Goal: Task Accomplishment & Management: Use online tool/utility

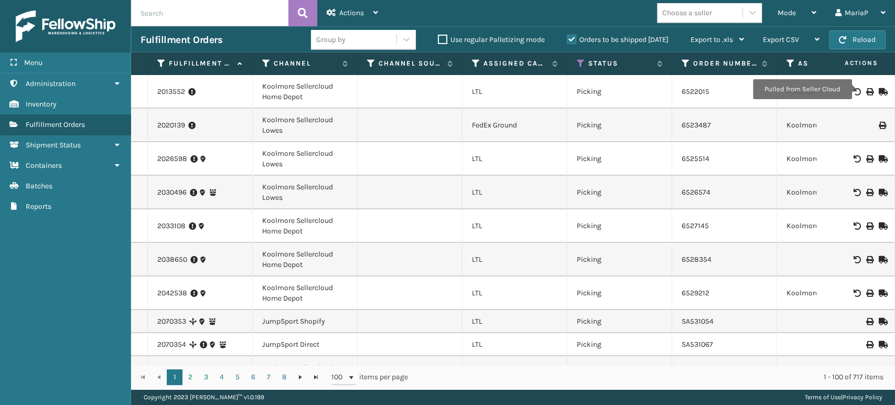
click at [866, 89] on icon at bounding box center [869, 91] width 6 height 7
click at [582, 64] on icon at bounding box center [581, 63] width 8 height 9
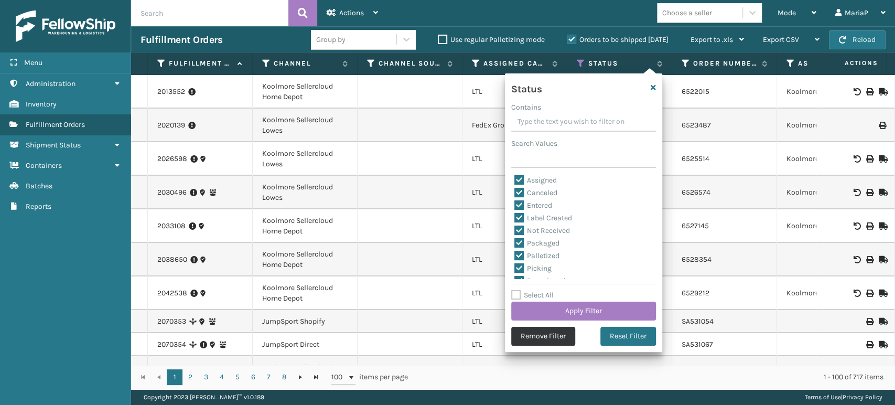
click at [519, 337] on button "Remove Filter" at bounding box center [543, 336] width 64 height 19
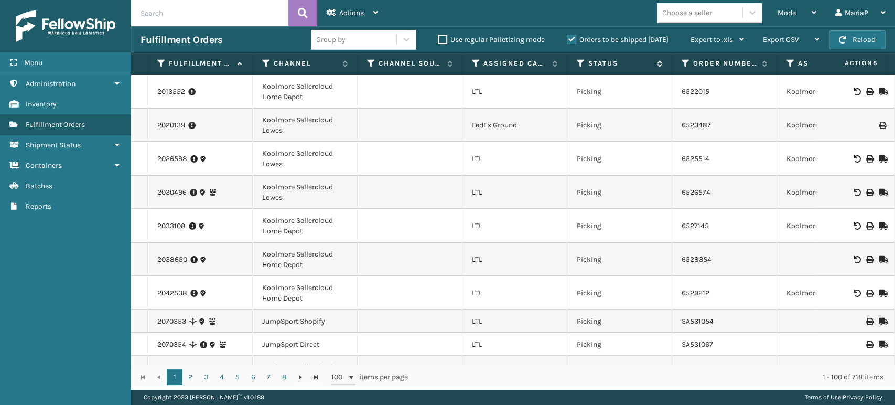
click at [577, 60] on icon at bounding box center [581, 63] width 8 height 9
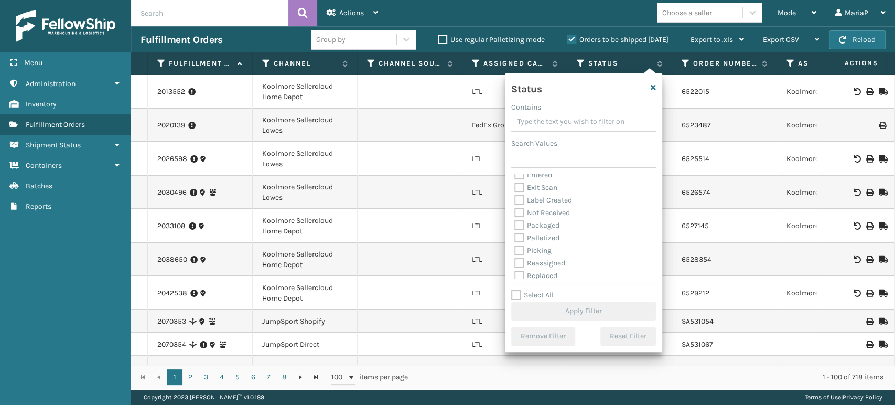
scroll to position [58, 0]
click at [516, 222] on label "Picking" at bounding box center [532, 222] width 37 height 9
click at [515, 222] on input "Picking" at bounding box center [514, 219] width 1 height 7
checkbox input "true"
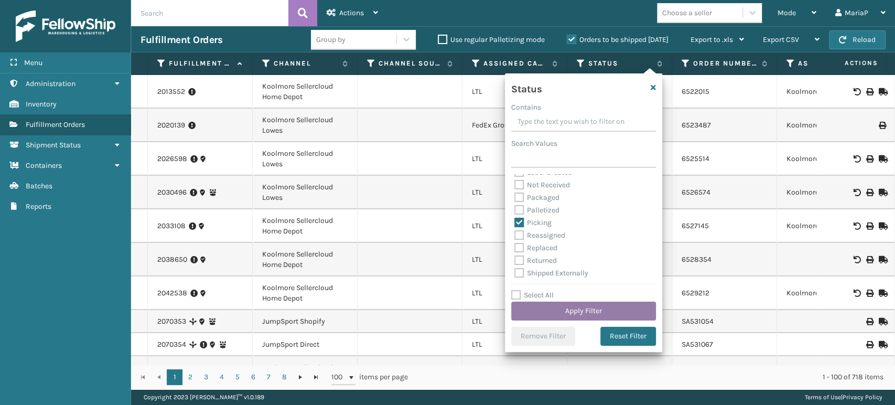
click at [575, 308] on button "Apply Filter" at bounding box center [583, 310] width 145 height 19
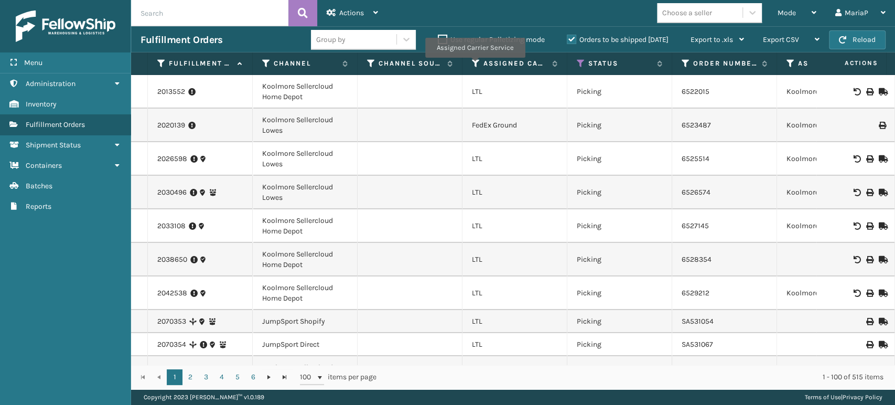
drag, startPoint x: 474, startPoint y: 65, endPoint x: 479, endPoint y: 70, distance: 7.1
click at [475, 65] on icon at bounding box center [476, 63] width 8 height 9
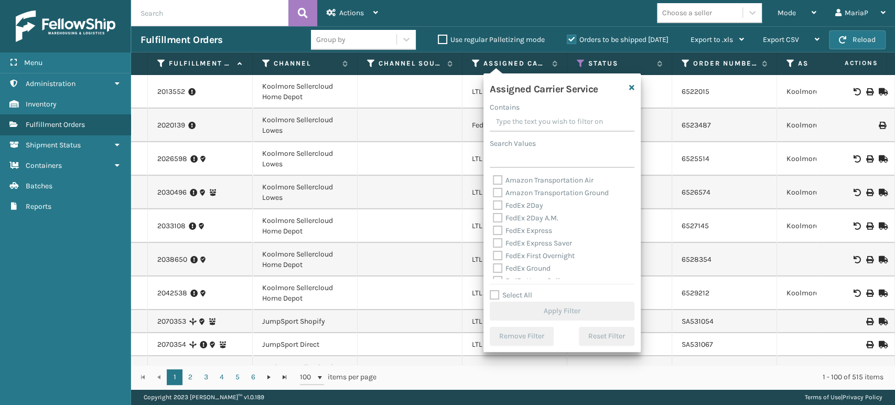
click at [492, 290] on label "Select All" at bounding box center [511, 294] width 42 height 9
click at [492, 289] on input "Select All" at bounding box center [568, 289] width 157 height 1
checkbox input "true"
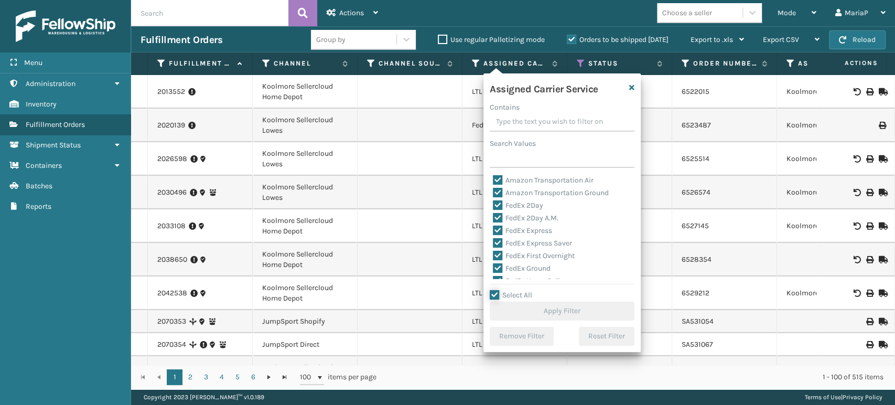
checkbox input "true"
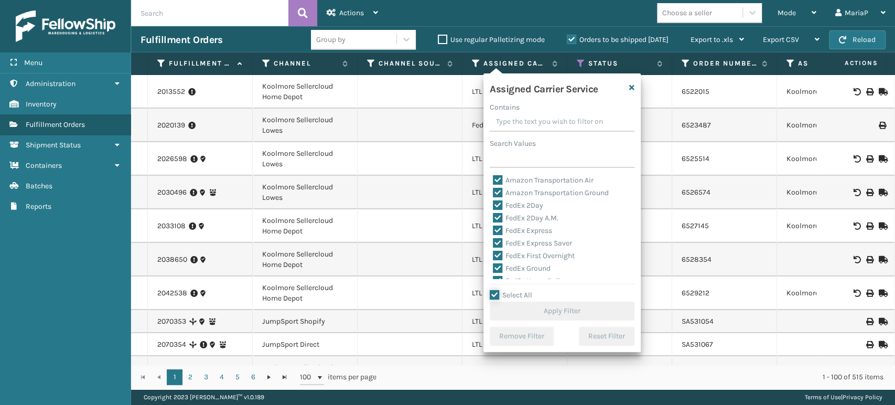
checkbox input "true"
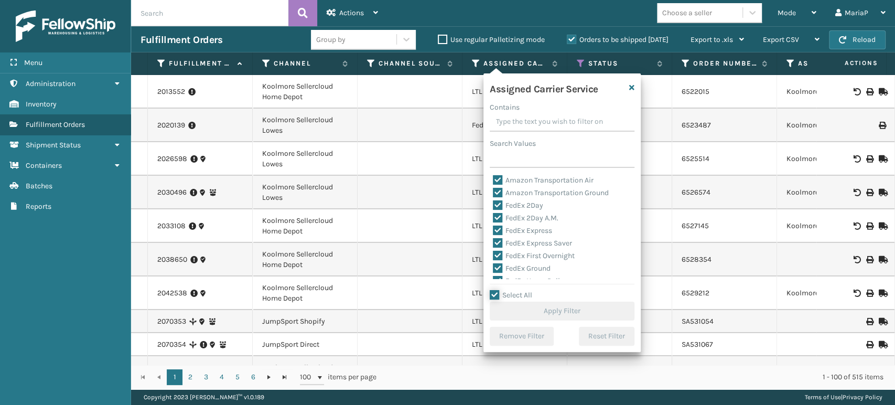
checkbox input "true"
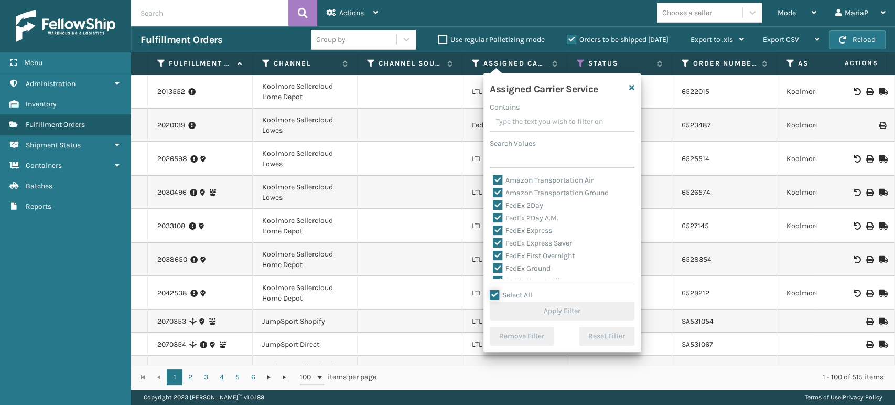
checkbox input "true"
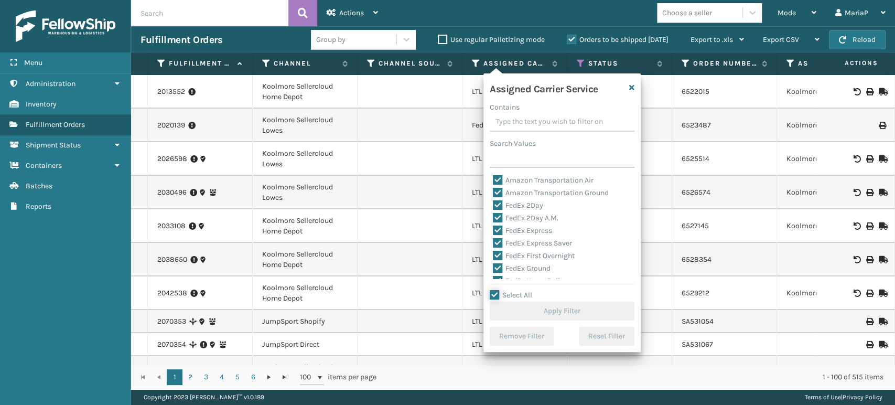
checkbox input "true"
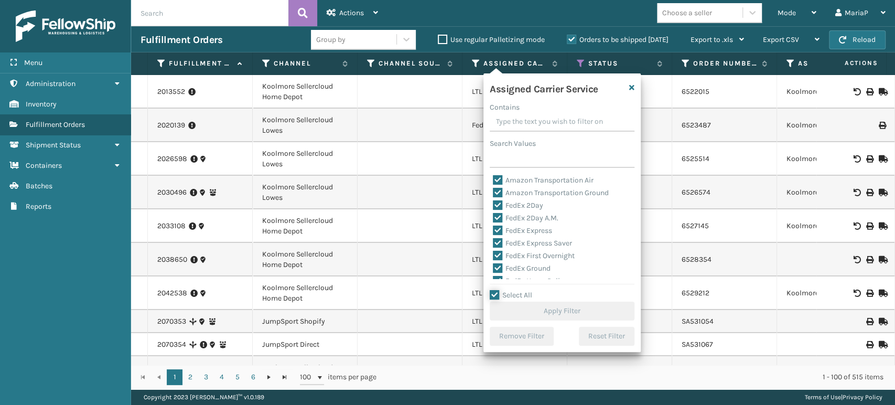
checkbox input "true"
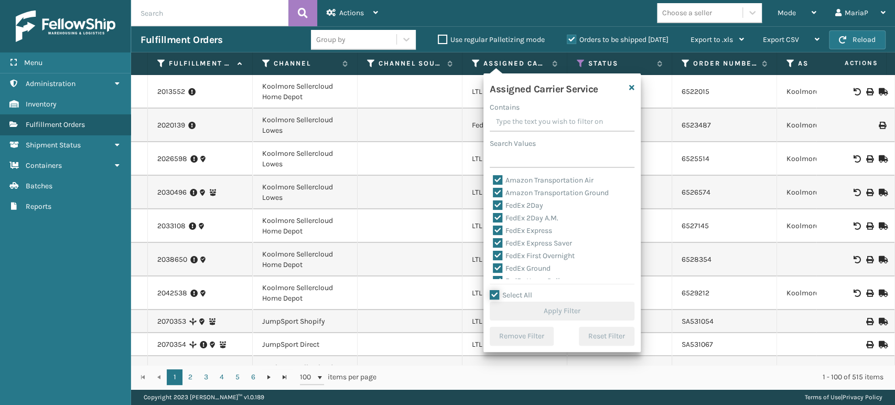
checkbox input "true"
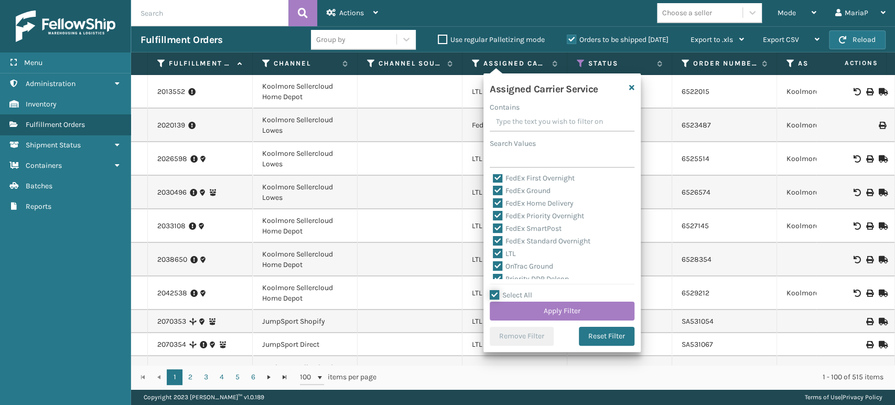
scroll to position [116, 0]
click at [500, 213] on label "LTL" at bounding box center [504, 214] width 23 height 9
click at [493, 213] on input "LTL" at bounding box center [493, 212] width 1 height 7
checkbox input "false"
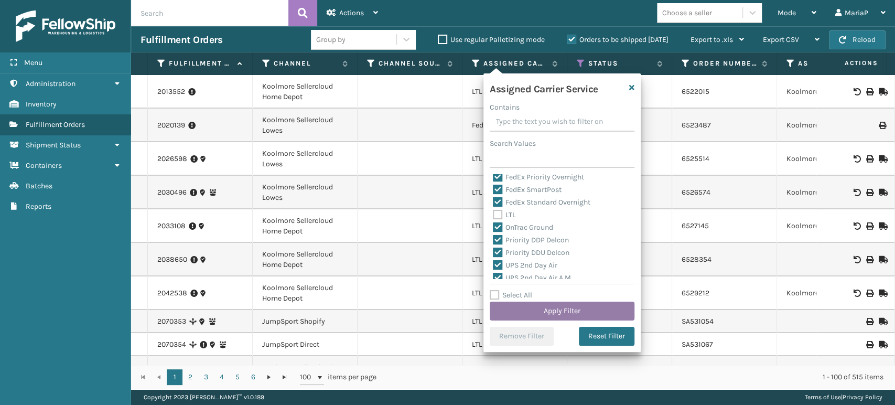
click at [548, 307] on button "Apply Filter" at bounding box center [562, 310] width 145 height 19
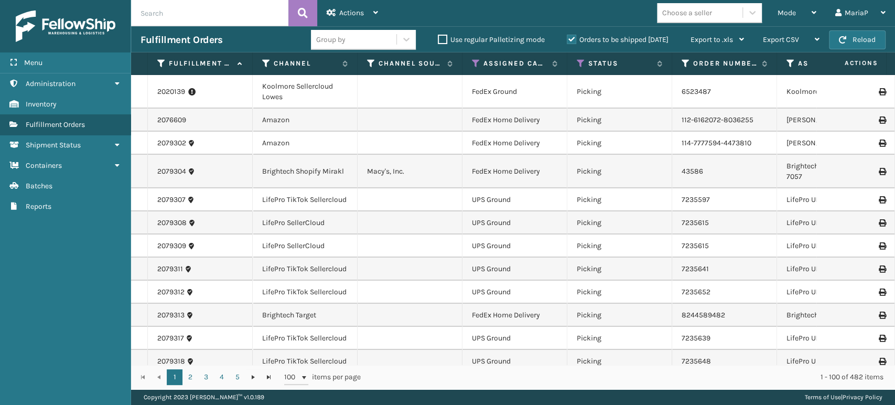
click at [369, 32] on div "Group by" at bounding box center [353, 39] width 85 height 17
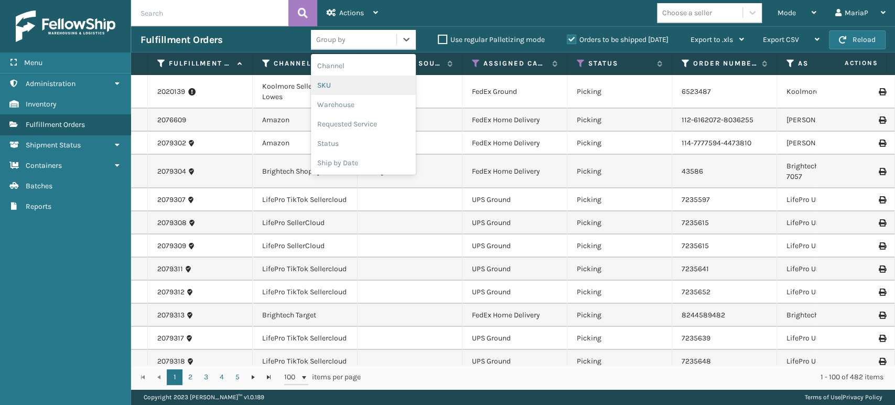
click at [340, 86] on div "SKU" at bounding box center [363, 84] width 105 height 19
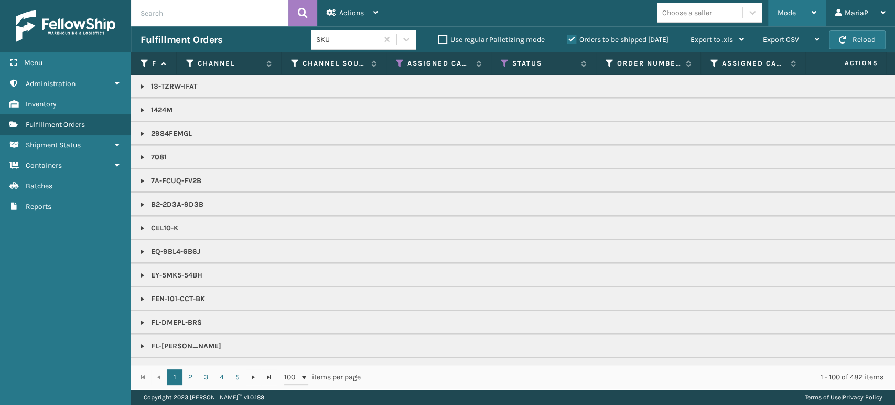
click at [775, 9] on div "Mode Regular Mode Picking Mode Labeling Mode Exit Scan Mode" at bounding box center [797, 13] width 58 height 26
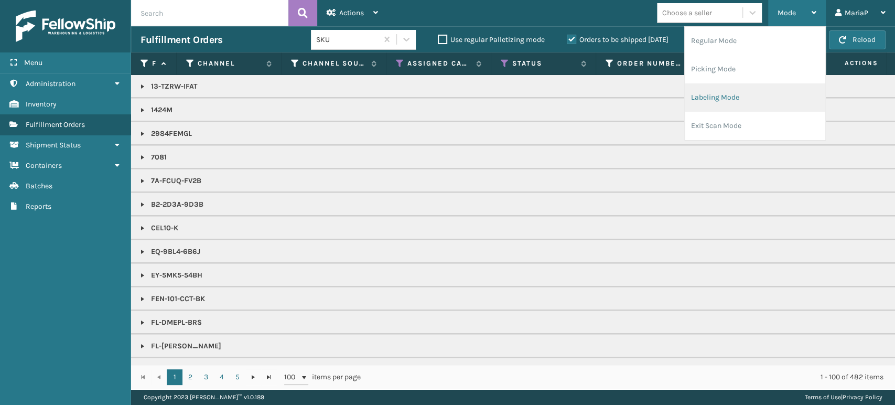
click at [754, 94] on li "Labeling Mode" at bounding box center [755, 97] width 140 height 28
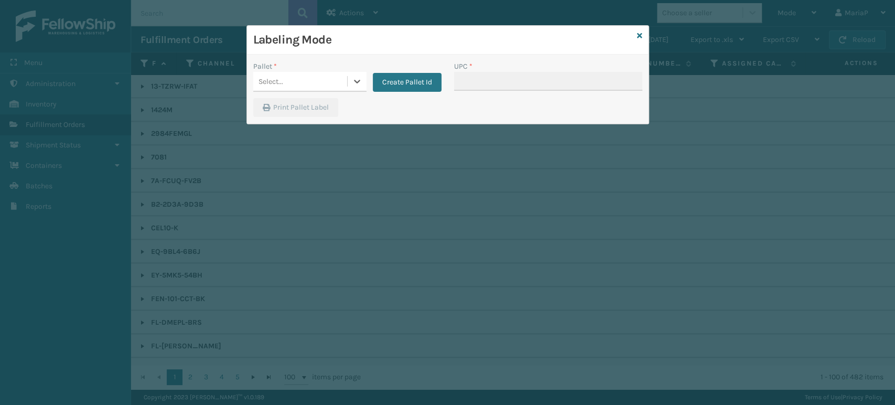
click at [306, 85] on div "Select..." at bounding box center [300, 81] width 94 height 17
click at [300, 108] on div "UPSG-T9HCDO0WHK" at bounding box center [309, 110] width 113 height 24
click at [536, 83] on input "UPC *" at bounding box center [548, 81] width 188 height 19
click at [641, 35] on icon at bounding box center [639, 35] width 5 height 7
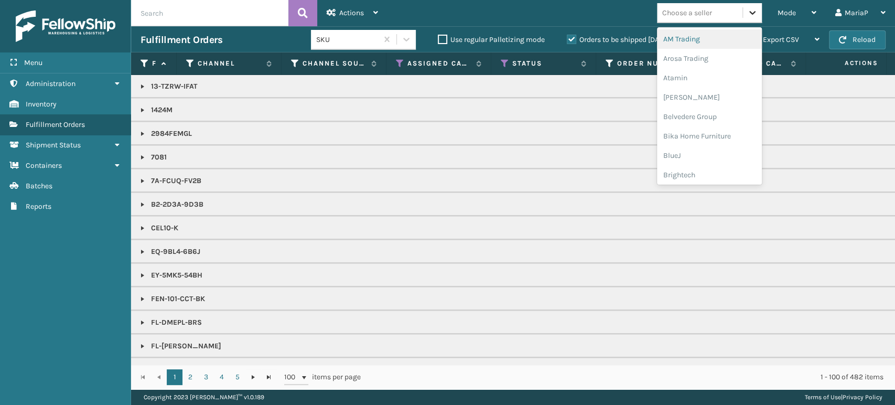
click at [748, 20] on div at bounding box center [752, 12] width 19 height 19
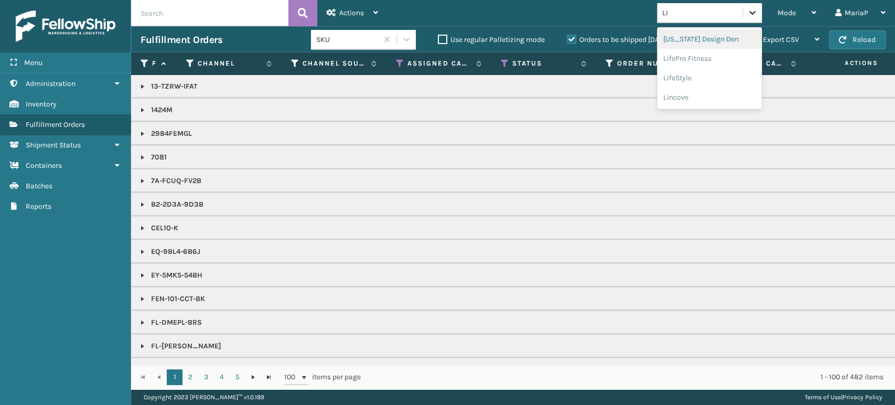
type input "LIF"
click at [730, 53] on div "LifePro Fitness" at bounding box center [709, 58] width 105 height 19
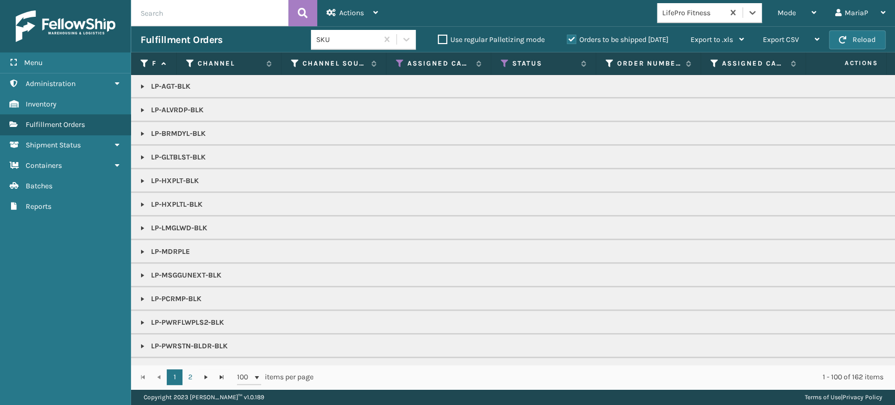
click at [139, 110] on link at bounding box center [142, 110] width 8 height 8
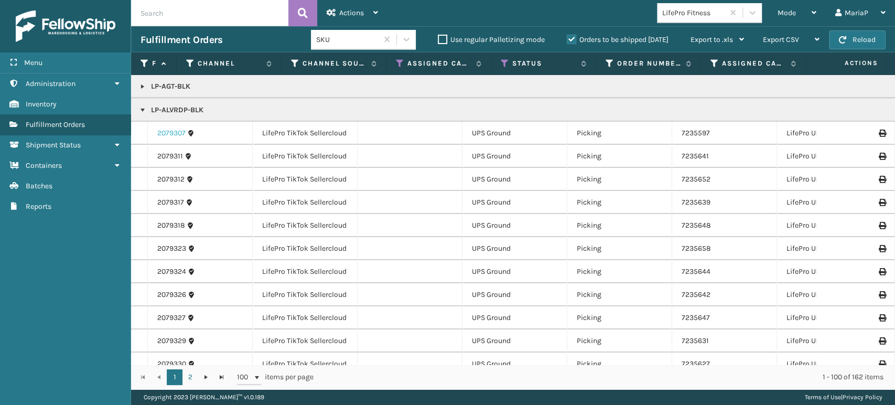
click at [181, 134] on link "2079307" at bounding box center [171, 133] width 28 height 10
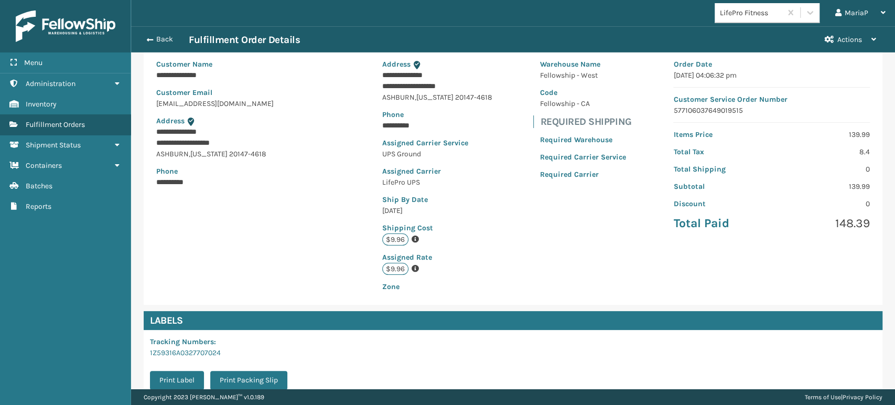
scroll to position [214, 0]
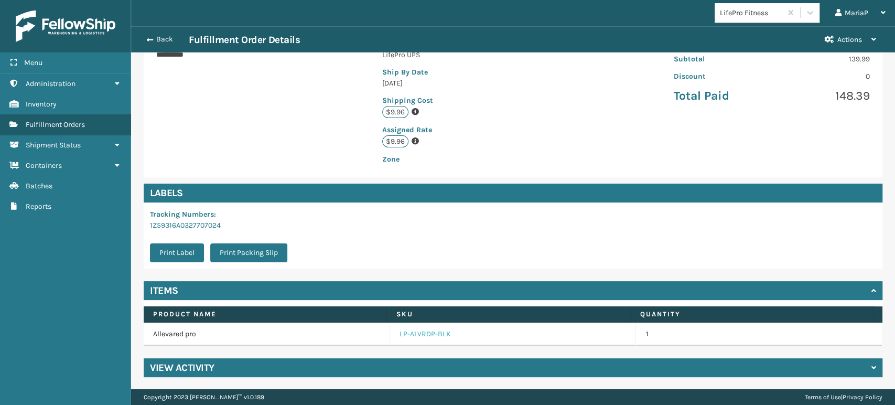
click at [425, 339] on link "LP-ALVRDP-BLK" at bounding box center [424, 334] width 51 height 10
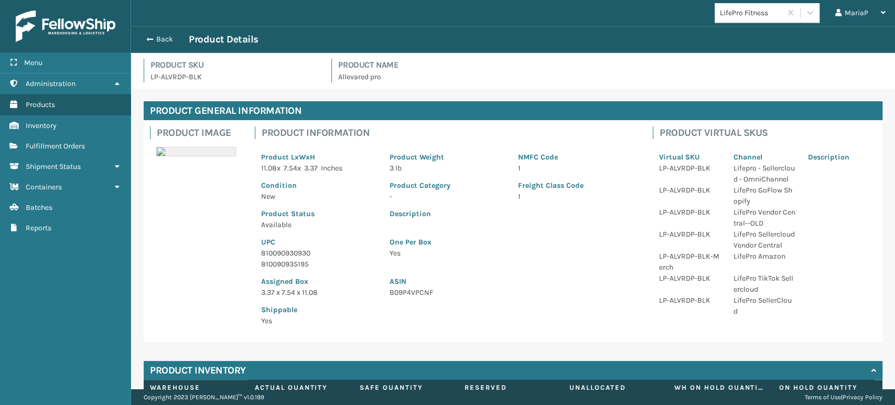
click at [283, 251] on p "810090930930" at bounding box center [319, 252] width 116 height 11
copy p "810090930930"
click at [159, 35] on button "Back" at bounding box center [164, 39] width 48 height 9
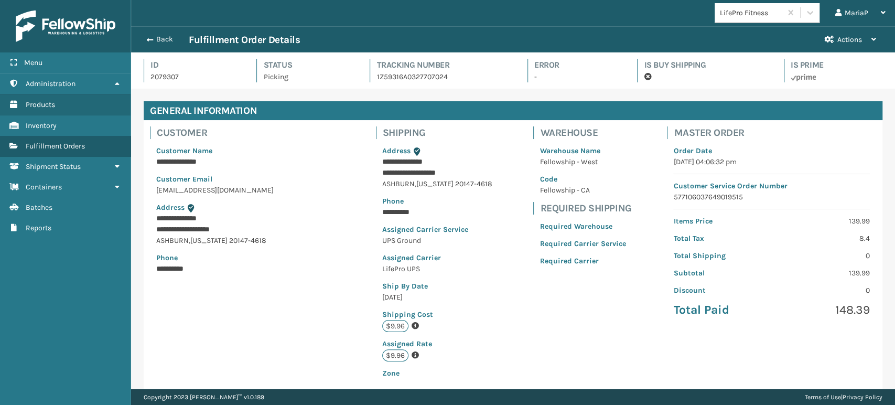
scroll to position [25, 763]
click at [159, 39] on button "Back" at bounding box center [164, 39] width 48 height 9
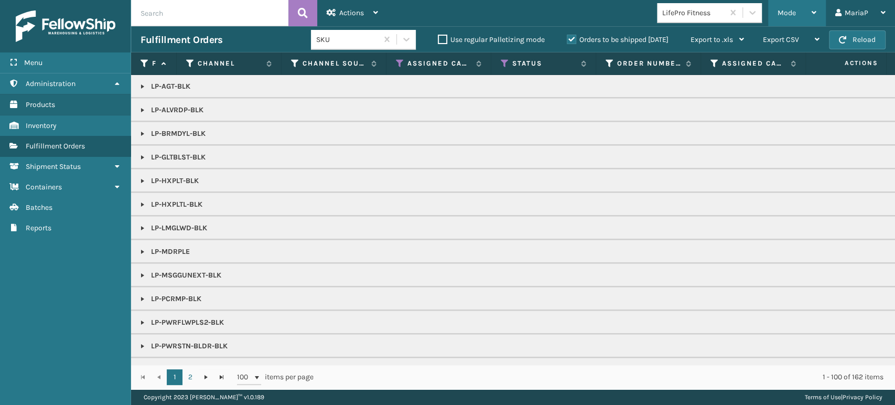
click at [786, 16] on span "Mode" at bounding box center [786, 12] width 18 height 9
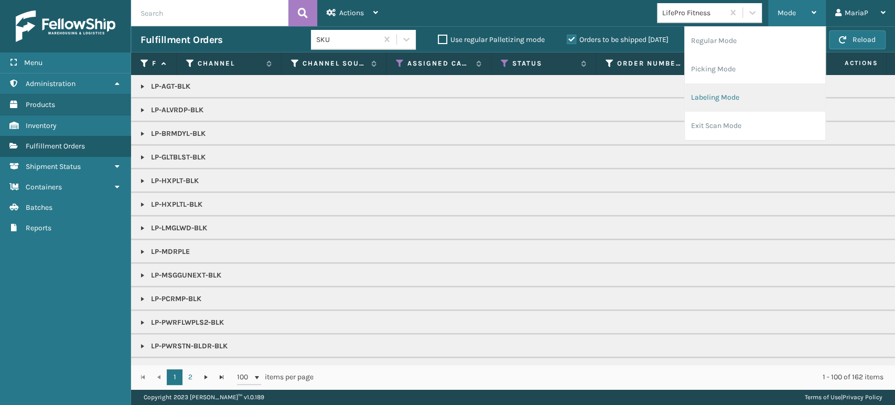
click at [766, 95] on li "Labeling Mode" at bounding box center [755, 97] width 140 height 28
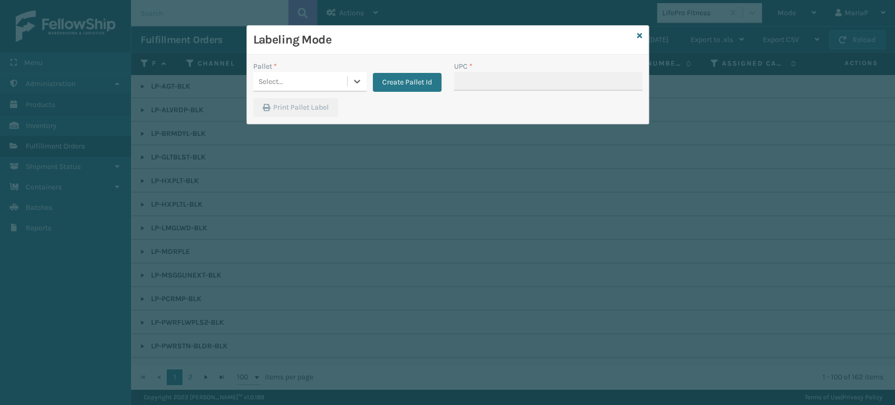
click at [314, 80] on div "Select..." at bounding box center [300, 81] width 94 height 17
click at [322, 113] on div "UPSG-T9HCDO0WHK" at bounding box center [309, 110] width 113 height 24
drag, startPoint x: 490, startPoint y: 81, endPoint x: 493, endPoint y: 75, distance: 6.8
click at [490, 81] on input "UPC *" at bounding box center [548, 81] width 188 height 19
paste input "810090930930"
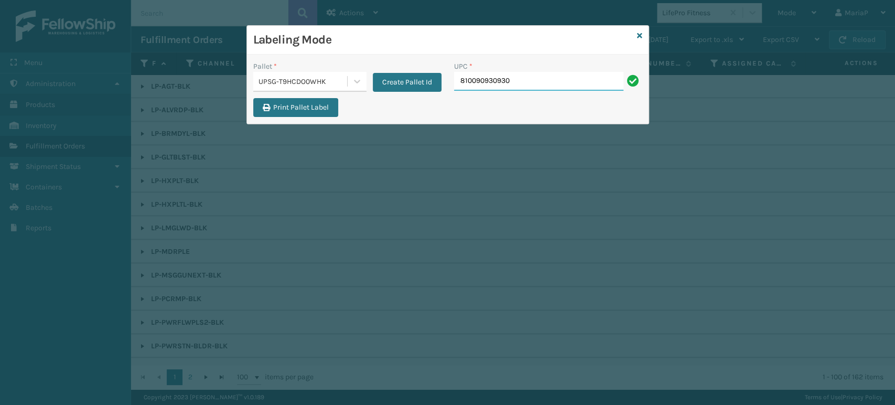
type input "810090930930"
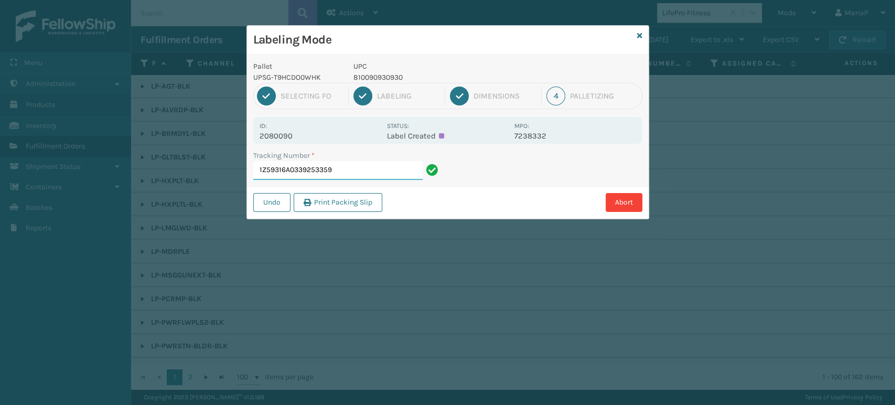
click at [349, 167] on input "1Z59316A0339253359" at bounding box center [337, 170] width 169 height 19
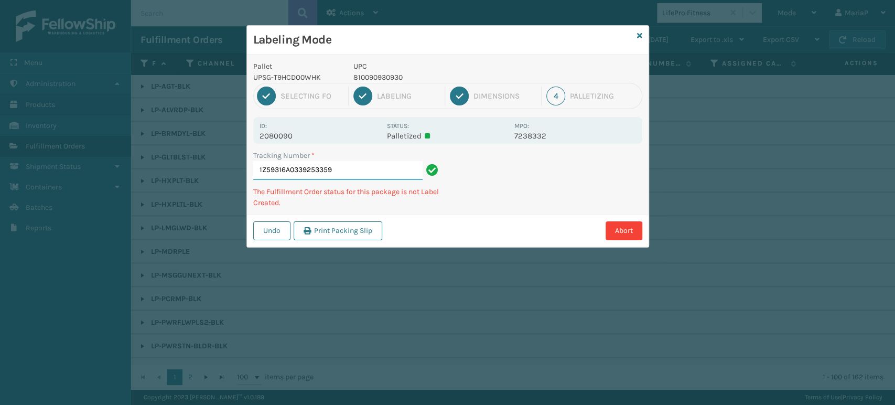
paste input "810090930930"
type input "1Z59316A0339253359810090930930"
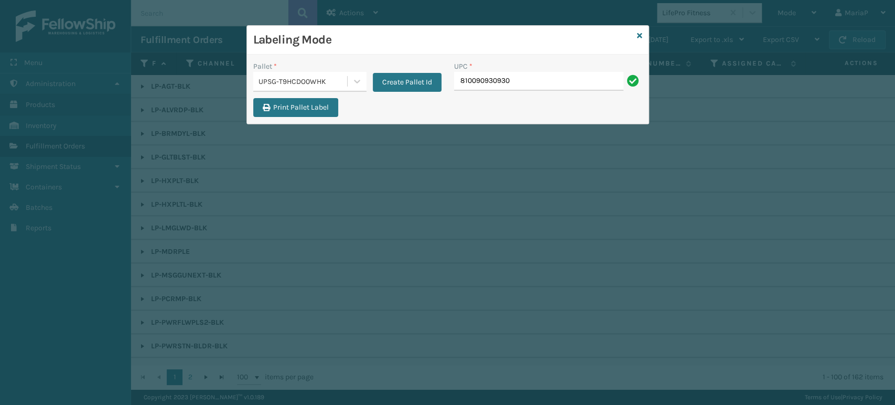
type input "810090930930"
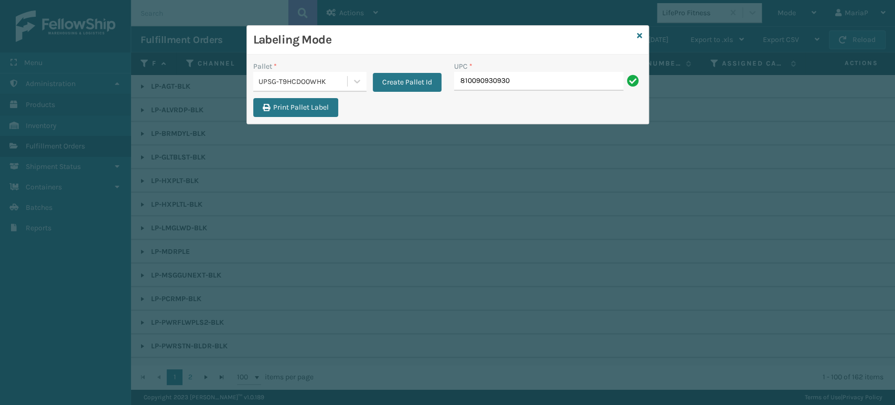
type input "810090930930"
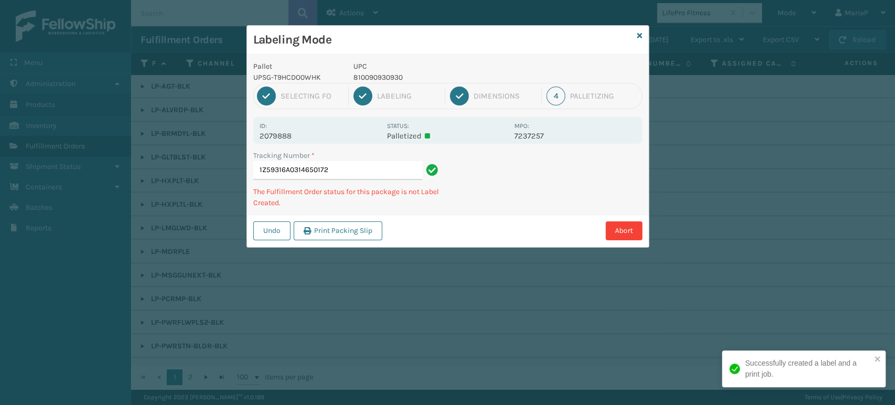
type input "1Z59316A0314650172810090930930"
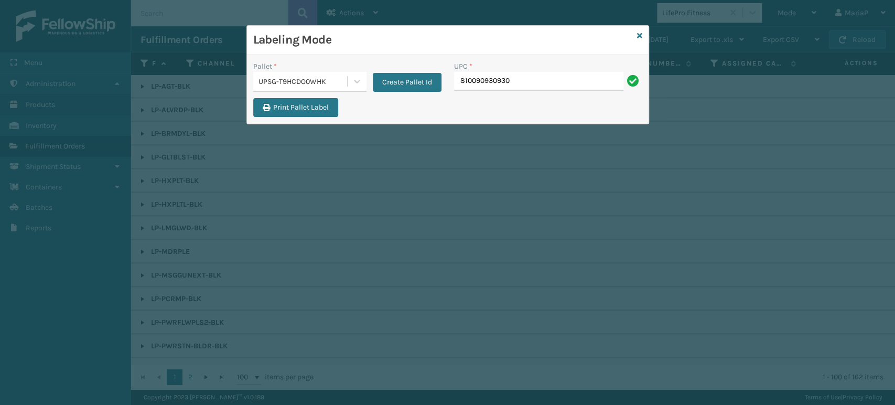
type input "810090930930"
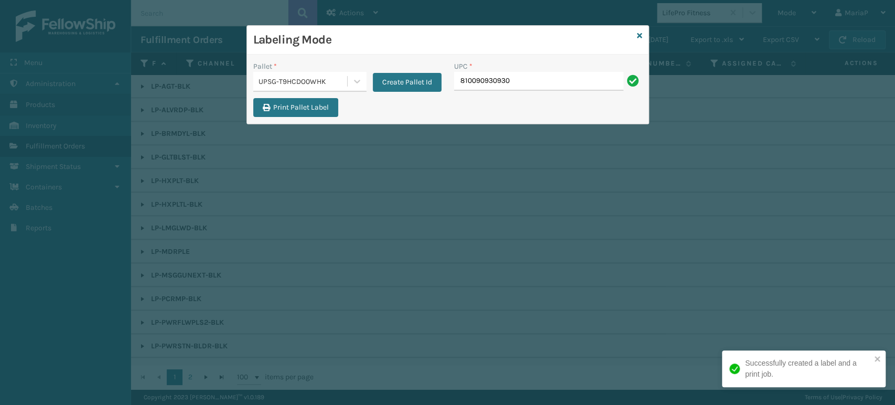
type input "810090930930"
click at [530, 79] on input "810090930930" at bounding box center [538, 81] width 169 height 19
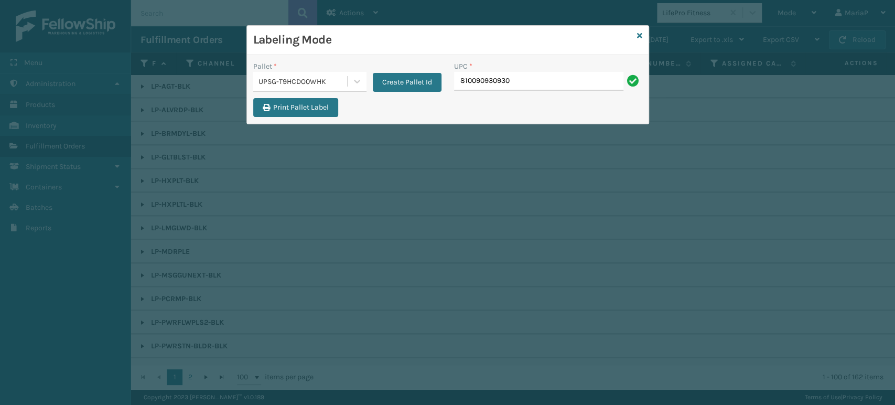
type input "810090930930"
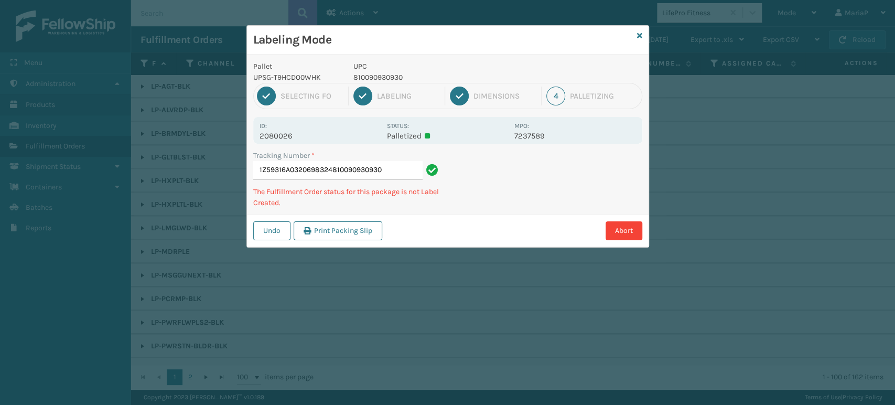
type input "1Z59316A0320698324810090930930810090930930"
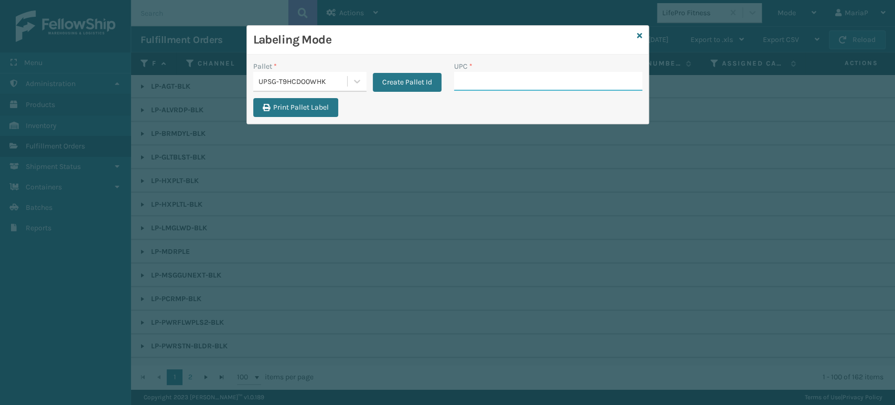
click at [530, 79] on input "UPC *" at bounding box center [548, 81] width 188 height 19
paste input "810090930930"
type input "810090930930"
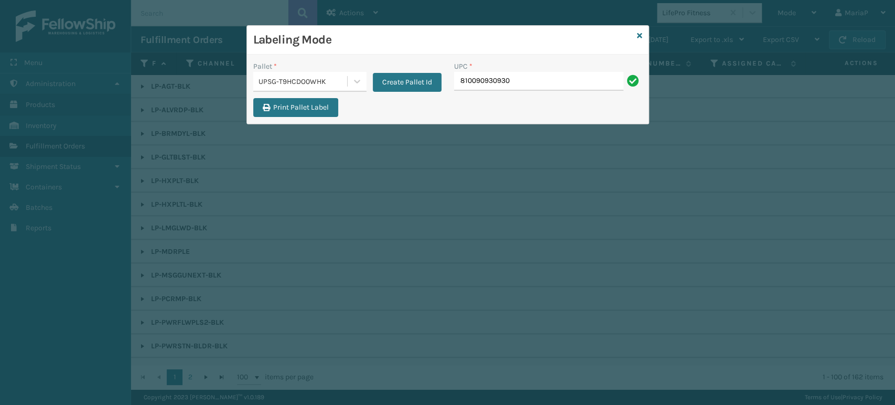
type input "810090930930"
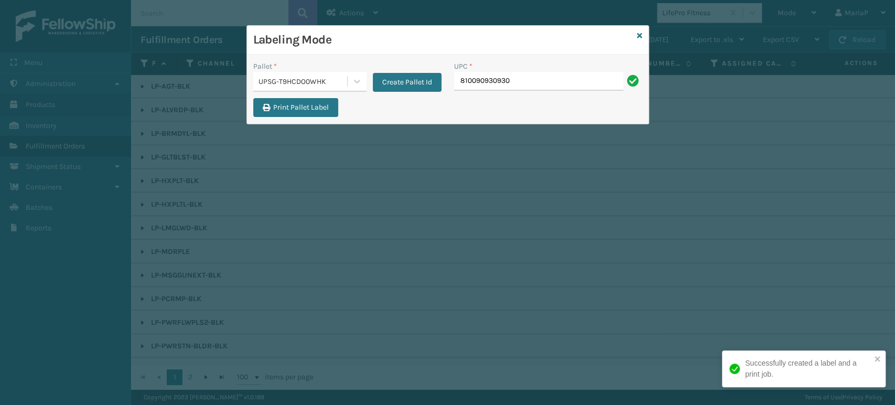
type input "810090930930"
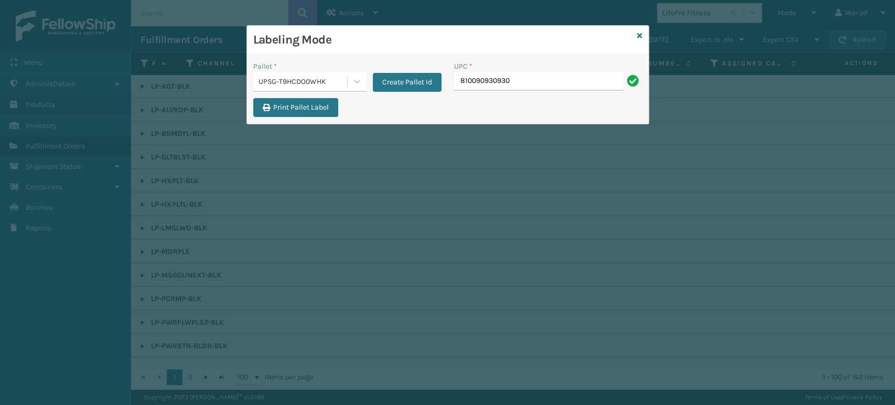
type input "810090930930"
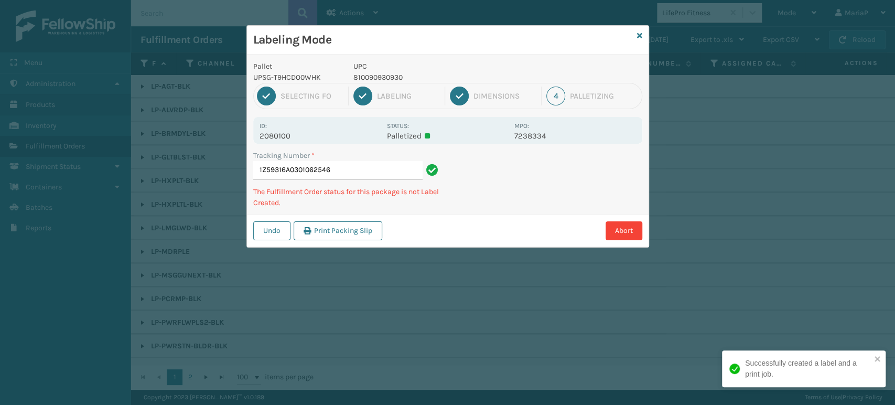
type input "1Z59316A0301062546810090930930"
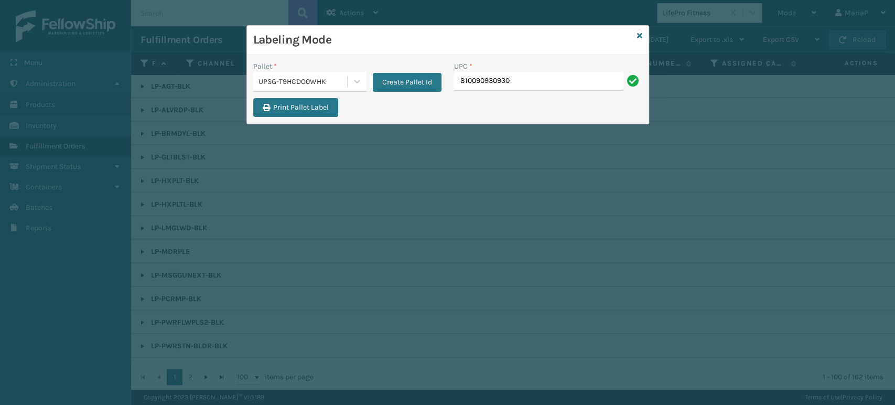
type input "810090930930"
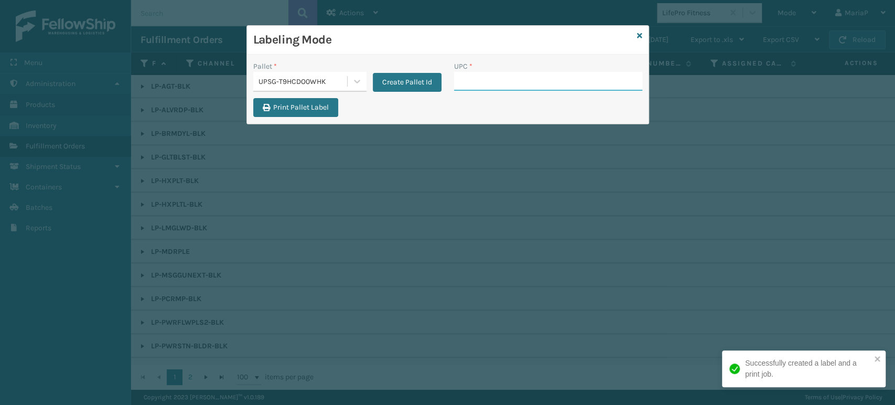
click at [533, 82] on input "UPC *" at bounding box center [548, 81] width 188 height 19
paste input "810090930930"
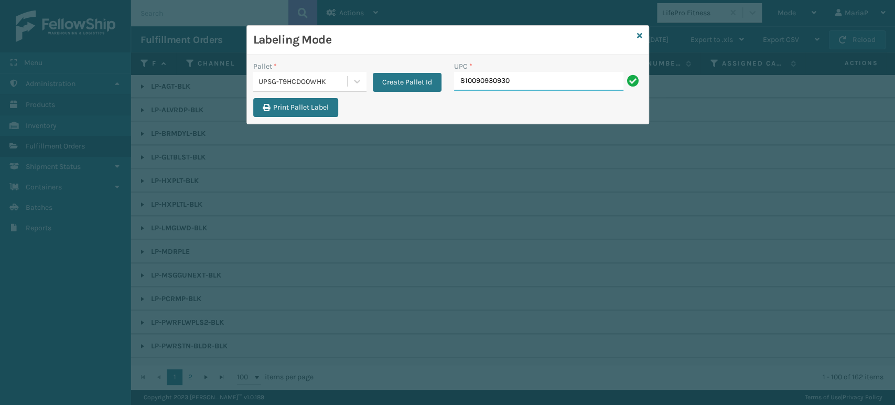
type input "810090930930"
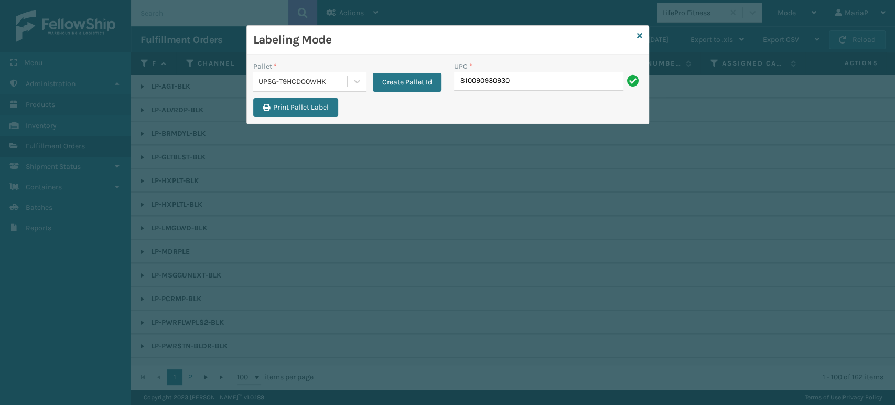
type input "810090930930"
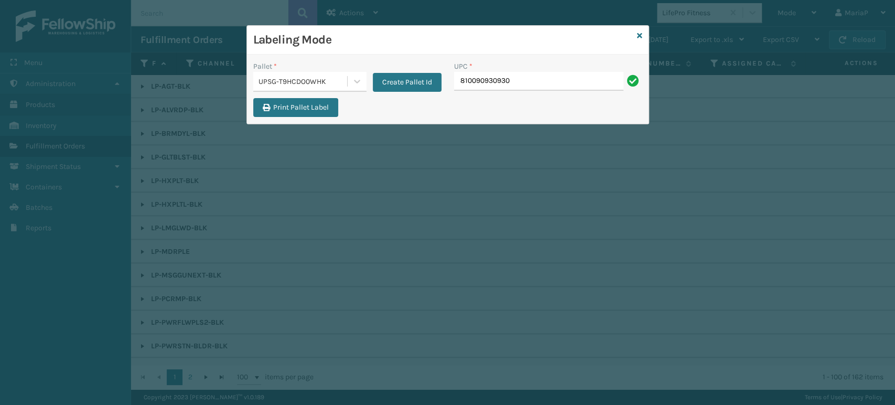
type input "810090930930"
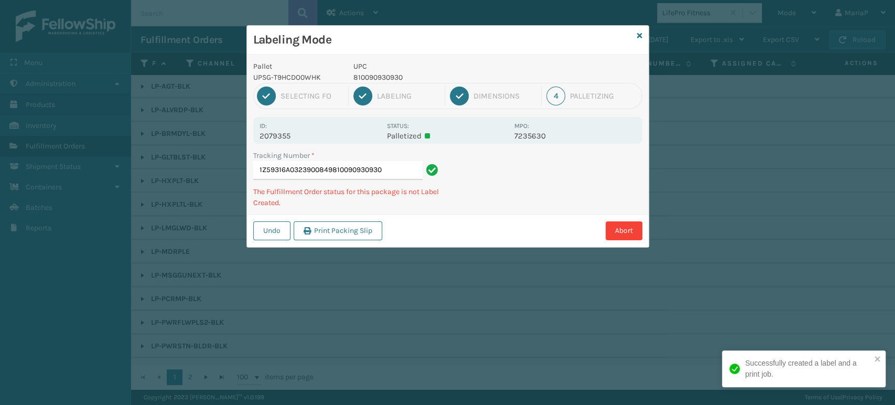
type input "1Z59316A0323900849810090930930"
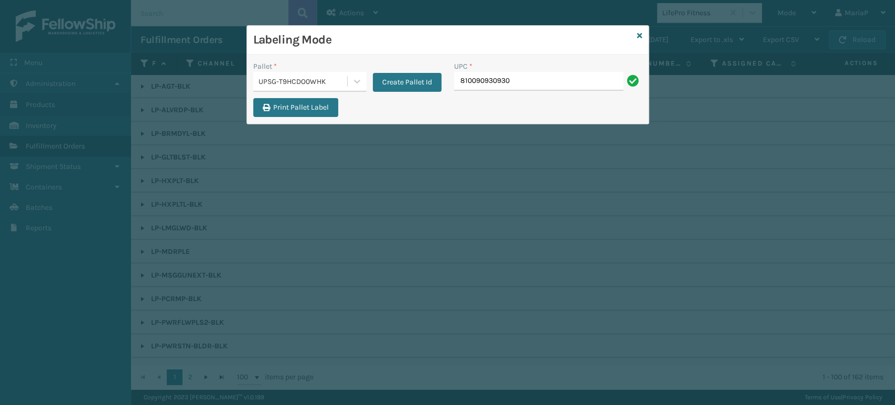
type input "810090930930"
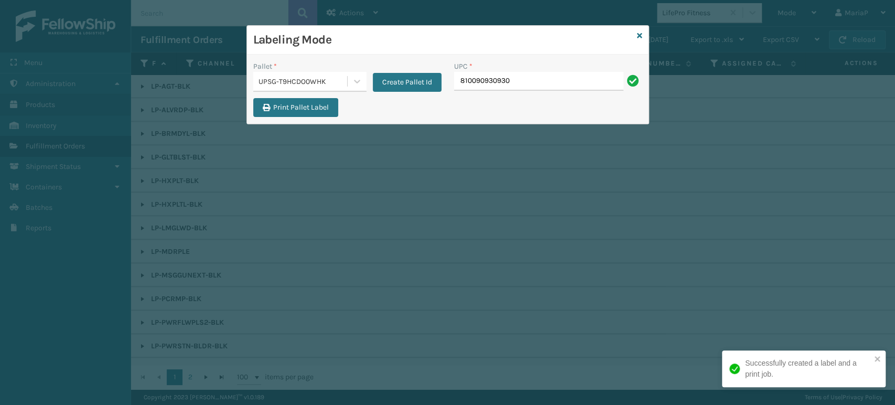
type input "810090930930"
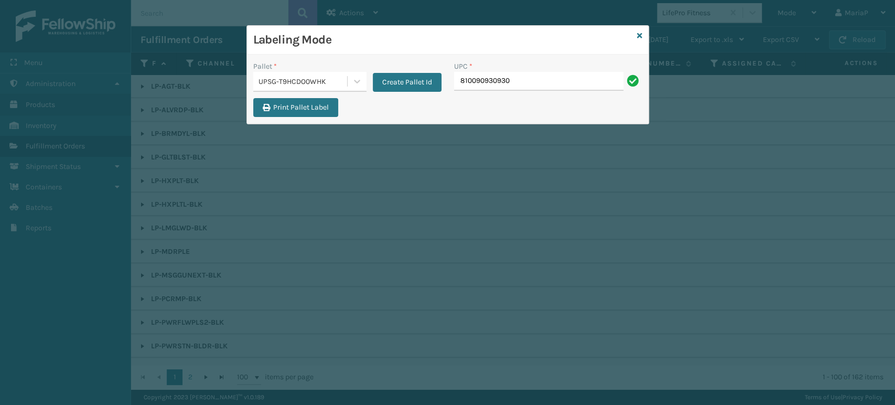
type input "810090930930"
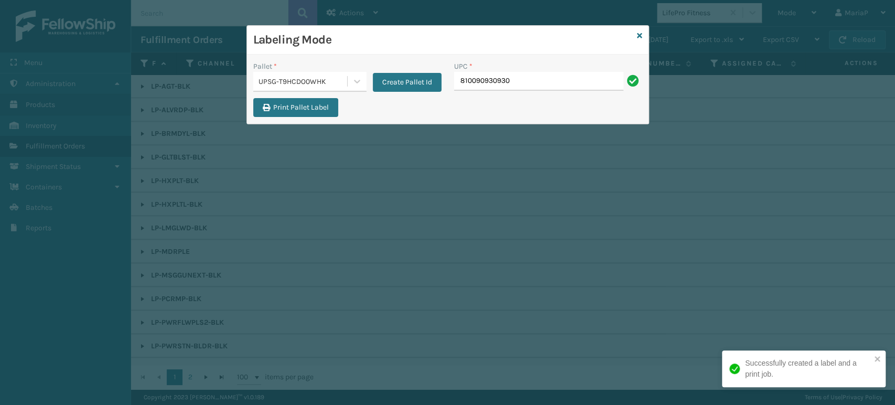
type input "810090930930"
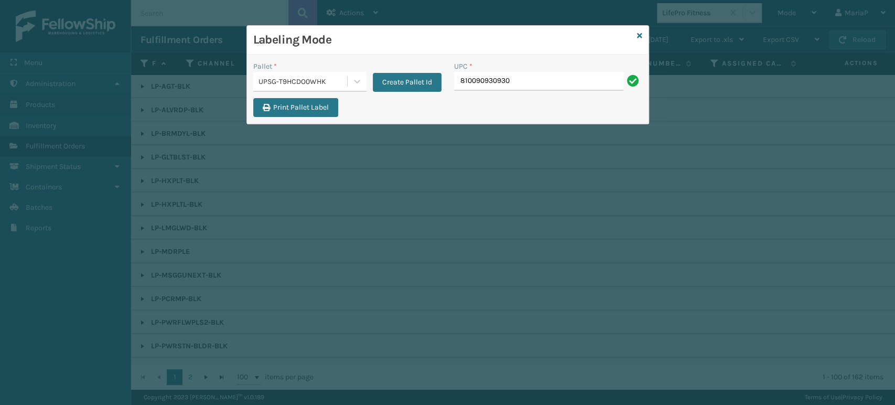
type input "810090930930"
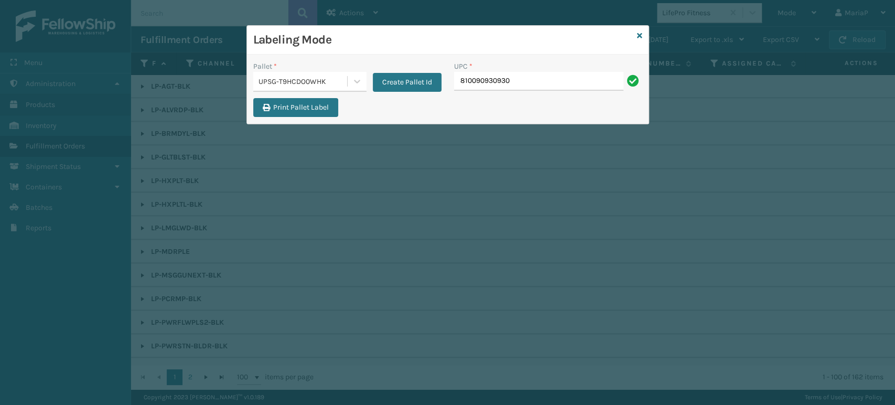
type input "810090930930"
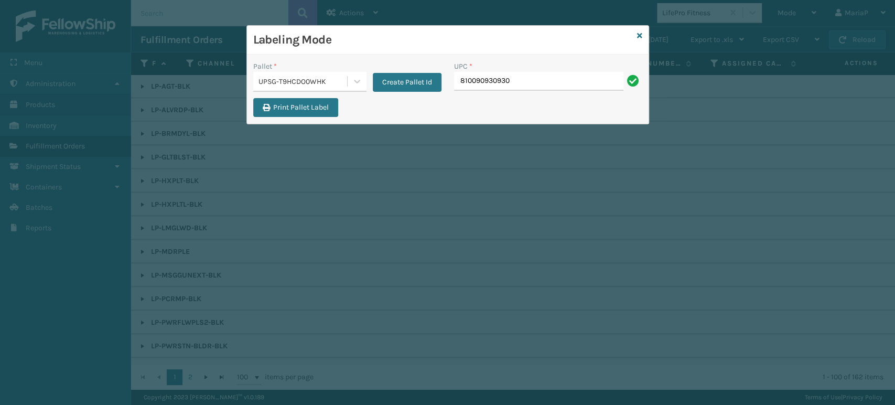
type input "810090930930"
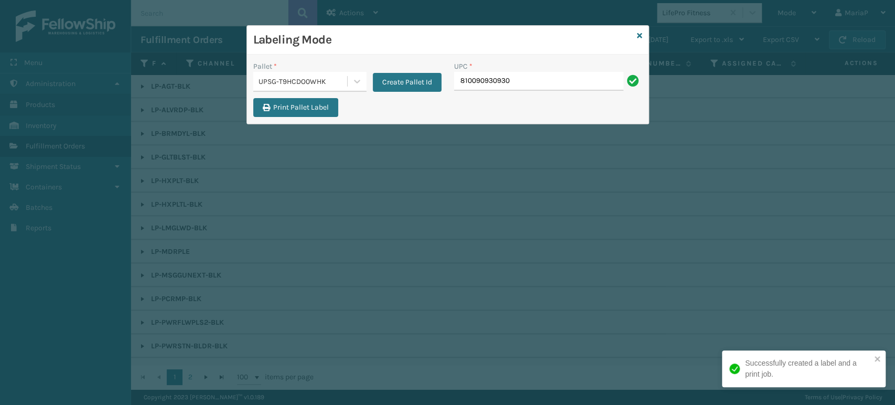
type input "810090930930"
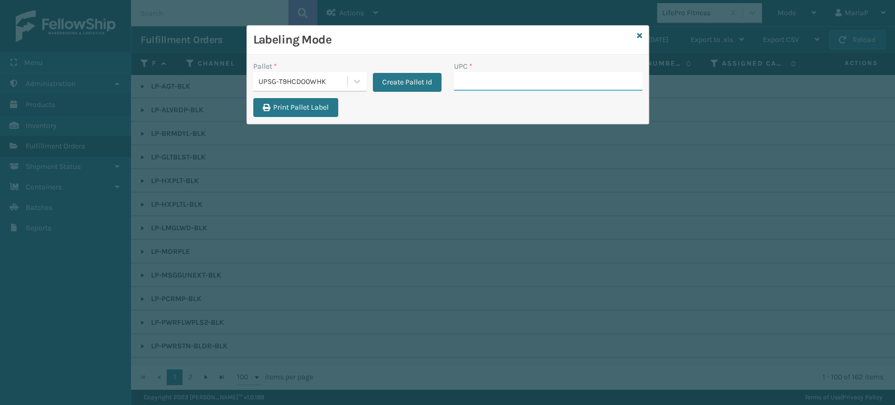
click at [535, 81] on input "UPC *" at bounding box center [548, 81] width 188 height 19
paste input "810090930930"
type input "810090930930"
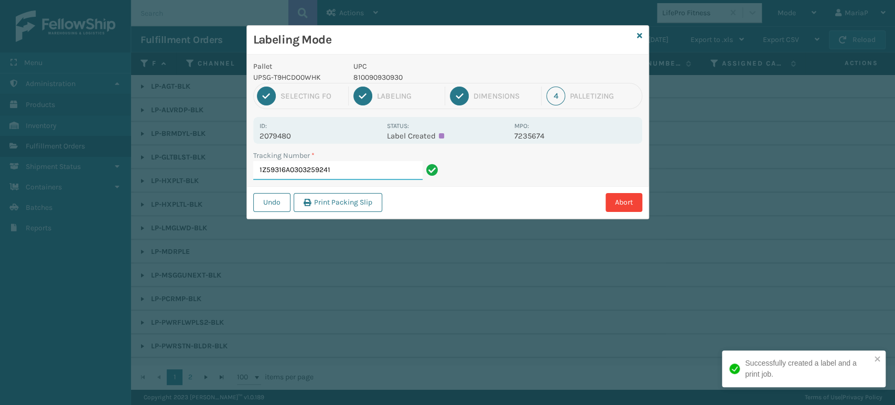
click at [342, 168] on input "1Z59316A0303259241" at bounding box center [337, 170] width 169 height 19
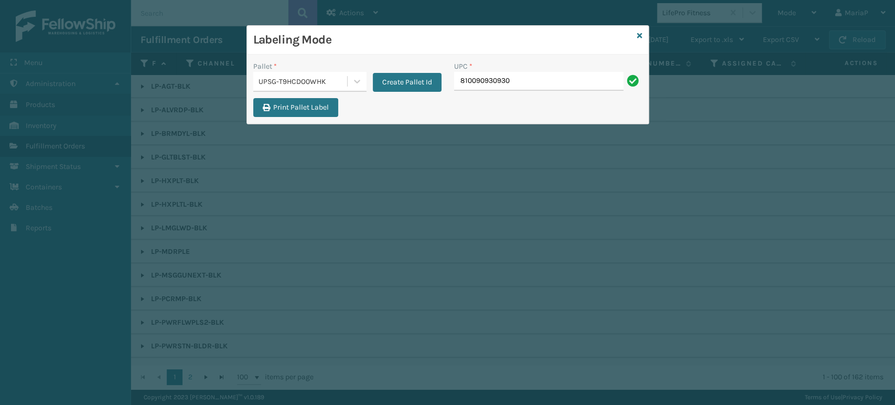
type input "810090930930"
click at [517, 95] on div "UPC * 810090930930" at bounding box center [548, 79] width 201 height 37
click at [523, 82] on input "810090930930" at bounding box center [538, 81] width 169 height 19
type input "810090930930"
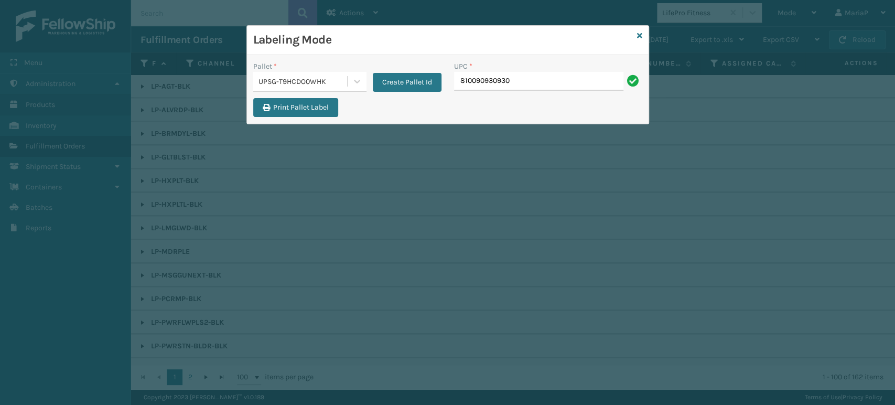
type input "810090930930"
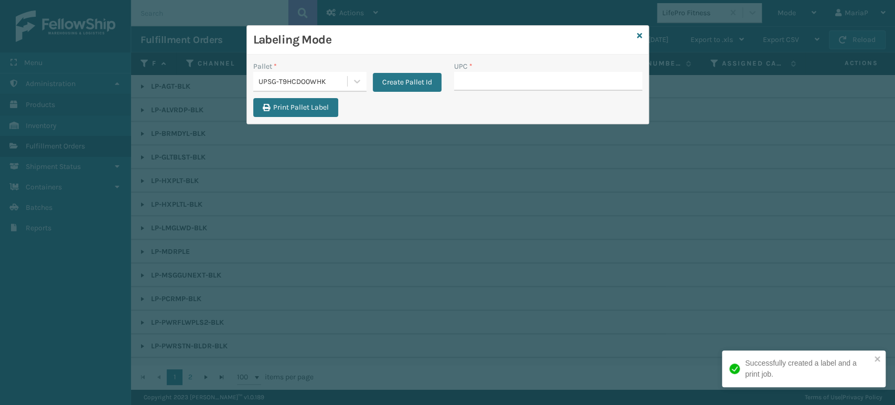
type input "810090930930"
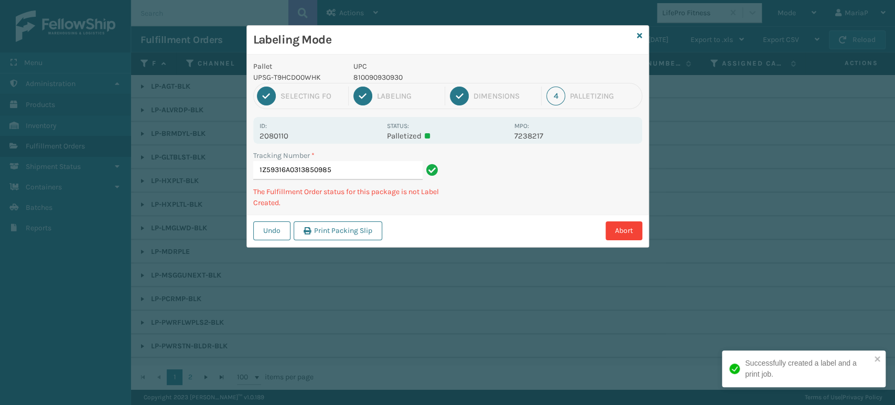
type input "1Z59316A0313850985810090930930"
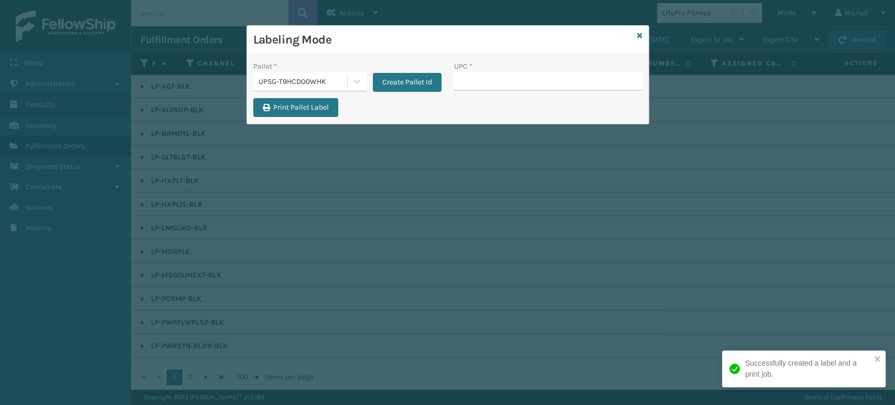
type input "810090930930"
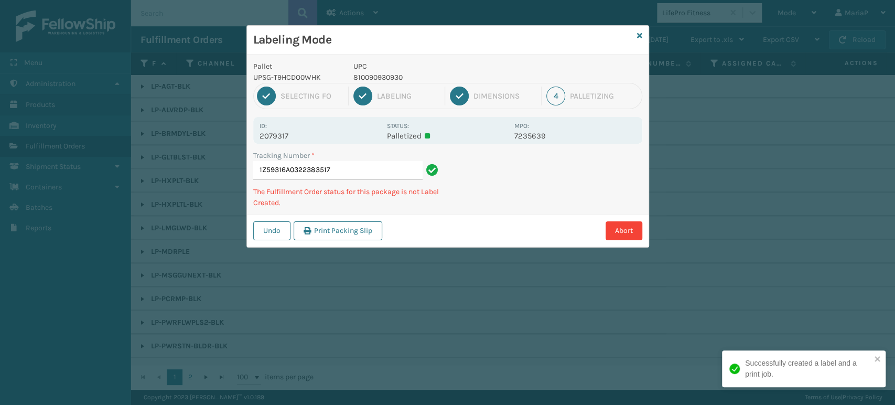
type input "1Z59316A0322383517810090930930"
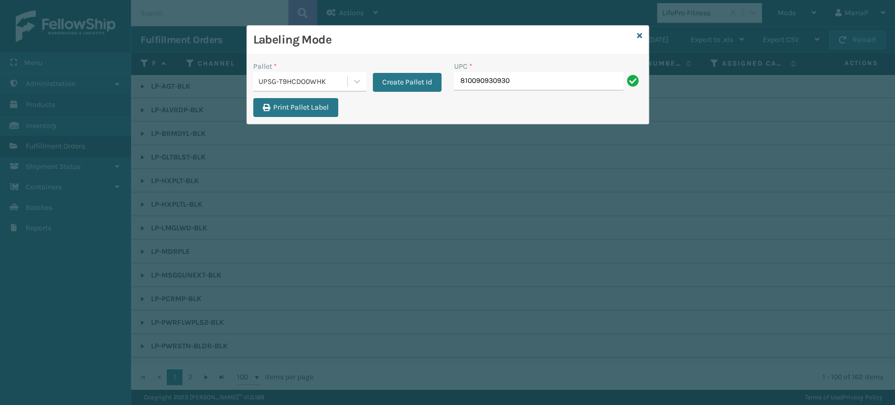
type input "810090930930"
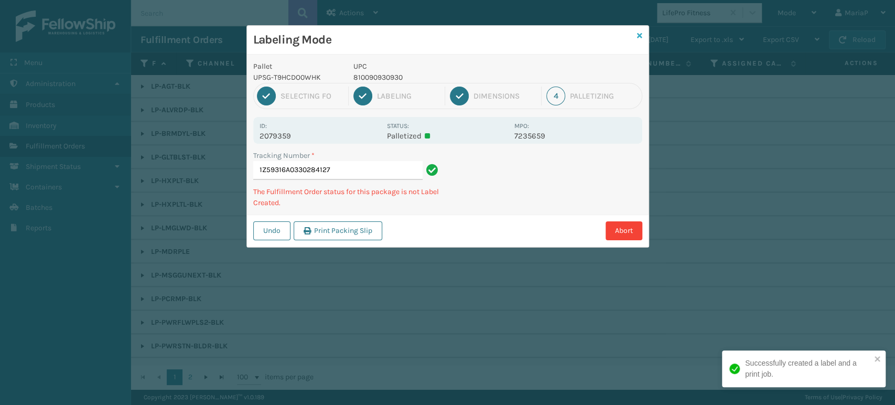
click at [639, 35] on icon at bounding box center [639, 35] width 5 height 7
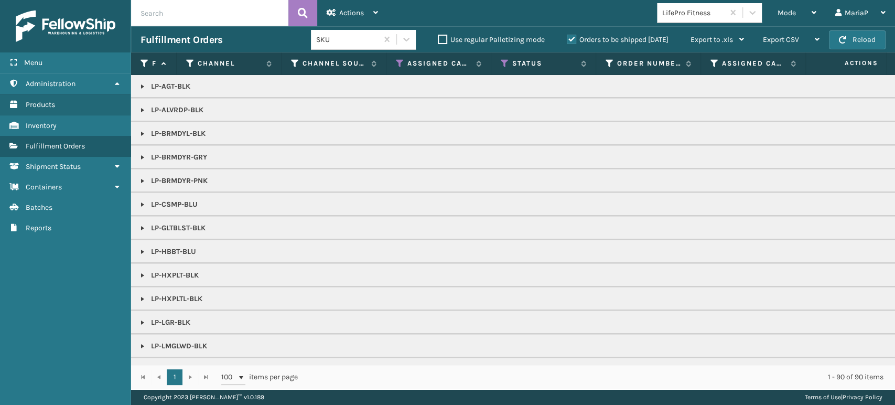
click at [140, 108] on link at bounding box center [142, 110] width 8 height 8
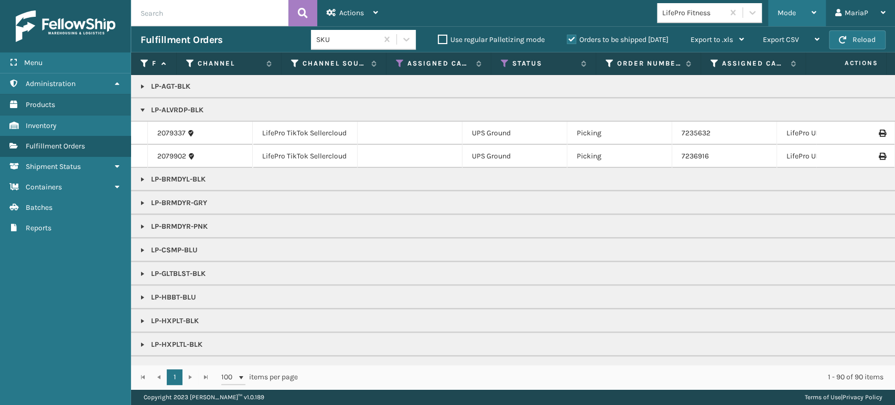
click at [790, 10] on span "Mode" at bounding box center [786, 12] width 18 height 9
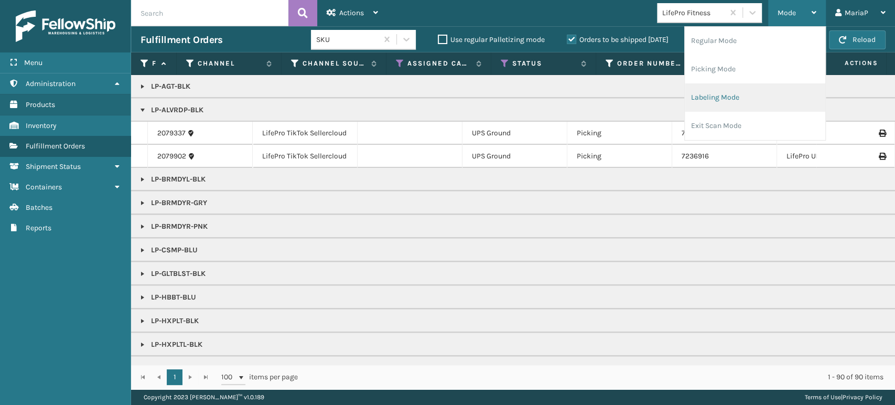
click at [751, 93] on li "Labeling Mode" at bounding box center [755, 97] width 140 height 28
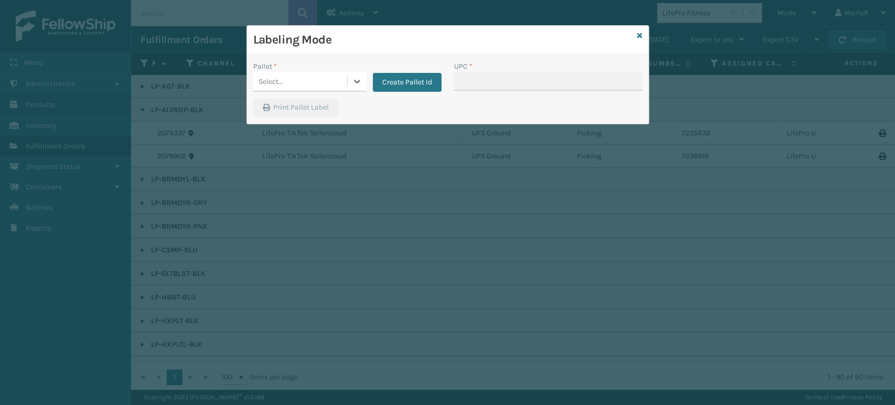
click at [306, 78] on div "Select..." at bounding box center [300, 81] width 94 height 17
click at [325, 108] on div "UPSG-T9HCDO0WHK" at bounding box center [309, 107] width 113 height 19
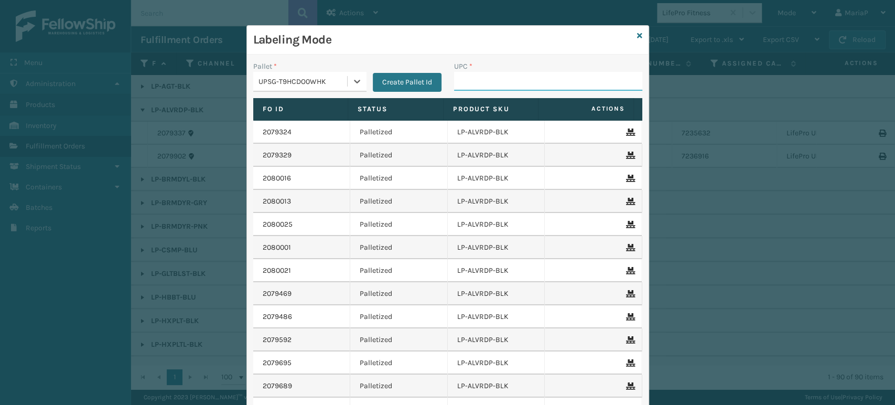
click at [512, 84] on input "UPC *" at bounding box center [548, 81] width 188 height 19
paste input "810090930930"
type input "810090930930"
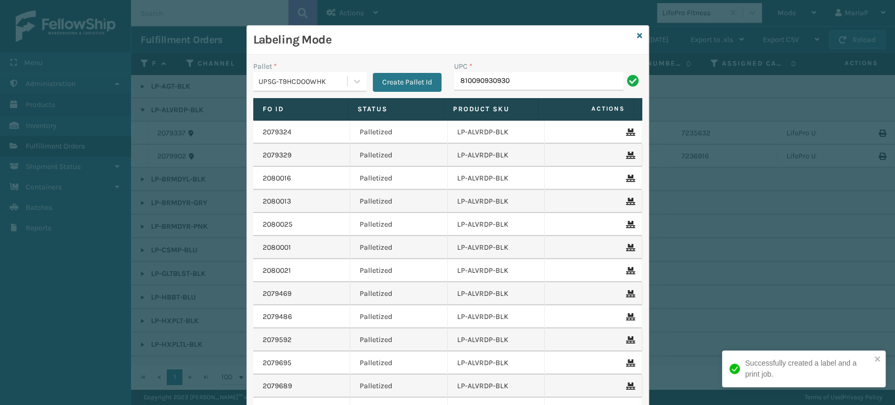
type input "810090930930"
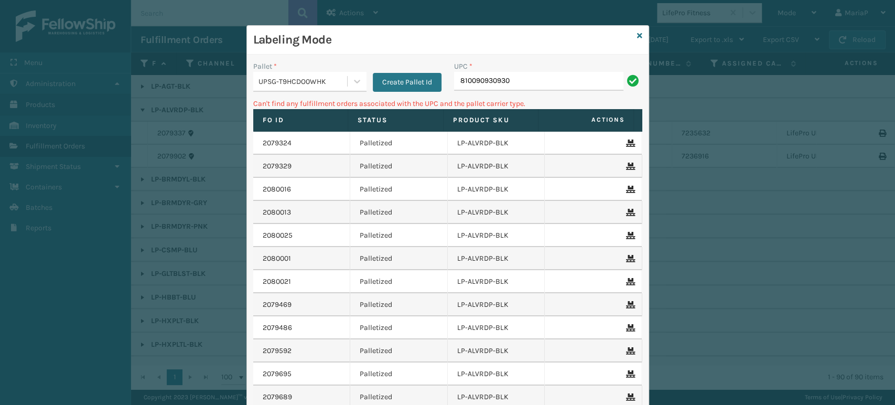
click at [541, 83] on input "810090930930" at bounding box center [538, 81] width 169 height 19
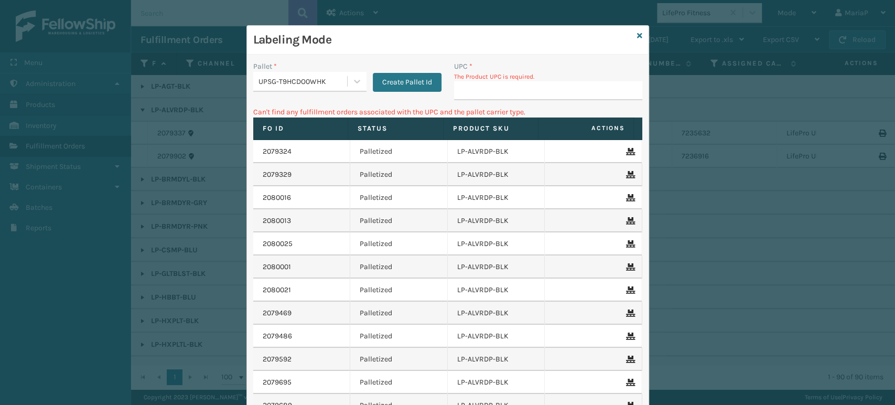
click at [361, 95] on div "Pallet * UPSG-T9HCDO0WHK Create Pallet Id" at bounding box center [347, 84] width 201 height 46
click at [381, 84] on button "Create Pallet Id" at bounding box center [407, 82] width 69 height 19
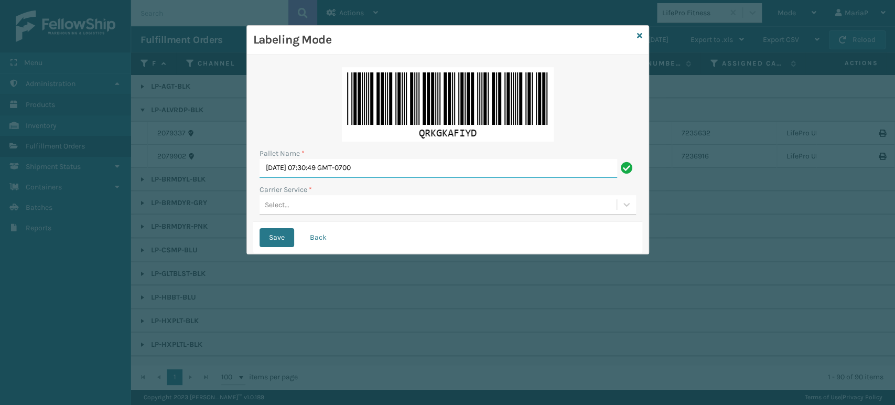
click at [386, 164] on input "[DATE] 07:30:49 GMT-0700" at bounding box center [437, 168] width 357 height 19
click at [391, 159] on input "[DATE] 07:30:49 GMT-0700" at bounding box center [437, 168] width 357 height 19
click at [407, 161] on input "[DATE] 07:30:49 GMT-0700" at bounding box center [437, 168] width 357 height 19
drag, startPoint x: 405, startPoint y: 162, endPoint x: 400, endPoint y: 169, distance: 7.9
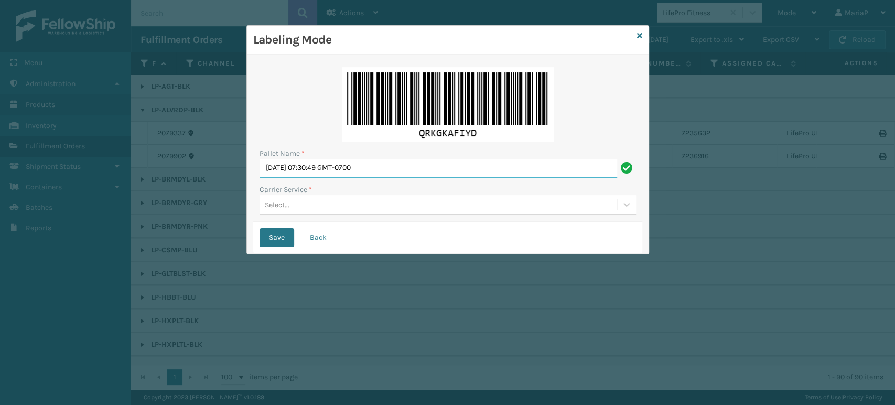
click at [400, 168] on input "[DATE] 07:30:49 GMT-0700" at bounding box center [437, 168] width 357 height 19
click at [406, 161] on input "[DATE] 07:30:49 GMT-0700" at bounding box center [437, 168] width 357 height 19
click at [398, 165] on input "[DATE] 07:30:49 GMT-0700" at bounding box center [437, 168] width 357 height 19
click at [407, 148] on div "Pallet Name *" at bounding box center [447, 153] width 376 height 11
drag, startPoint x: 397, startPoint y: 175, endPoint x: 398, endPoint y: 170, distance: 5.5
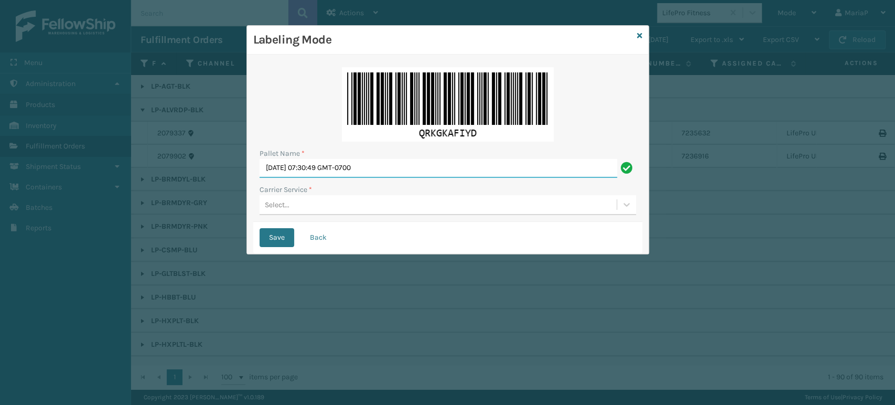
click at [397, 177] on input "[DATE] 07:30:49 GMT-0700" at bounding box center [437, 168] width 357 height 19
click at [399, 167] on input "[DATE] 07:30:49 GMT-0700" at bounding box center [437, 168] width 357 height 19
click at [398, 166] on input "[DATE] 07:30:49 GMT-0700" at bounding box center [437, 168] width 357 height 19
click at [338, 174] on input "[DATE] 07:30:49 GMT-0700" at bounding box center [437, 168] width 357 height 19
drag, startPoint x: 338, startPoint y: 171, endPoint x: 348, endPoint y: 162, distance: 13.4
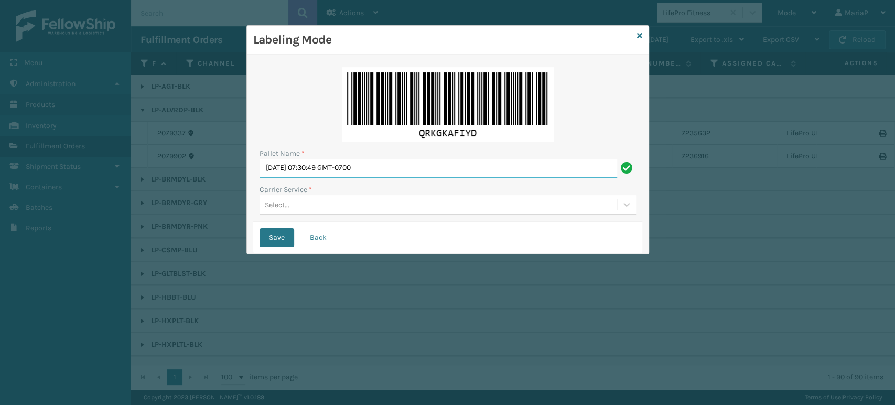
click at [339, 171] on input "[DATE] 07:30:49 GMT-0700" at bounding box center [437, 168] width 357 height 19
click at [350, 162] on input "[DATE] 07:30:49 GMT-0700" at bounding box center [437, 168] width 357 height 19
click at [353, 162] on input "[DATE] 07:30:49 GMT-0700" at bounding box center [437, 168] width 357 height 19
click at [361, 160] on input "[DATE] 07:30:49 GMT-0700" at bounding box center [437, 168] width 357 height 19
click at [361, 162] on input "[DATE] 07:30:49 GMT-0700" at bounding box center [437, 168] width 357 height 19
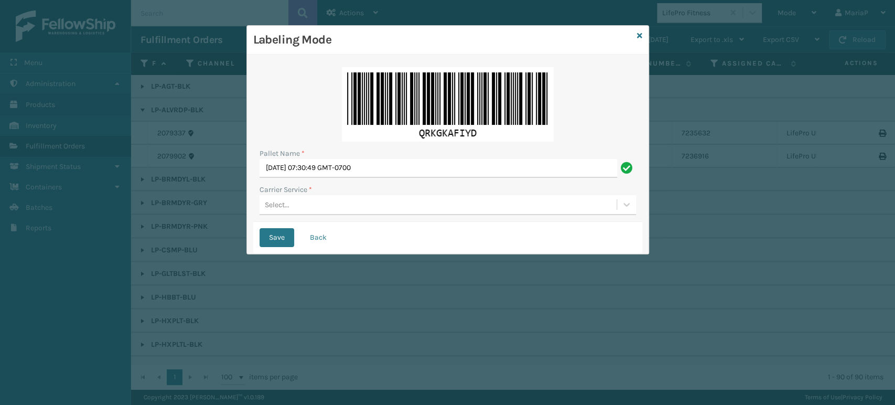
click at [344, 154] on div "Pallet Name *" at bounding box center [447, 153] width 376 height 11
click at [351, 155] on div "Pallet Name *" at bounding box center [447, 153] width 376 height 11
click at [355, 155] on div "Pallet Name *" at bounding box center [447, 153] width 376 height 11
click at [351, 155] on div "Pallet Name *" at bounding box center [447, 153] width 376 height 11
click at [337, 176] on input "[DATE] 07:30:49 GMT-0700" at bounding box center [437, 168] width 357 height 19
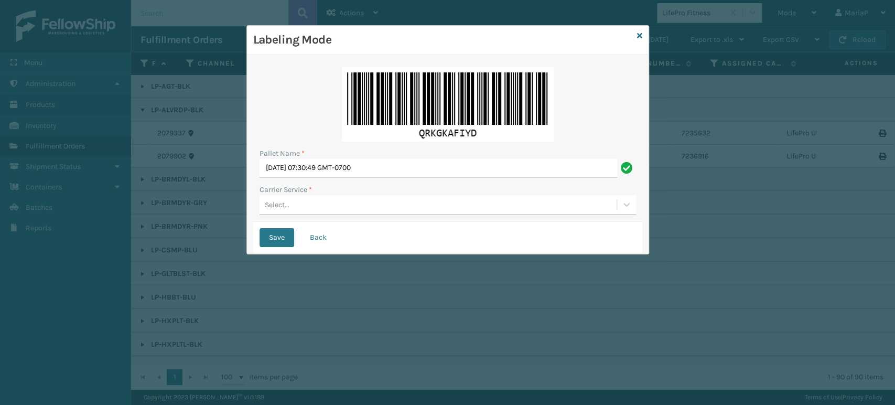
click at [348, 155] on div "Pallet Name *" at bounding box center [447, 153] width 376 height 11
click at [340, 159] on div "Pallet Name * [DATE] 07:30:49 GMT-0700" at bounding box center [447, 163] width 376 height 30
click at [339, 162] on input "[DATE] 07:30:49 GMT-0700" at bounding box center [437, 168] width 357 height 19
click at [338, 165] on input "[DATE] 07:30:49 GMT-0700" at bounding box center [437, 168] width 357 height 19
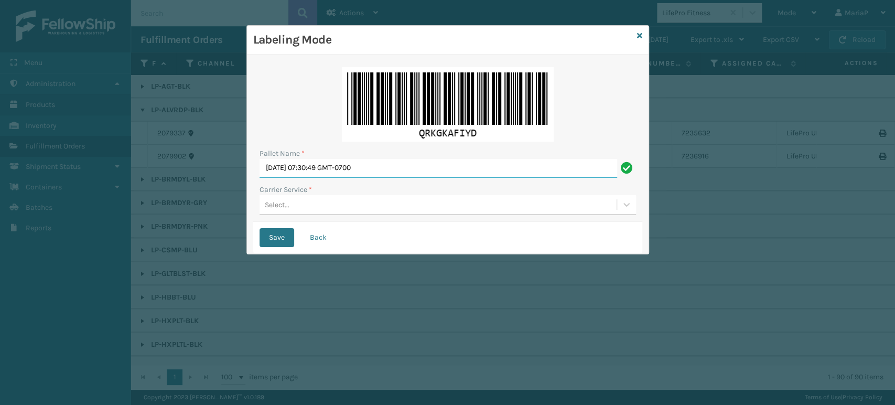
click at [338, 165] on input "[DATE] 07:30:49 GMT-0700" at bounding box center [437, 168] width 357 height 19
type input "FEDZ557081"
click at [287, 207] on div "Select..." at bounding box center [277, 204] width 25 height 11
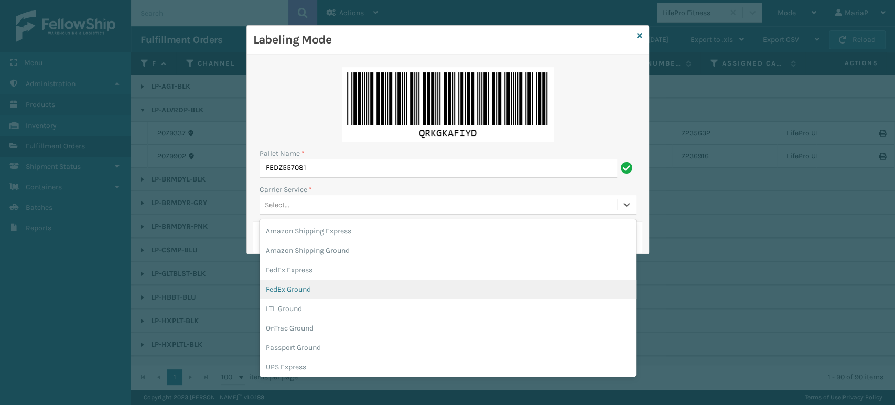
click at [279, 287] on div "FedEx Ground" at bounding box center [447, 288] width 376 height 19
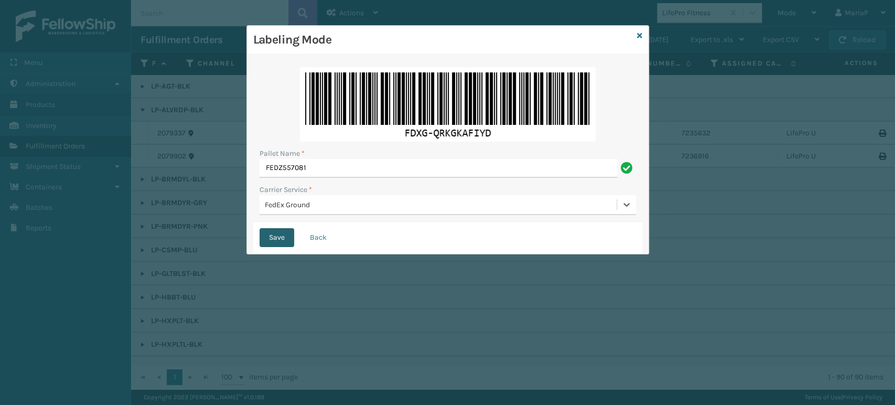
click at [277, 233] on button "Save" at bounding box center [276, 237] width 35 height 19
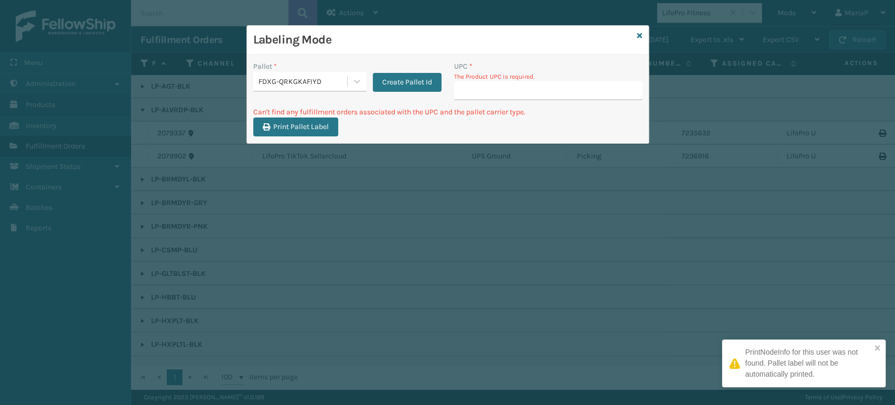
click at [473, 95] on input "UPC *" at bounding box center [548, 90] width 188 height 19
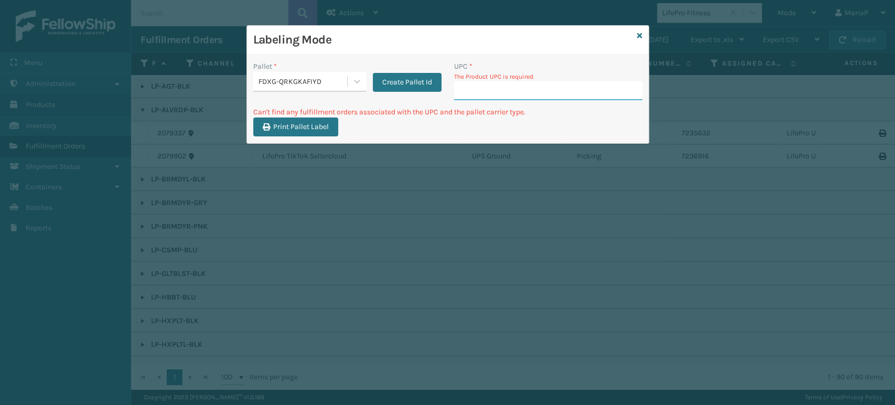
click at [473, 91] on input "UPC *" at bounding box center [548, 90] width 188 height 19
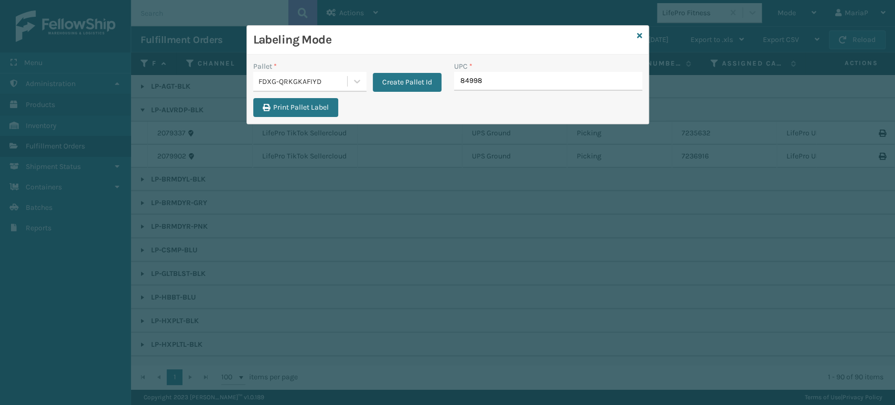
type input "849986"
type input "849986009375"
type input "KM-RUF-42C"
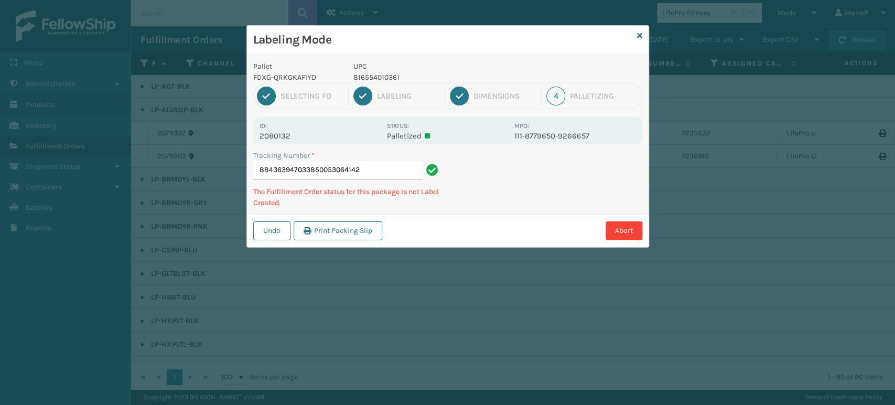
type input "884363947033850053064142"
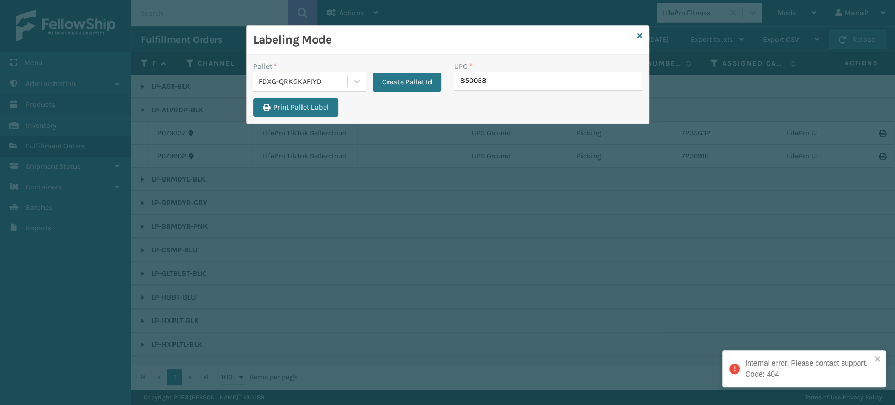
type input "8500530"
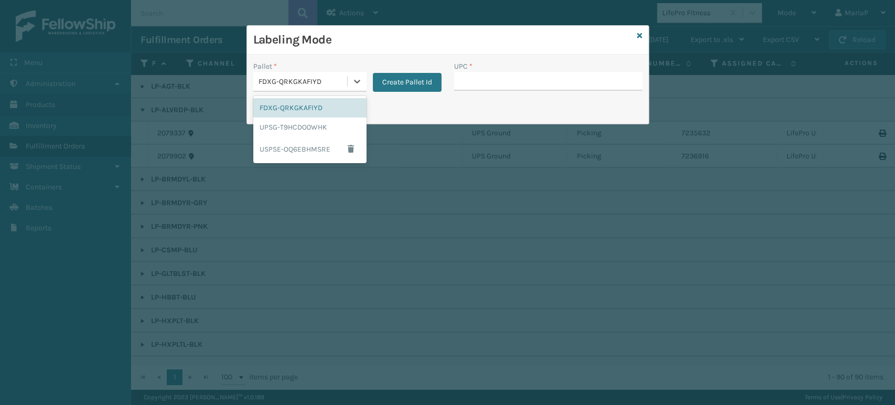
click at [287, 79] on div "FDXG-QRKGKAFIYD" at bounding box center [303, 81] width 90 height 11
click at [280, 125] on div "UPSG-T9HCDO0WHK" at bounding box center [309, 126] width 113 height 19
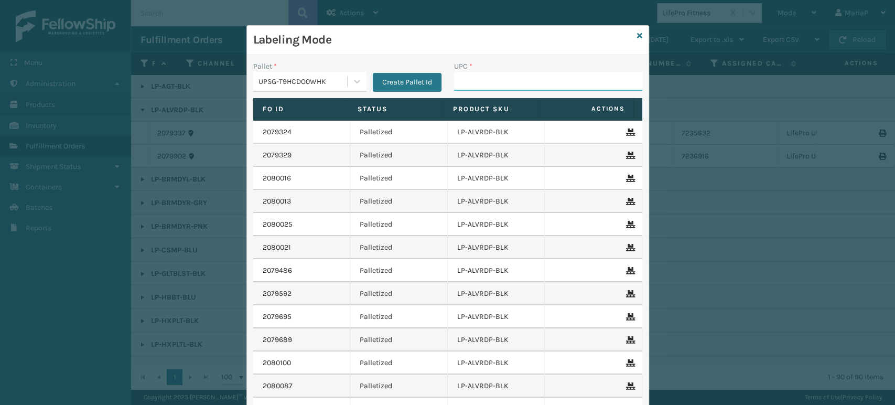
click at [464, 85] on input "UPC *" at bounding box center [548, 81] width 188 height 19
type input "85005"
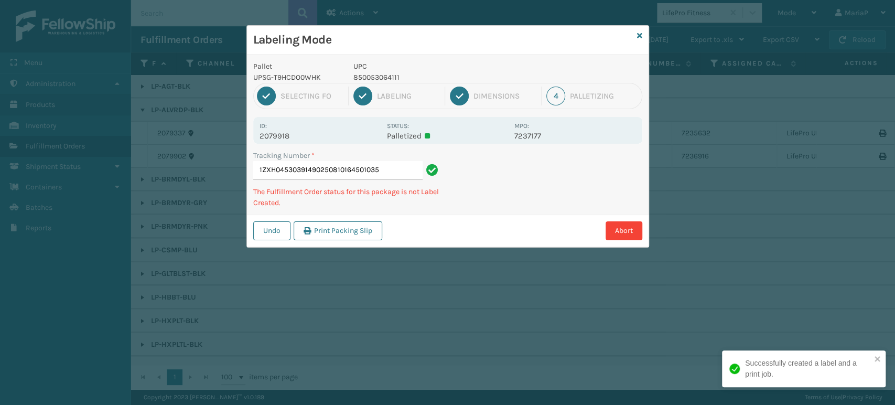
type input "1ZXH04530391490250810164501035"
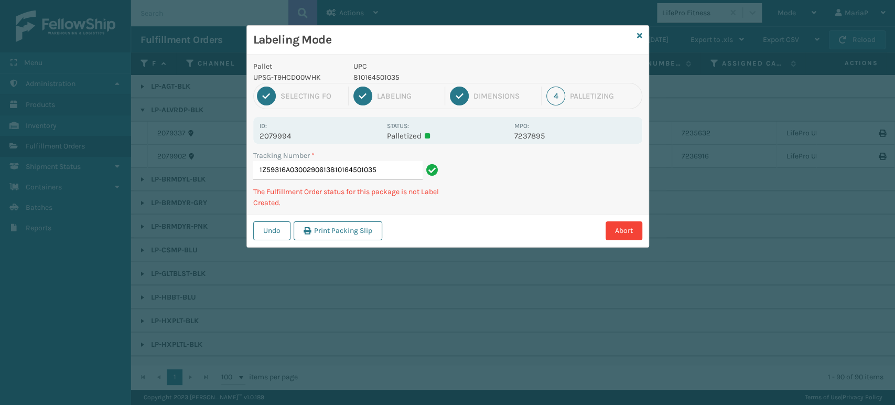
type input "1Z59316A0300290613810164501035"
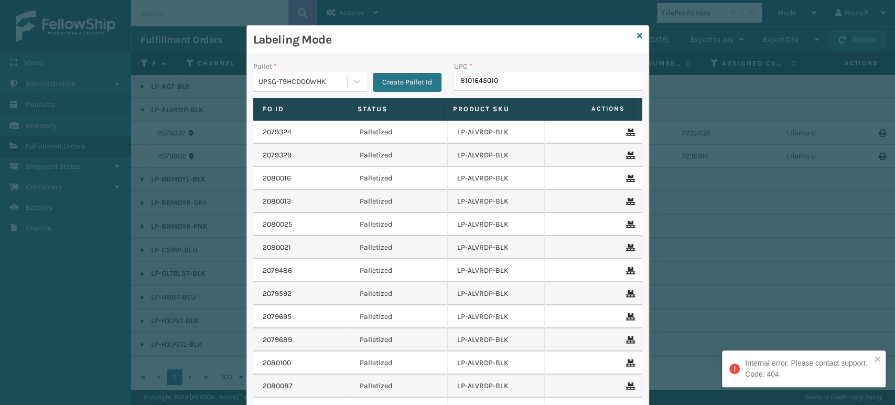
type input "81016450103"
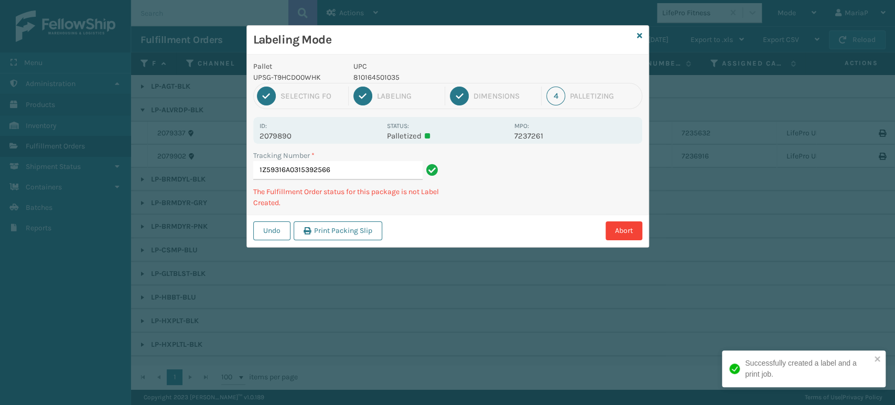
click at [376, 75] on p "810164501035" at bounding box center [430, 77] width 155 height 11
copy p "810164501035"
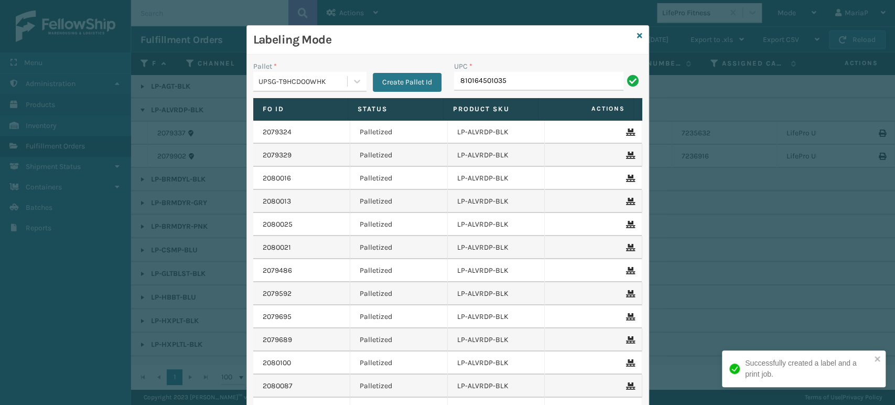
type input "810164501035"
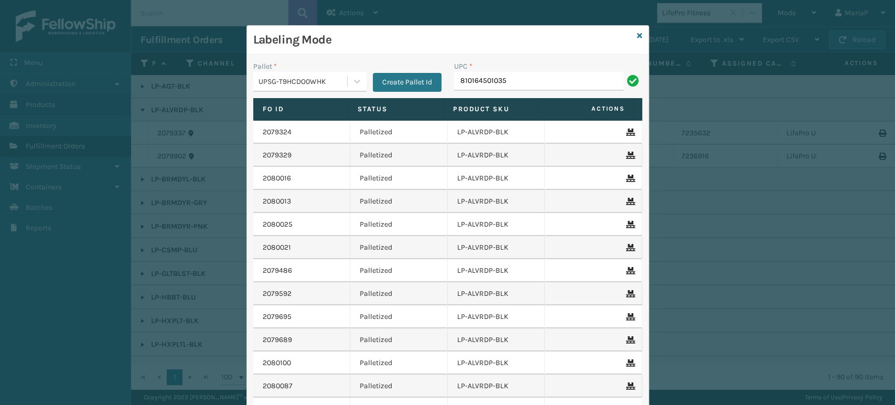
type input "810164501035"
paste input "810164501035"
type input "810164501035"
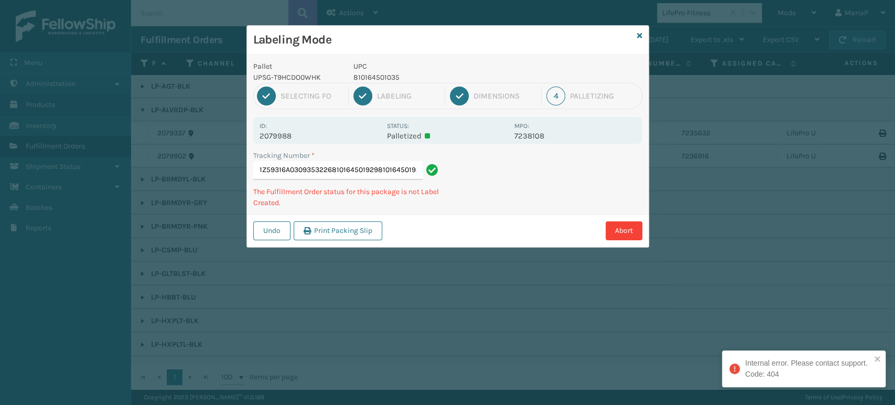
type input "1Z59316A0309353226810164501929810164501929"
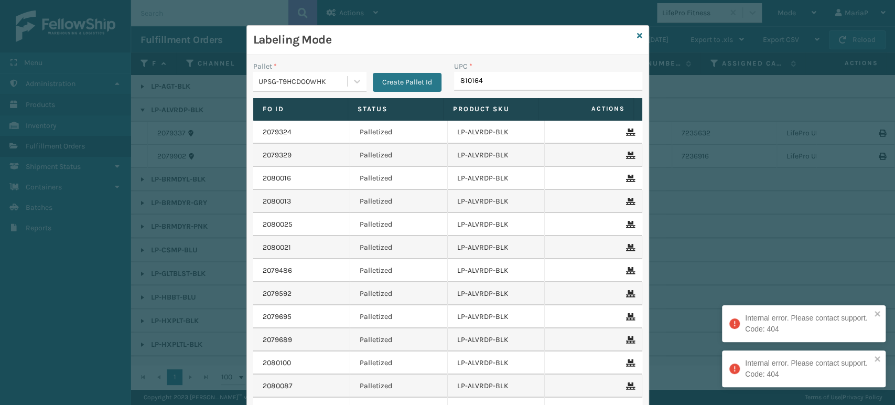
type input "8101645"
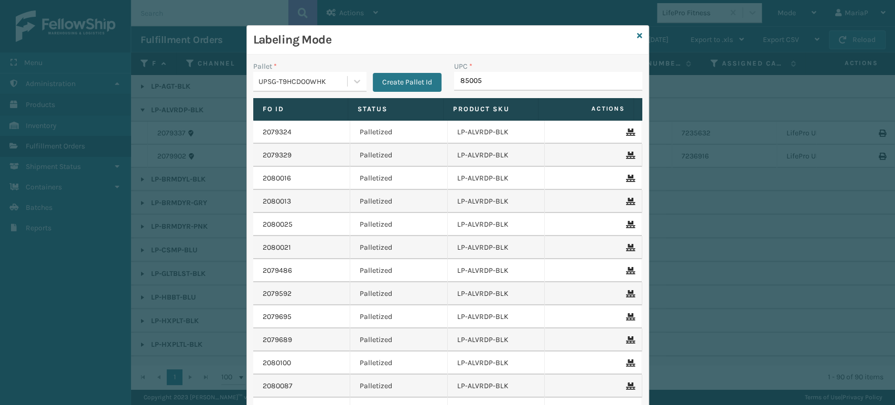
type input "850053"
type input "85000445"
type input "G"
type input "FL-OLVA-CRM"
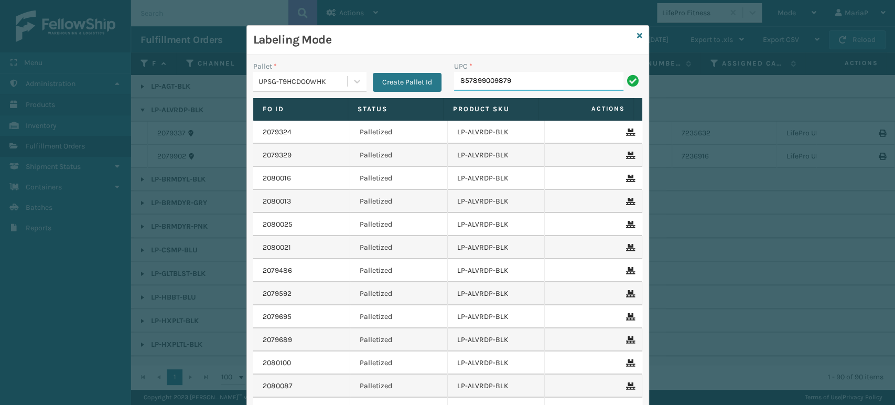
type input "857899009879"
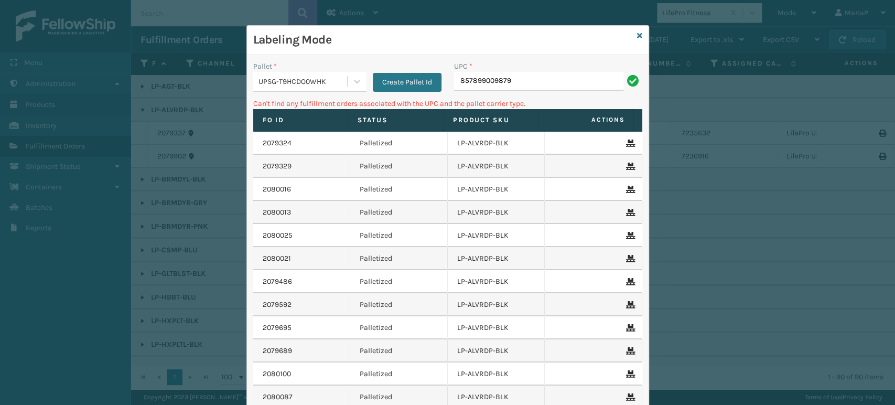
click at [496, 83] on input "857899009879" at bounding box center [538, 81] width 169 height 19
click at [494, 83] on input "857899009879" at bounding box center [538, 81] width 169 height 19
type input "857899006879"
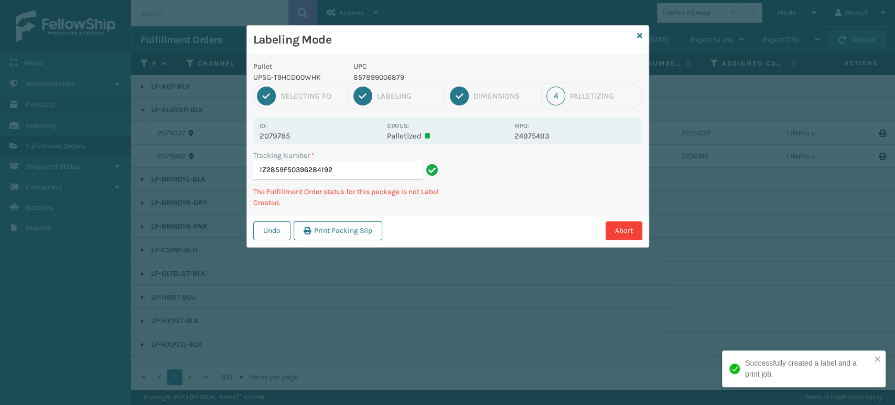
click at [377, 79] on p "857899006879" at bounding box center [430, 77] width 155 height 11
copy p "857899006879"
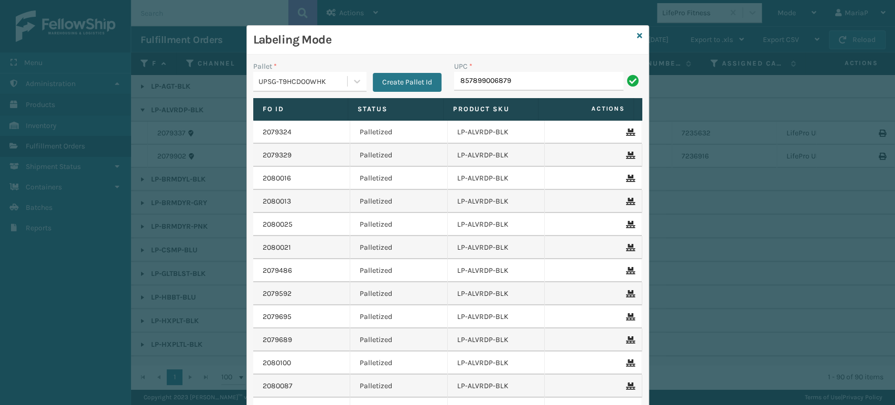
type input "857899006879"
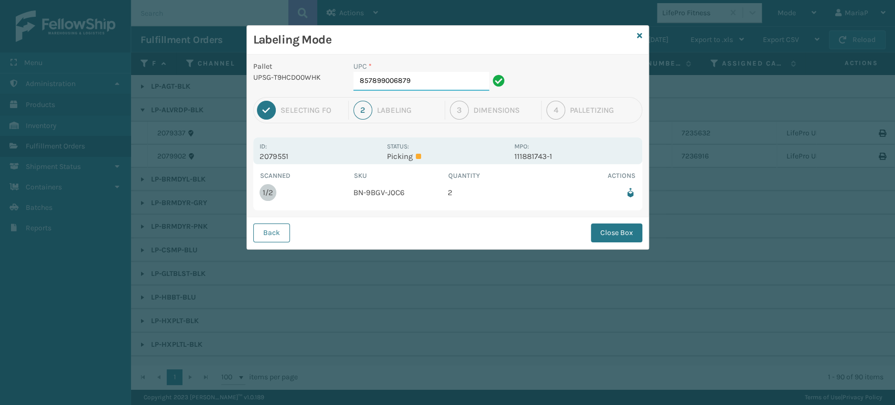
click at [425, 80] on input "857899006879" at bounding box center [421, 81] width 136 height 19
drag, startPoint x: 603, startPoint y: 235, endPoint x: 598, endPoint y: 231, distance: 6.3
click at [603, 235] on button "Close Box" at bounding box center [616, 232] width 51 height 19
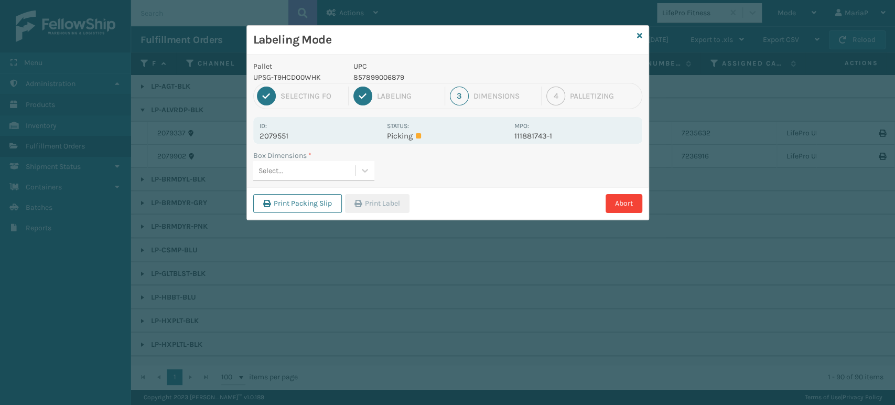
click at [328, 170] on div "Select..." at bounding box center [304, 170] width 102 height 17
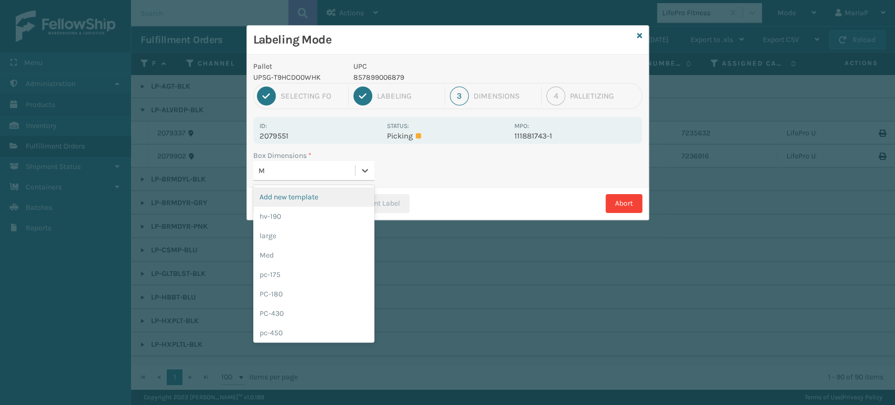
type input "MD"
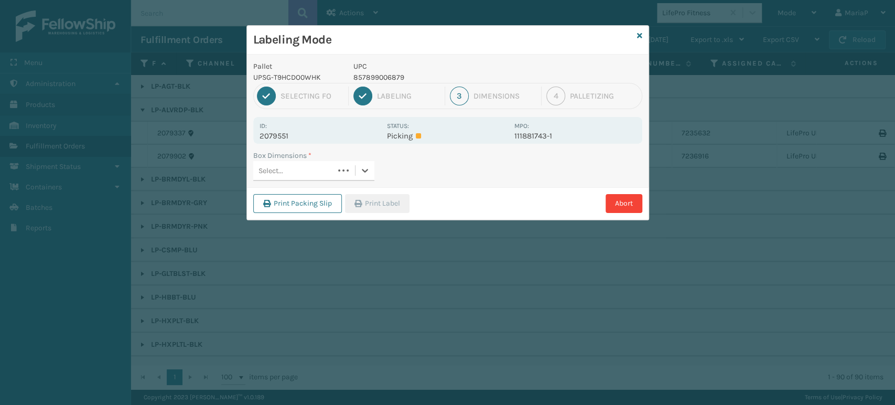
click at [290, 170] on div "Select..." at bounding box center [293, 170] width 81 height 17
type input "MED"
click at [396, 200] on button "Print Label" at bounding box center [377, 203] width 64 height 19
click at [396, 200] on div "Labeling Mode Pallet UPSG-T9HCDO0WHK UPC 857899006879 1 Selecting FO 2 Labeling…" at bounding box center [447, 202] width 895 height 405
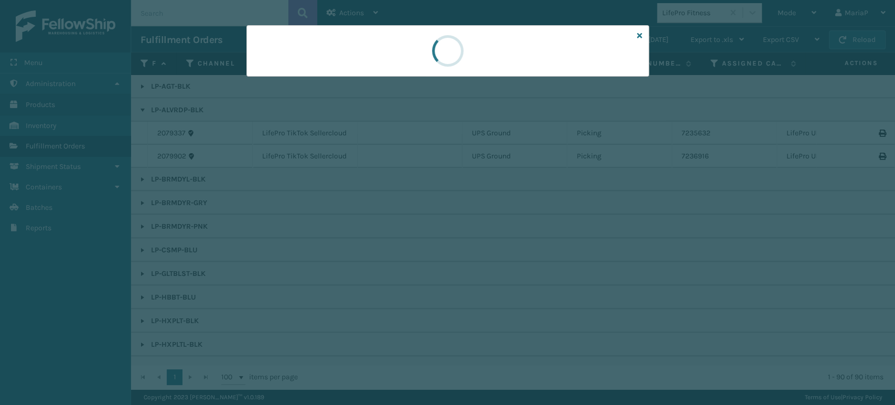
click at [397, 200] on div at bounding box center [447, 202] width 895 height 405
drag, startPoint x: 397, startPoint y: 200, endPoint x: 392, endPoint y: 198, distance: 6.0
click at [397, 199] on div at bounding box center [447, 202] width 895 height 405
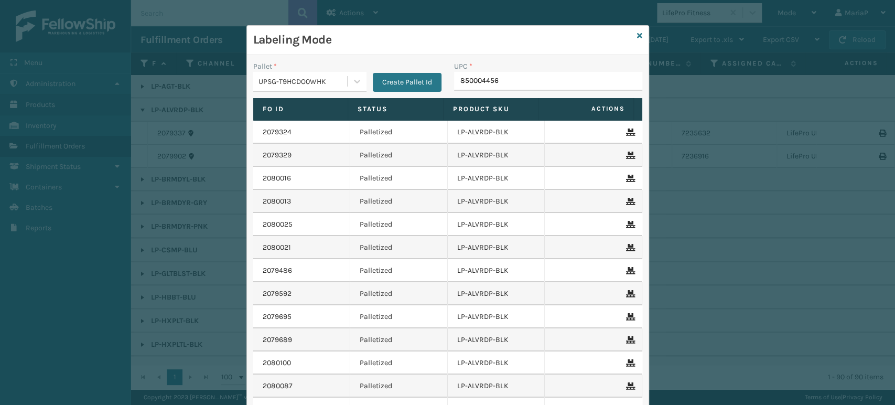
type input "8500044562"
type input "8500044"
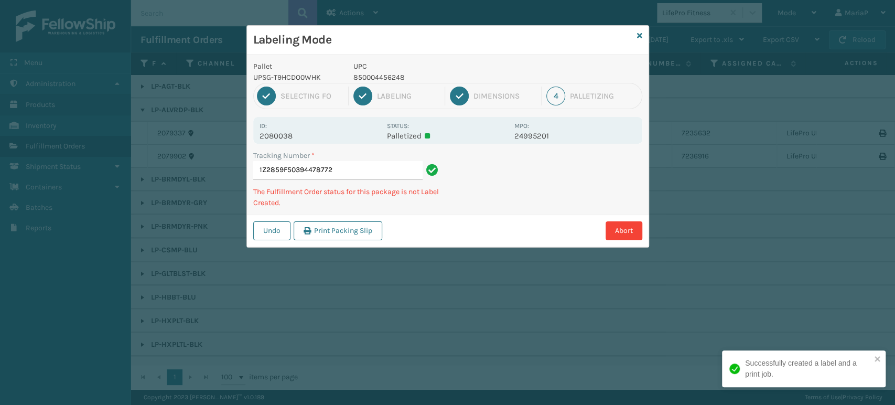
click at [382, 72] on p "850004456248" at bounding box center [430, 77] width 155 height 11
copy p "850004456248"
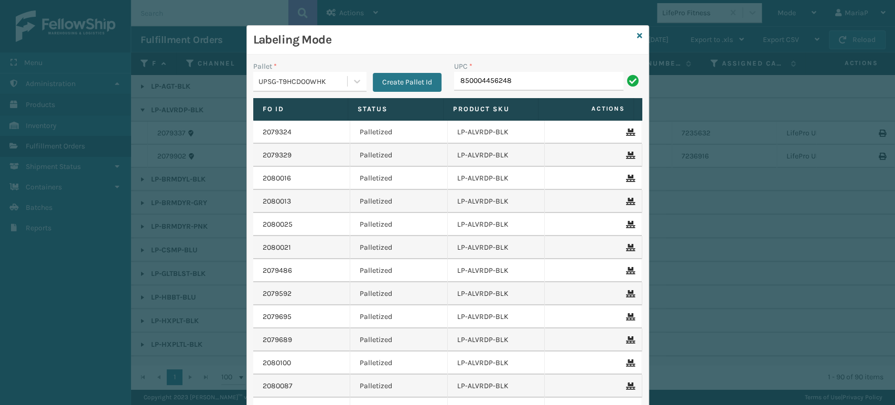
type input "850004456248"
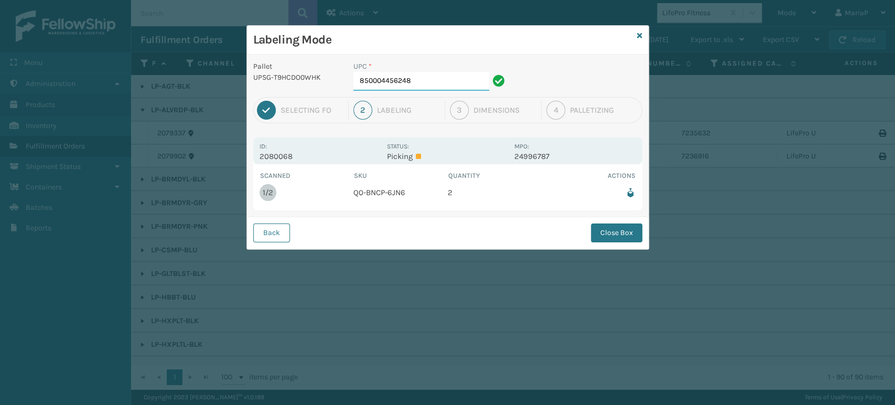
click at [436, 80] on input "850004456248" at bounding box center [421, 81] width 136 height 19
click at [623, 236] on button "Close Box" at bounding box center [616, 232] width 51 height 19
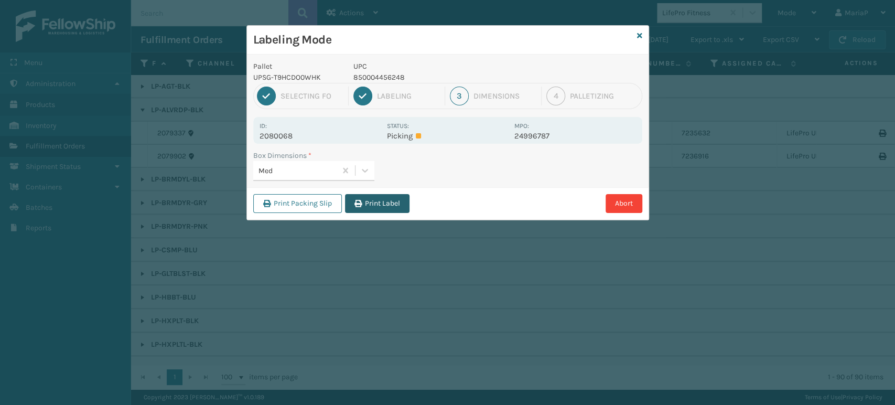
click at [377, 205] on button "Print Label" at bounding box center [377, 203] width 64 height 19
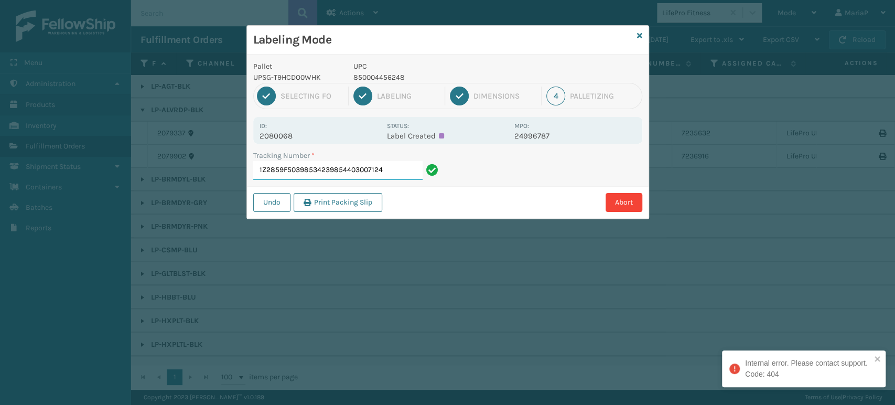
drag, startPoint x: 333, startPoint y: 171, endPoint x: 473, endPoint y: 193, distance: 141.1
click at [473, 193] on div "Pallet UPSG-T9HCDO0WHK UPC 850004456248 1 Selecting FO 2 Labeling 3 Dimensions …" at bounding box center [447, 137] width 401 height 164
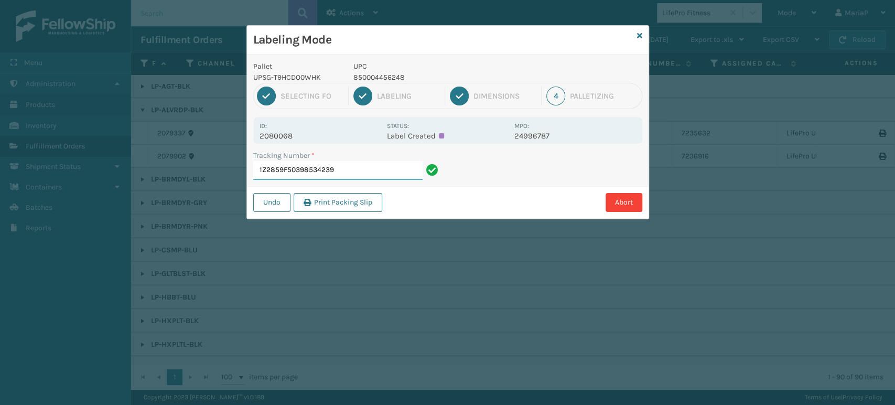
type input "1Z2859F50398534239"
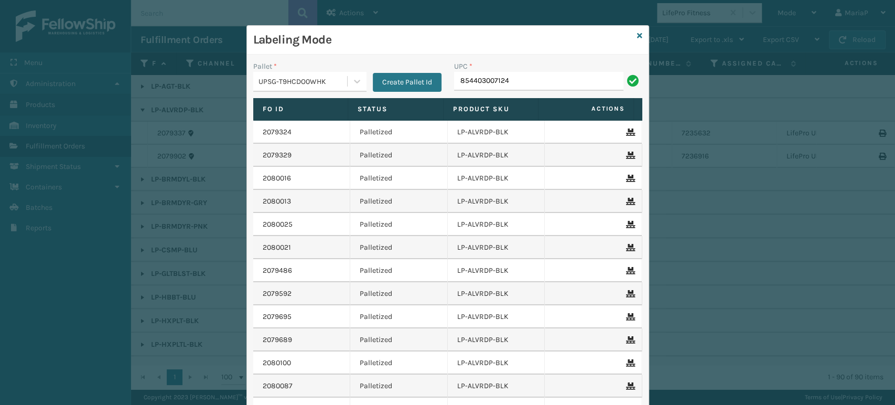
type input "854403007124"
type input "8581000"
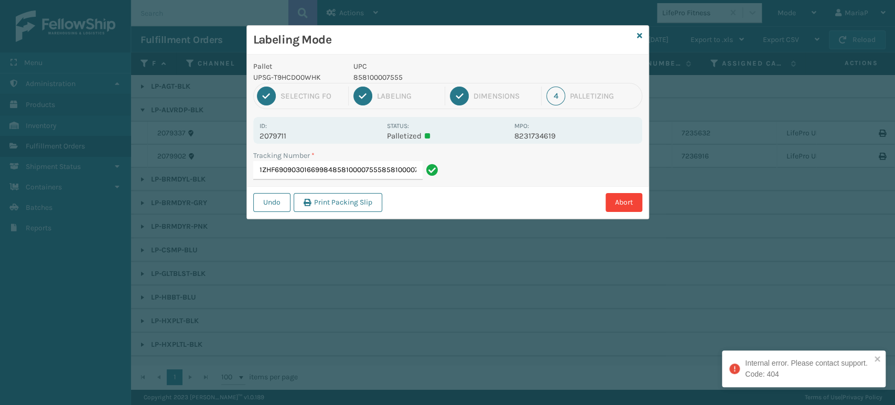
type input "1ZHF69090301669984858100007555858100007555"
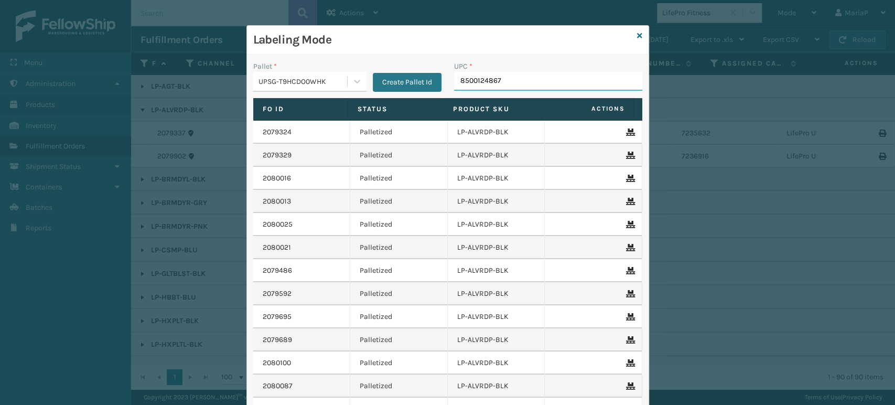
type input "85001248674"
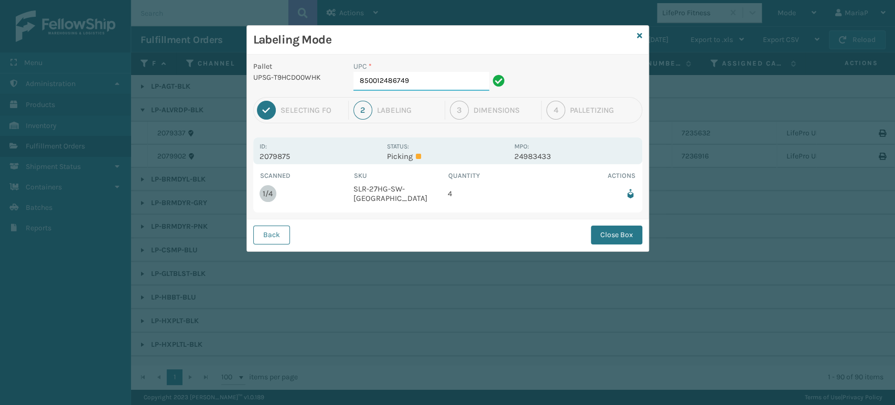
click at [424, 73] on input "850012486749" at bounding box center [421, 81] width 136 height 19
drag, startPoint x: 601, startPoint y: 226, endPoint x: 606, endPoint y: 232, distance: 8.2
click at [605, 231] on button "Close Box" at bounding box center [616, 234] width 51 height 19
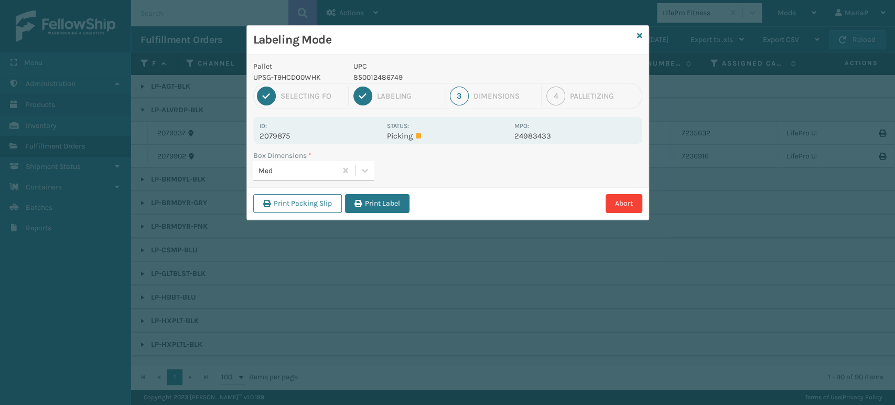
click at [382, 200] on button "Print Label" at bounding box center [377, 203] width 64 height 19
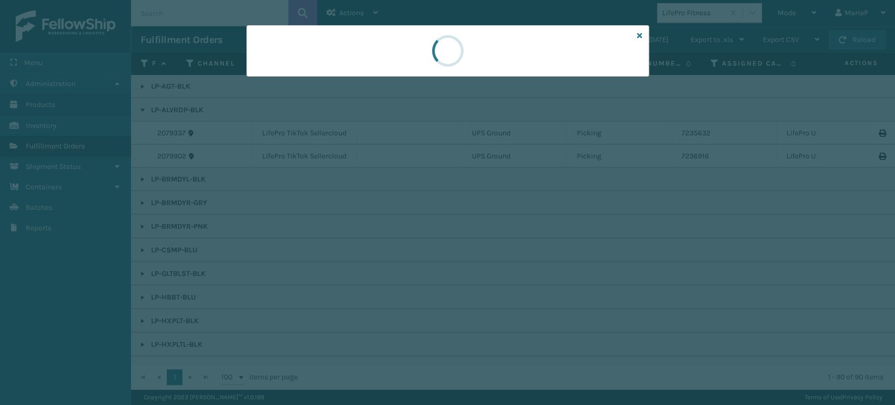
drag, startPoint x: 382, startPoint y: 200, endPoint x: 403, endPoint y: 203, distance: 20.6
click at [383, 200] on div at bounding box center [447, 202] width 895 height 405
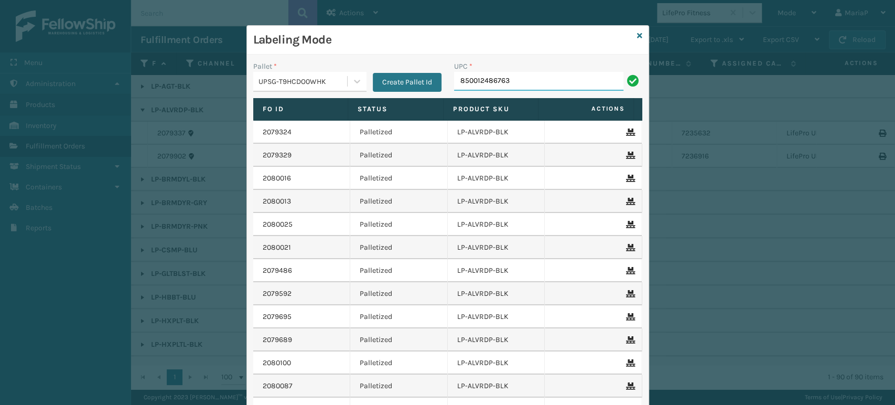
type input "850012486763"
type input "850004456880"
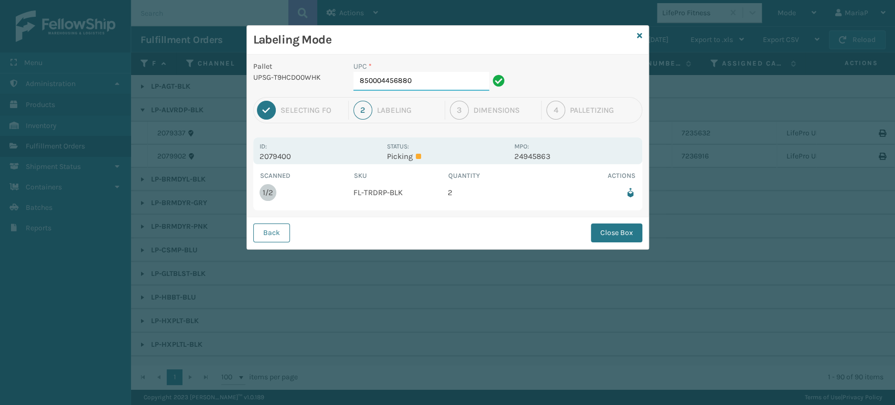
click at [399, 78] on input "850004456880" at bounding box center [421, 81] width 136 height 19
click at [612, 235] on button "Close Box" at bounding box center [616, 232] width 51 height 19
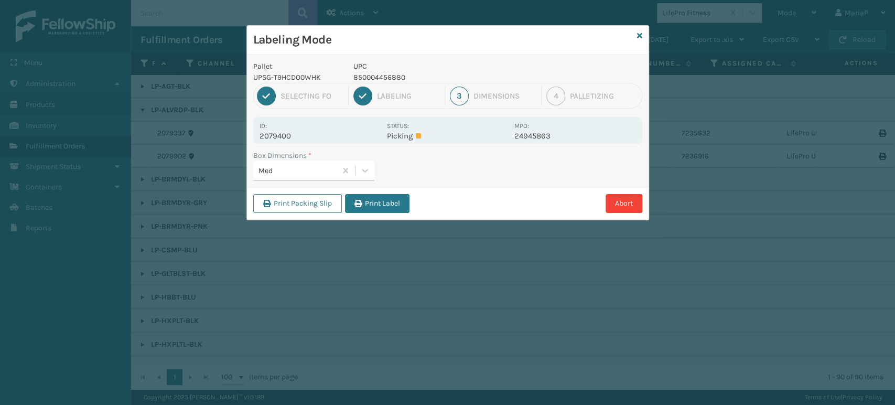
click at [403, 207] on button "Print Label" at bounding box center [377, 203] width 64 height 19
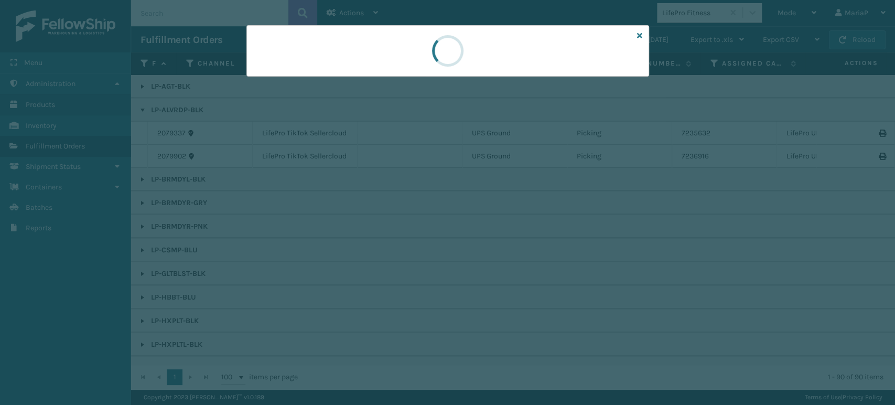
click at [403, 207] on div at bounding box center [447, 202] width 895 height 405
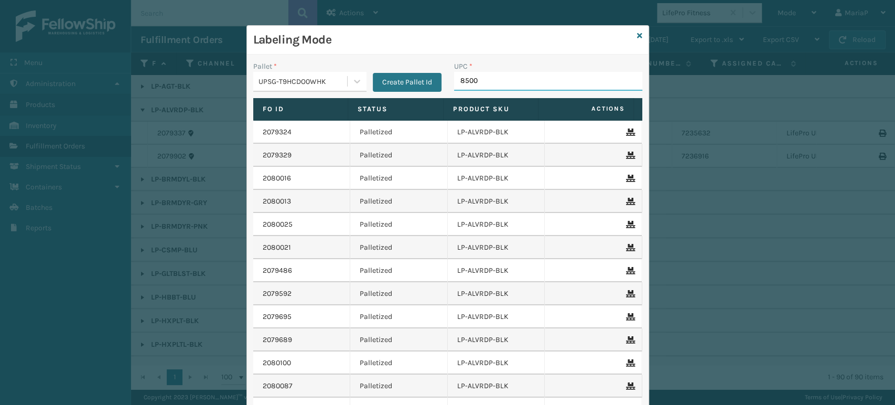
type input "85004"
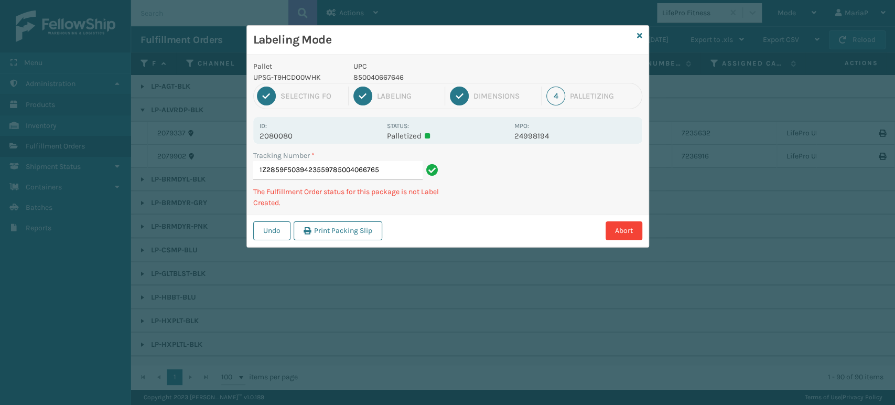
type input "1Z2859F50394235597850040667653"
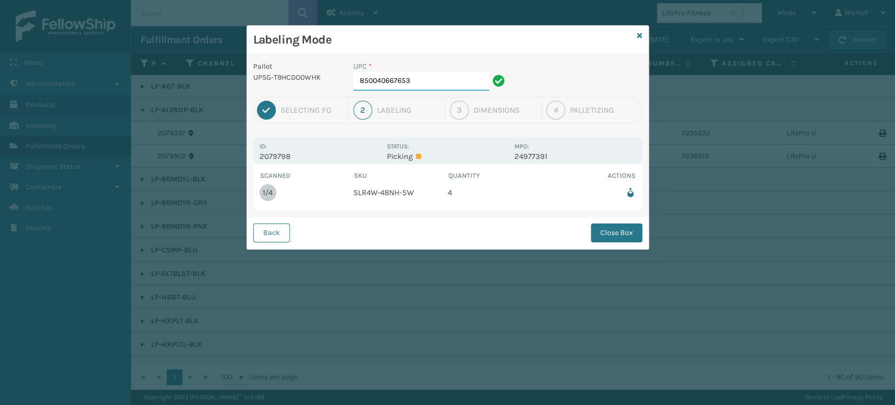
drag, startPoint x: 440, startPoint y: 75, endPoint x: 437, endPoint y: 80, distance: 5.7
click at [437, 80] on input "850040667653" at bounding box center [421, 81] width 136 height 19
click at [600, 227] on button "Close Box" at bounding box center [616, 232] width 51 height 19
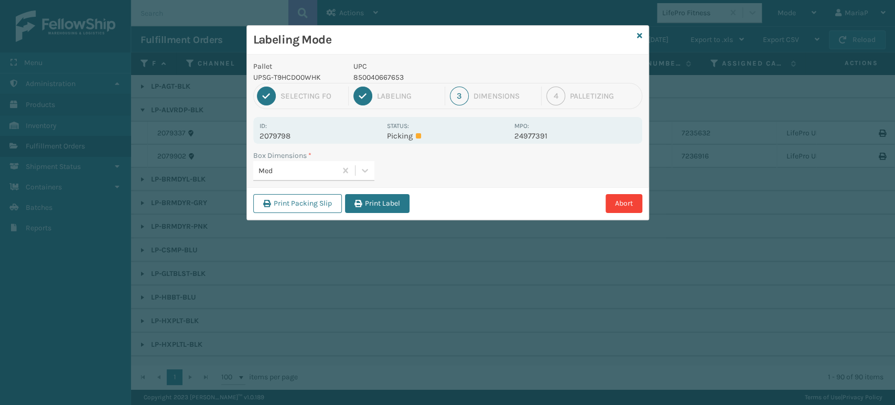
click at [376, 204] on button "Print Label" at bounding box center [377, 203] width 64 height 19
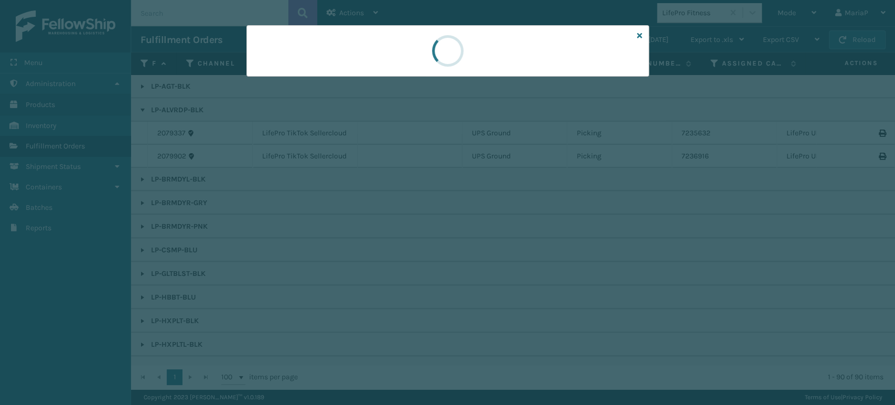
click at [376, 204] on div at bounding box center [447, 202] width 895 height 405
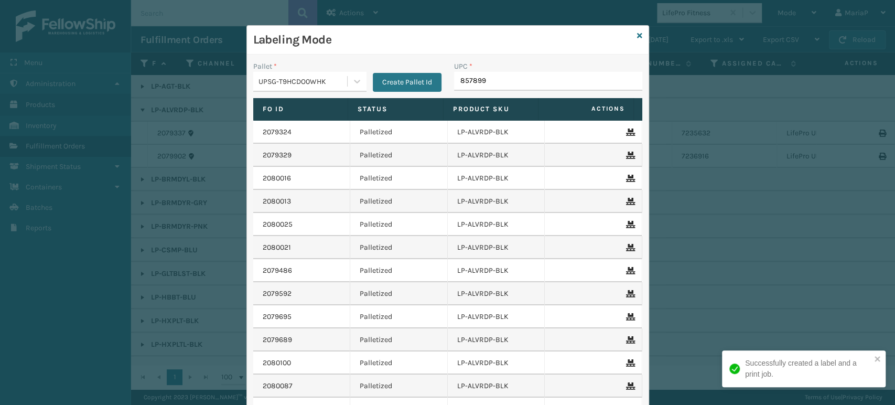
type input "8578990"
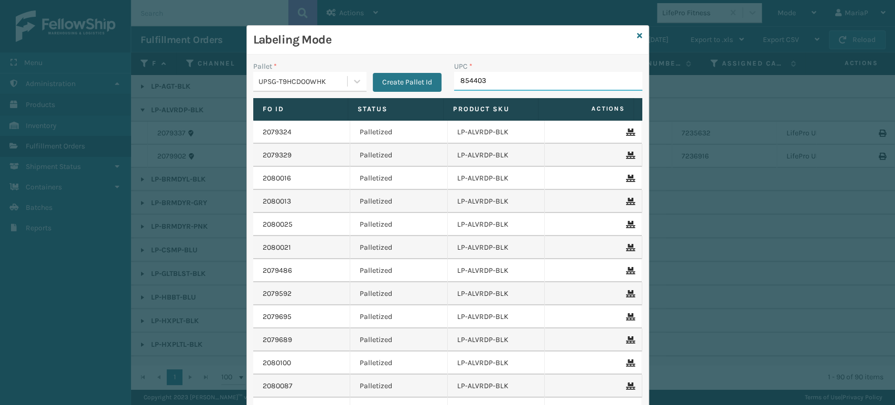
type input "8544030"
type input "8500044"
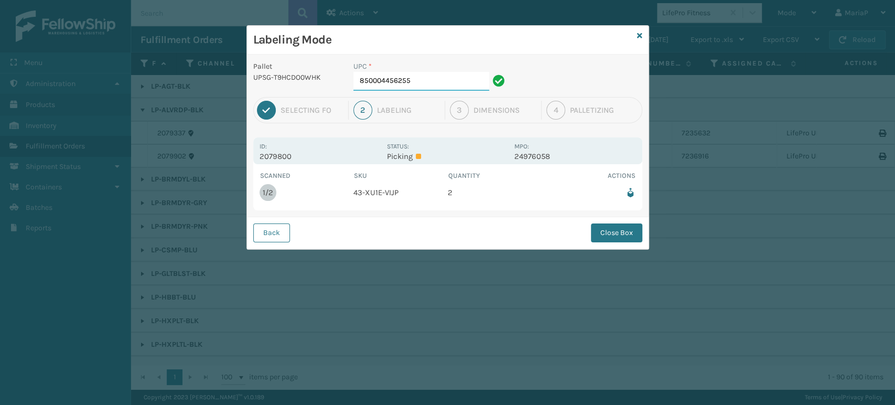
drag, startPoint x: 418, startPoint y: 83, endPoint x: 413, endPoint y: 84, distance: 5.9
click at [418, 83] on input "850004456255" at bounding box center [421, 81] width 136 height 19
click at [624, 231] on button "Close Box" at bounding box center [616, 232] width 51 height 19
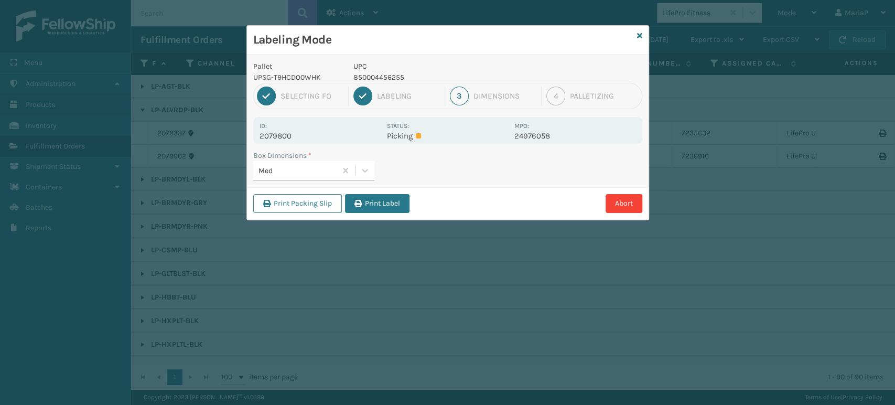
click at [399, 201] on button "Print Label" at bounding box center [377, 203] width 64 height 19
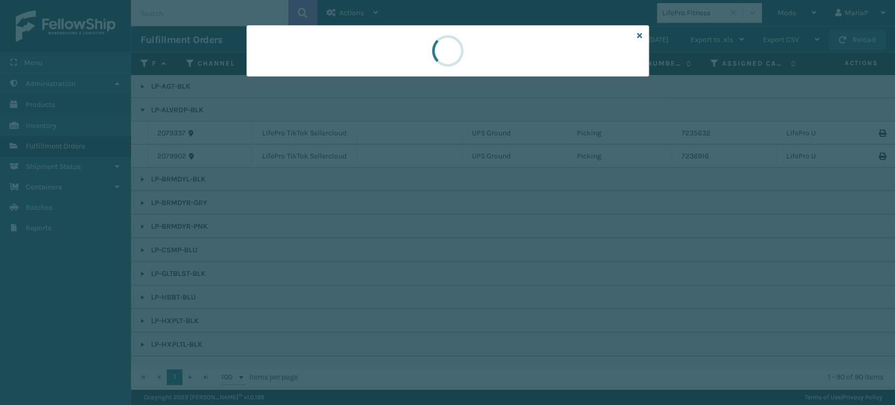
click at [400, 201] on div at bounding box center [447, 202] width 895 height 405
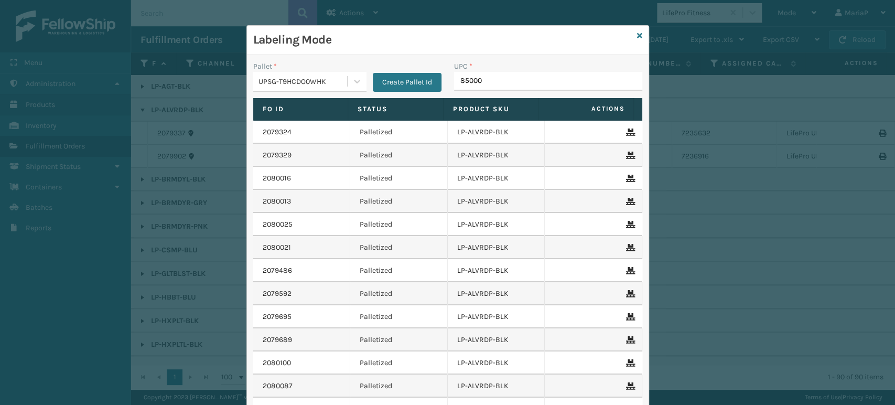
type input "850004"
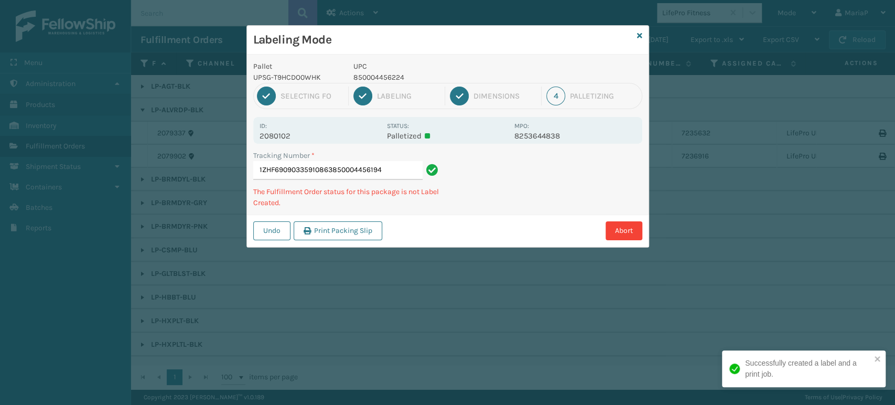
type input "1ZHF69090335910863850004456194"
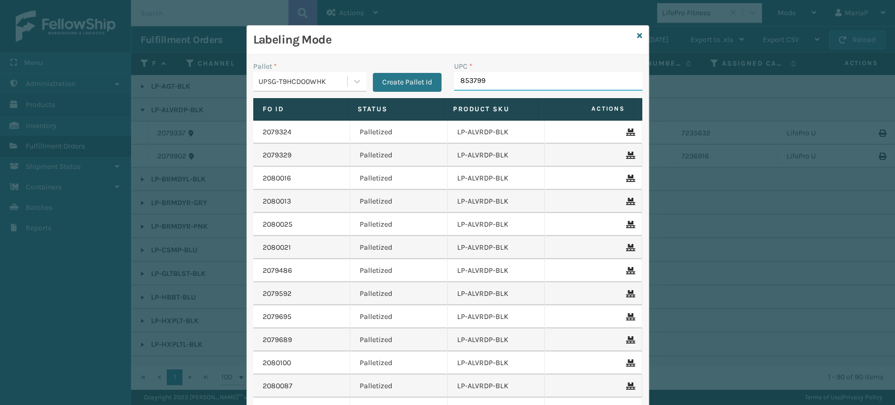
type input "8537990"
type input "8500124"
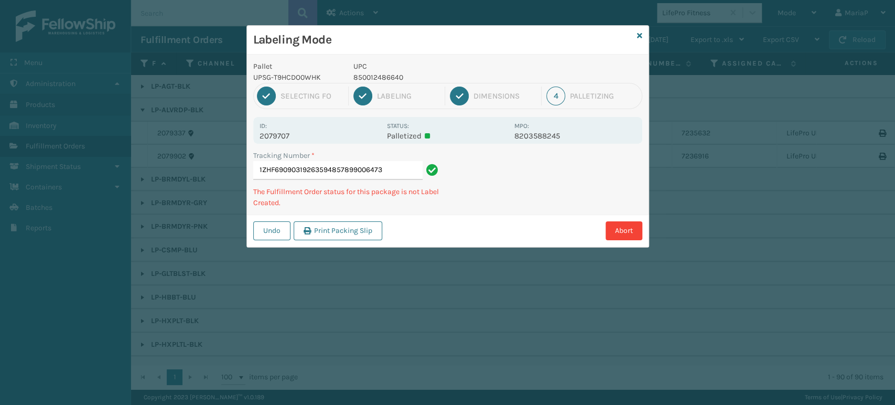
type input "1ZHF69090319263594857899006473"
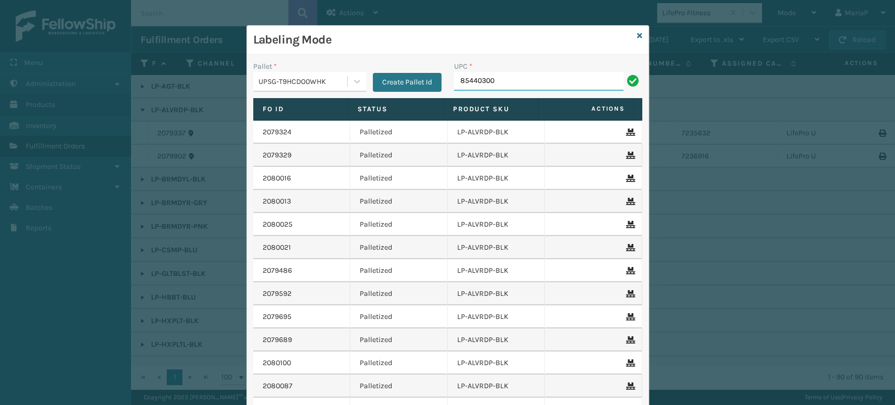
drag, startPoint x: 516, startPoint y: 79, endPoint x: 505, endPoint y: 78, distance: 11.1
click at [516, 79] on input "85440300" at bounding box center [538, 81] width 169 height 19
type input "854403007087"
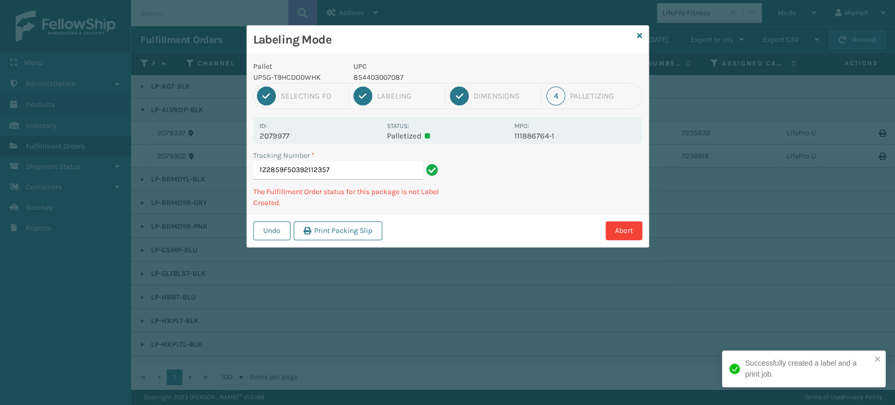
click at [367, 71] on p "UPC" at bounding box center [430, 66] width 155 height 11
click at [367, 76] on p "854403007087" at bounding box center [430, 77] width 155 height 11
copy p "854403007087"
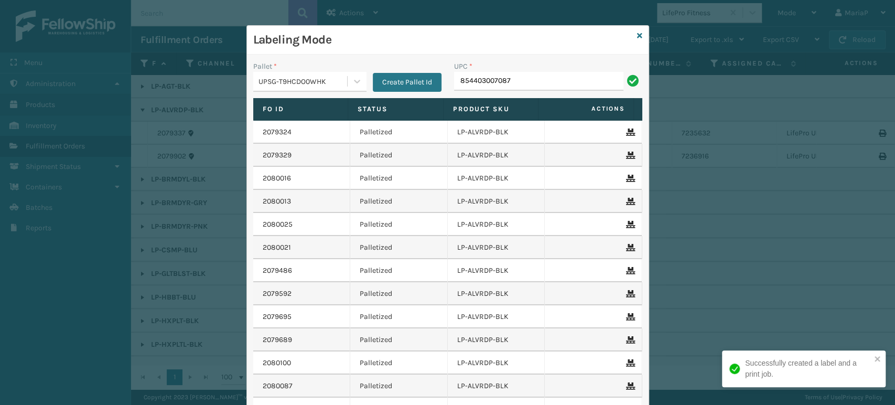
type input "854403007087"
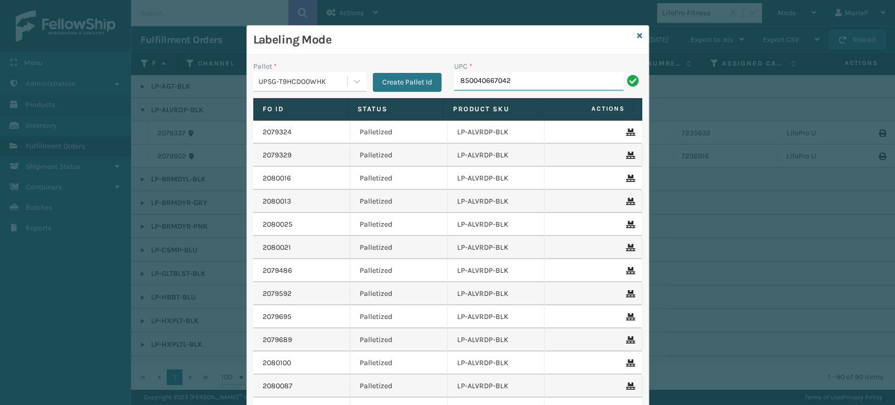
type input "850040667042"
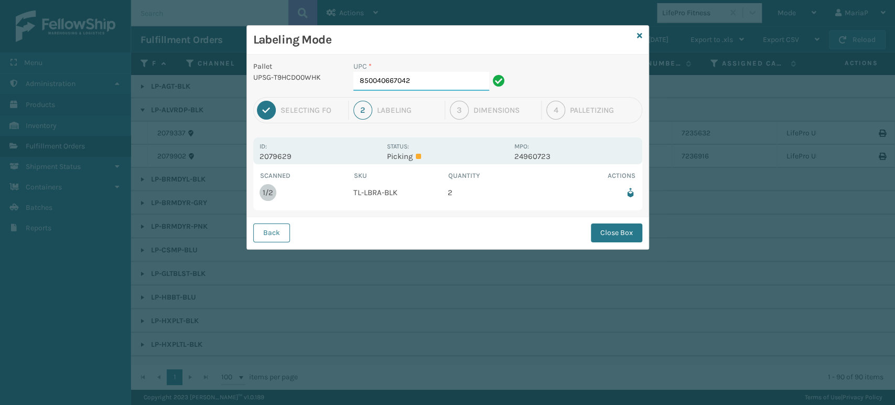
click at [415, 88] on input "850040667042" at bounding box center [421, 81] width 136 height 19
click at [620, 227] on button "Close Box" at bounding box center [616, 232] width 51 height 19
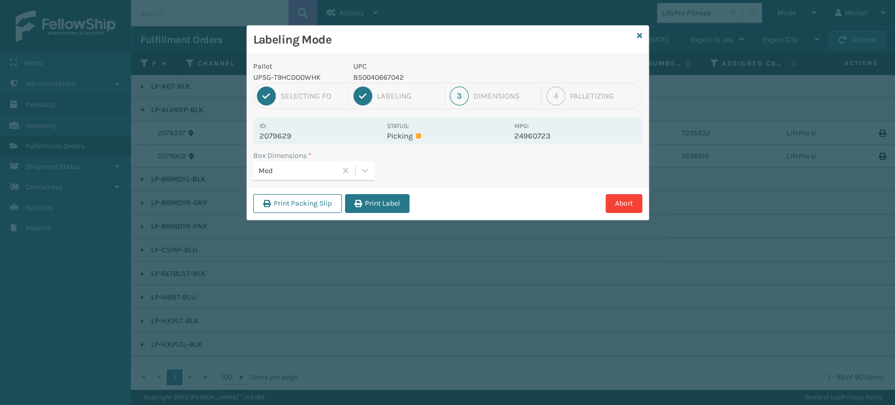
click at [387, 199] on button "Print Label" at bounding box center [377, 203] width 64 height 19
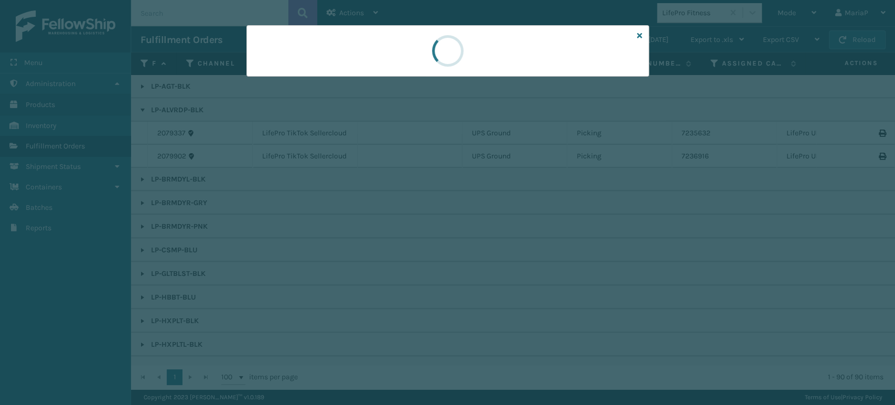
click at [387, 199] on div at bounding box center [447, 202] width 895 height 405
click at [394, 198] on div at bounding box center [447, 202] width 895 height 405
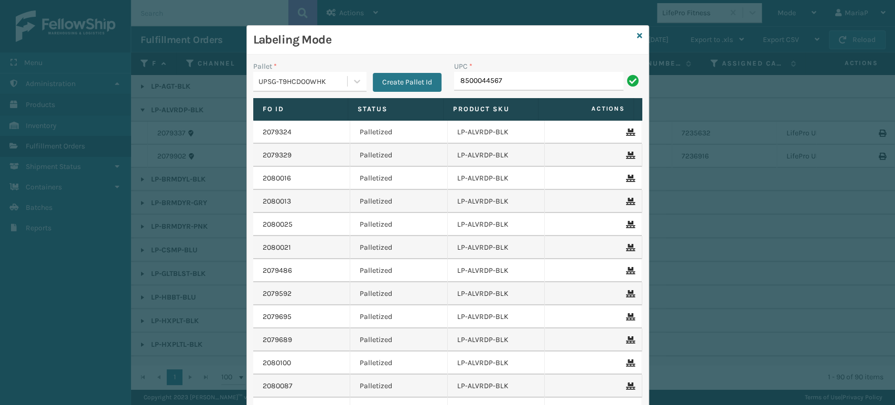
type input "85000445674"
type input "8500044"
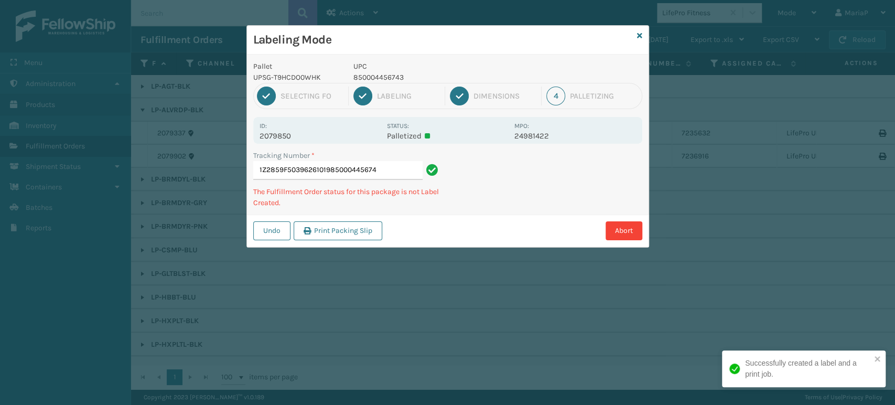
type input "1Z2859F50396261019850004456743"
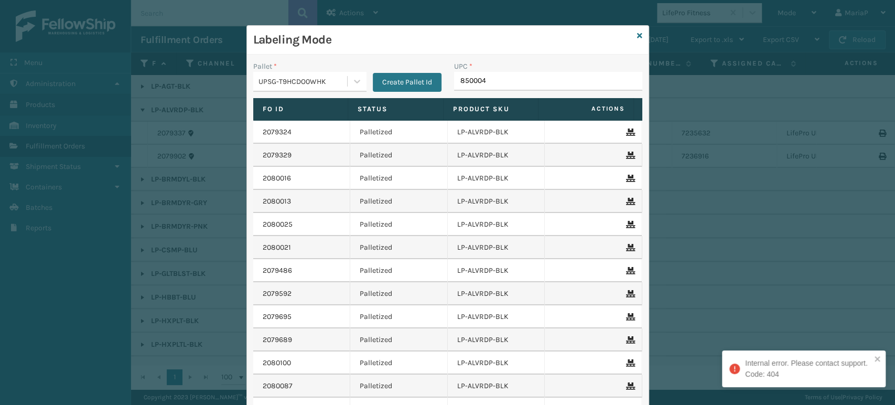
type input "8500044"
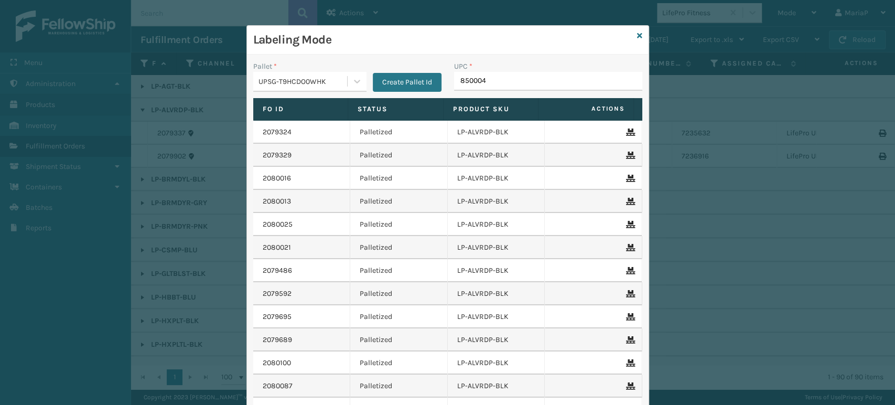
type input "8500044"
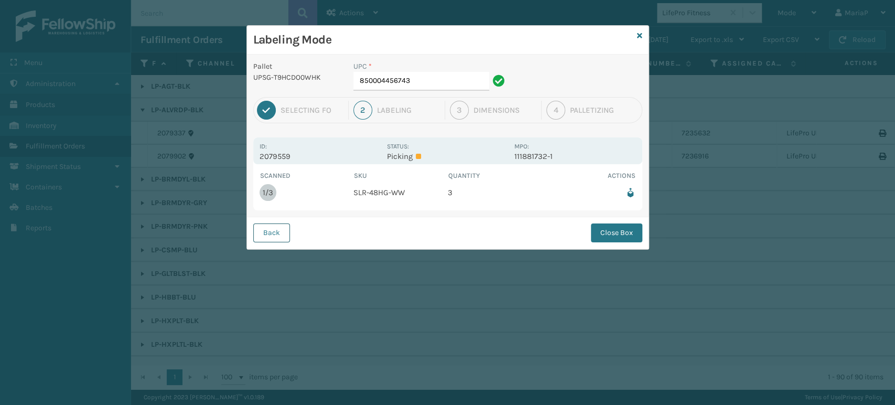
click at [266, 230] on button "Back" at bounding box center [271, 232] width 37 height 19
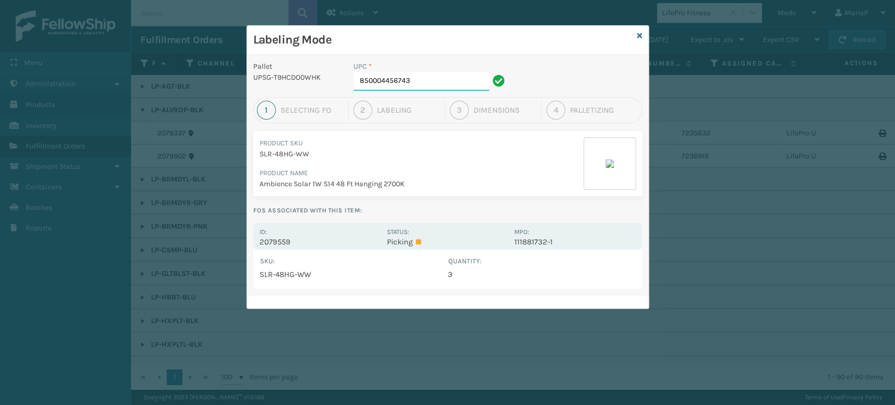
click at [424, 90] on input "850004456743" at bounding box center [421, 81] width 136 height 19
type input "84098512"
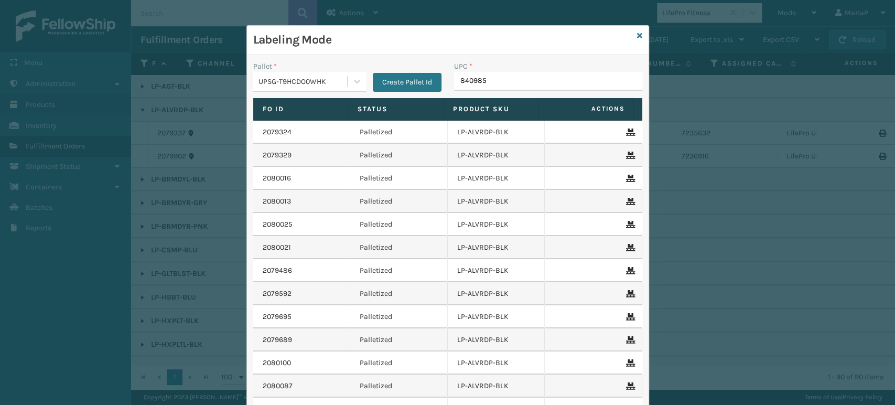
type input "8409851"
type input "8100909"
type input "LP-MSGGUNEXT-BLK"
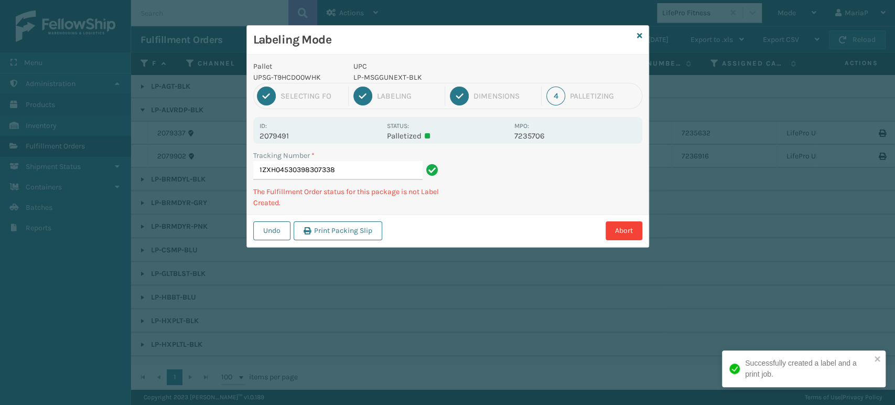
click at [406, 78] on p "LP-MSGGUNEXT-BLK" at bounding box center [430, 77] width 155 height 11
copy p "LP-MSGGUNEXT-BLK"
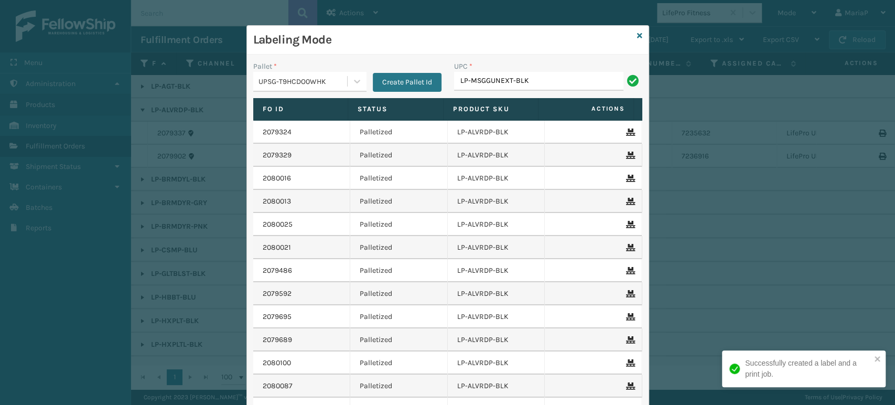
type input "LP-MSGGUNEXT-BLK"
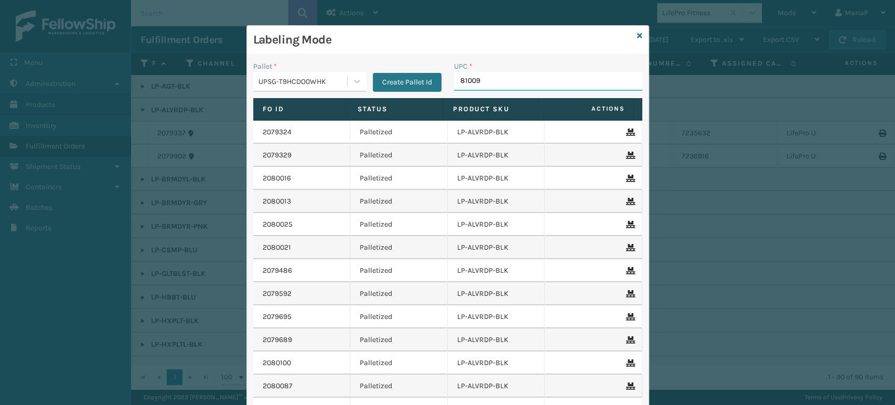
type input "810090"
type input "8100"
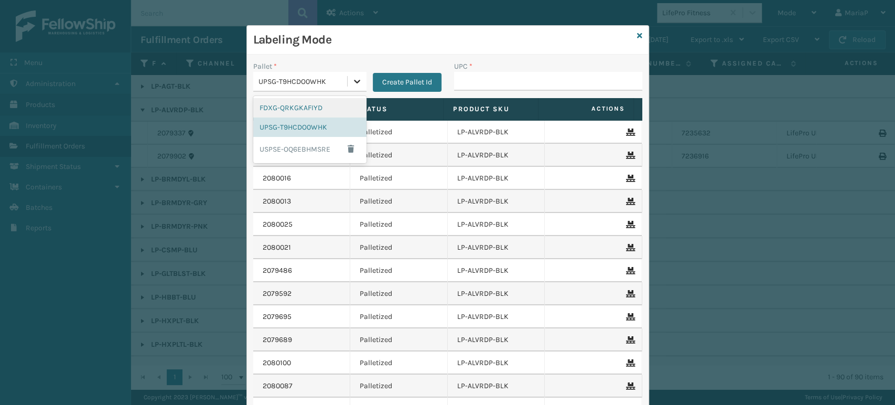
click at [348, 77] on div at bounding box center [357, 81] width 19 height 19
drag, startPoint x: 301, startPoint y: 112, endPoint x: 368, endPoint y: 102, distance: 67.8
click at [302, 112] on div "FDXG-QRKGKAFIYD" at bounding box center [309, 107] width 113 height 19
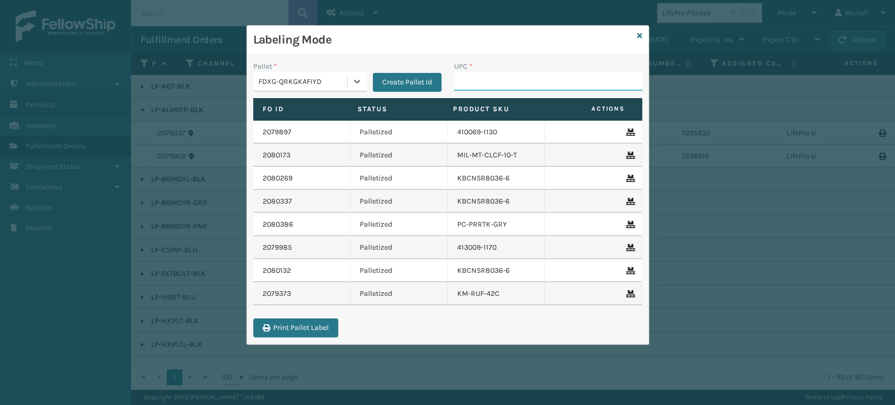
click at [475, 79] on input "UPC *" at bounding box center [548, 81] width 188 height 19
type input "0803130"
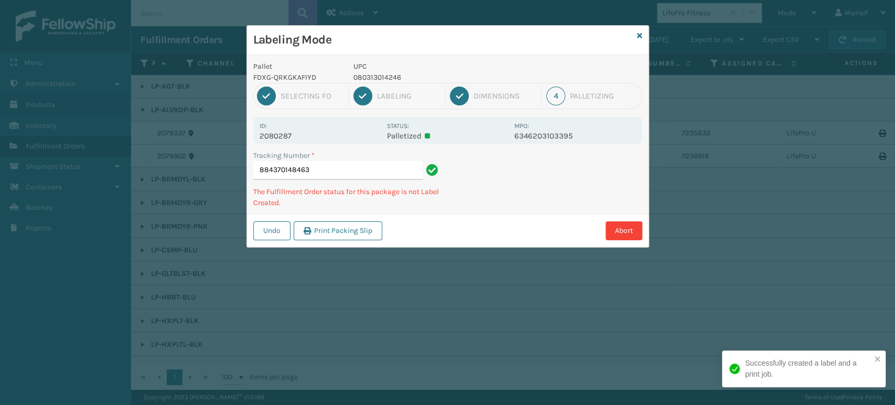
click at [377, 82] on p "080313014246" at bounding box center [430, 77] width 155 height 11
copy p "080313014246"
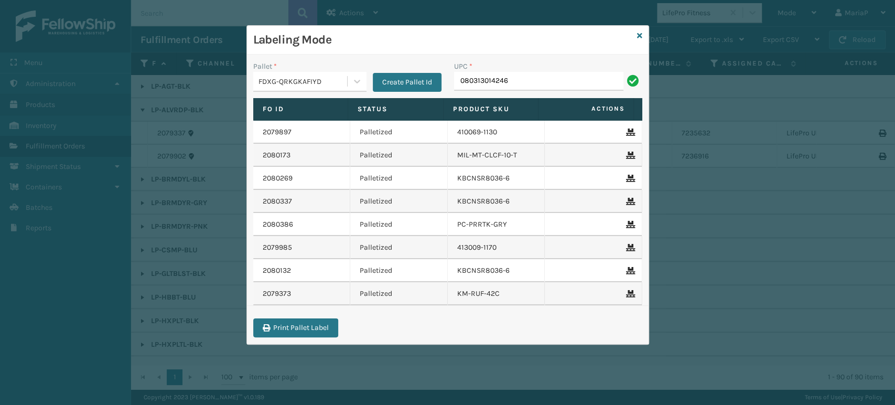
type input "080313014246"
type input "10080313017176"
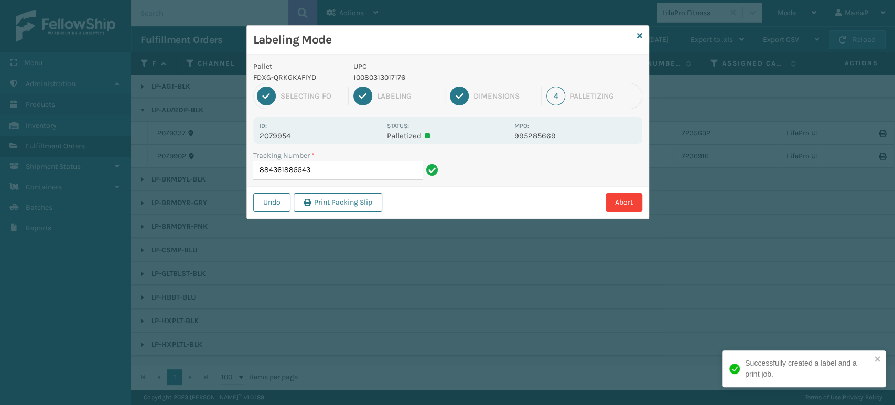
click at [374, 76] on p "10080313017176" at bounding box center [430, 77] width 155 height 11
copy p "10080313017176"
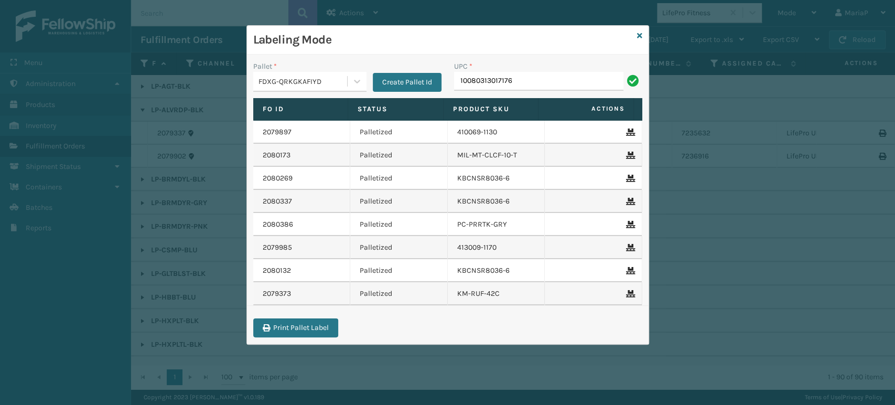
type input "10080313017176"
type input "1080313015875"
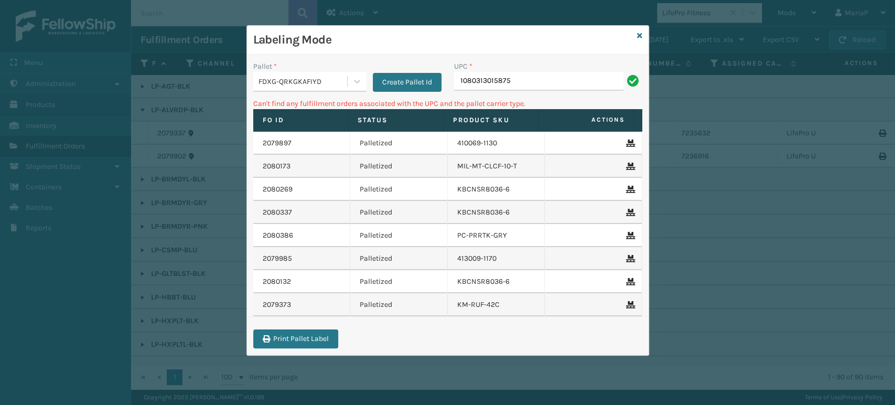
click at [470, 79] on input "1080313015875" at bounding box center [538, 81] width 169 height 19
click at [462, 79] on input "1080313015875" at bounding box center [538, 81] width 169 height 19
type input "10080313015875"
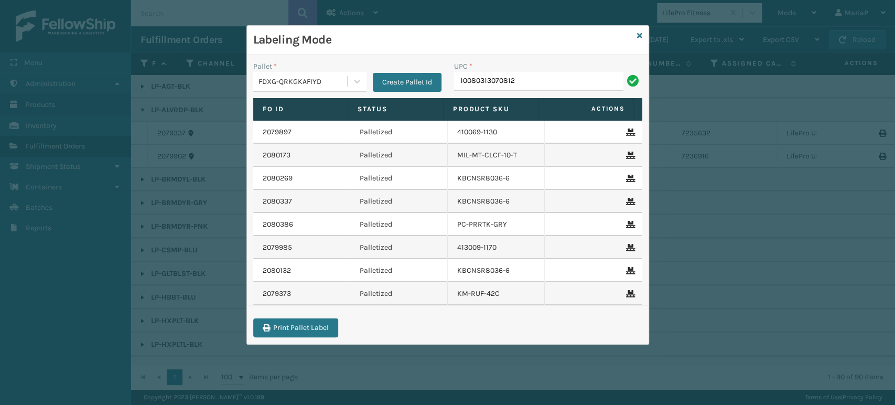
type input "10080313070812"
type input "10080313026086"
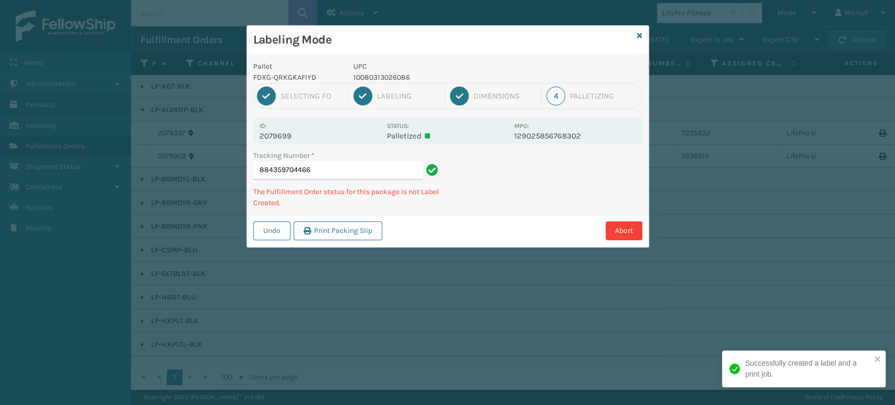
click at [385, 70] on p "UPC" at bounding box center [430, 66] width 155 height 11
click at [386, 70] on p "UPC" at bounding box center [430, 66] width 155 height 11
click at [385, 72] on p "10080313026086" at bounding box center [430, 77] width 155 height 11
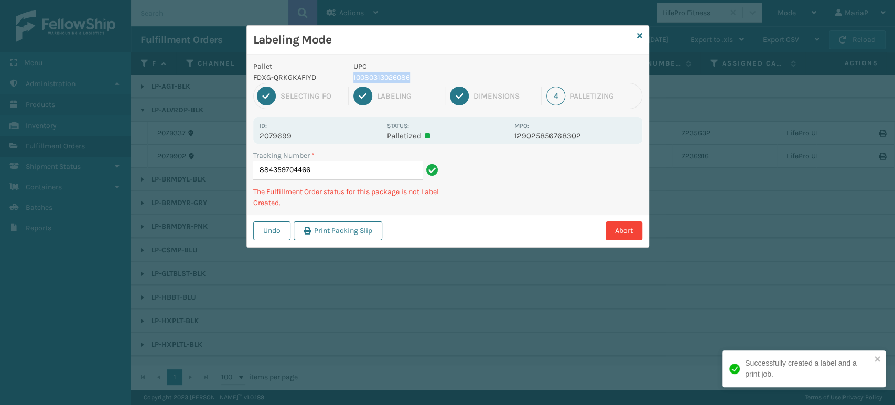
copy p "10080313026086"
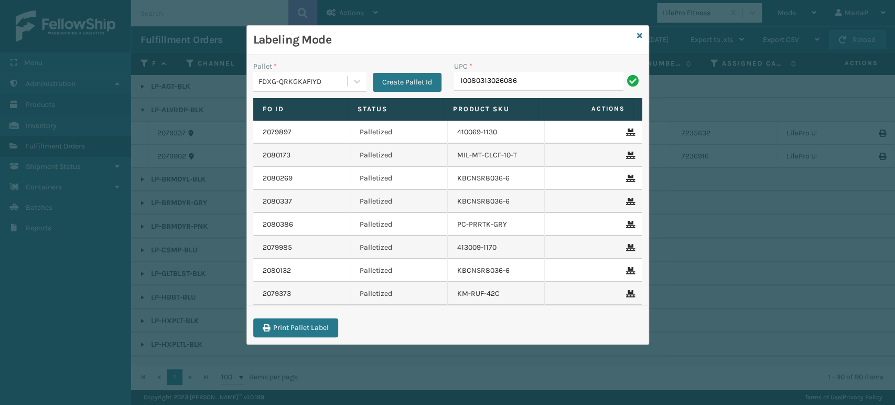
type input "10080313026086"
type input "85006"
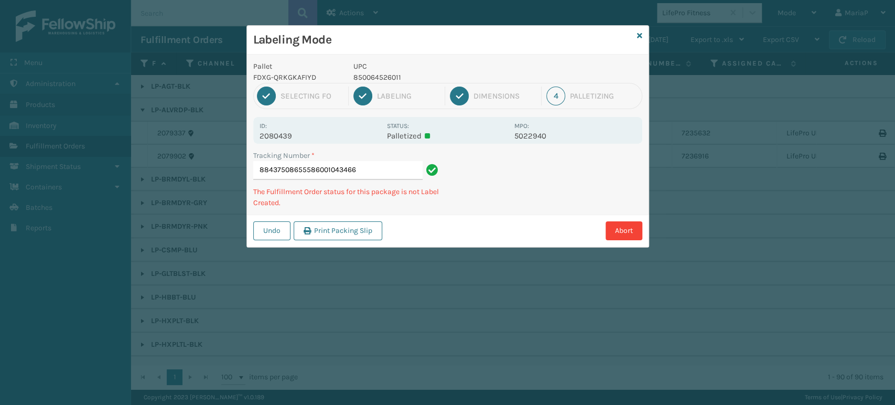
type input "884375086555860010434666"
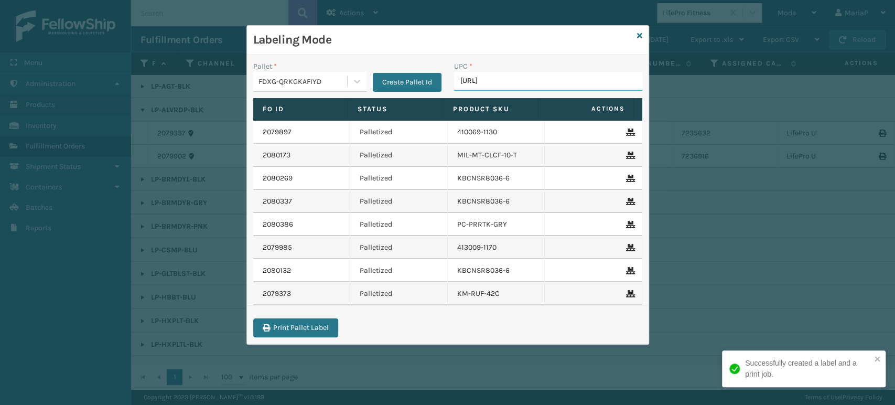
type input "[URL]."
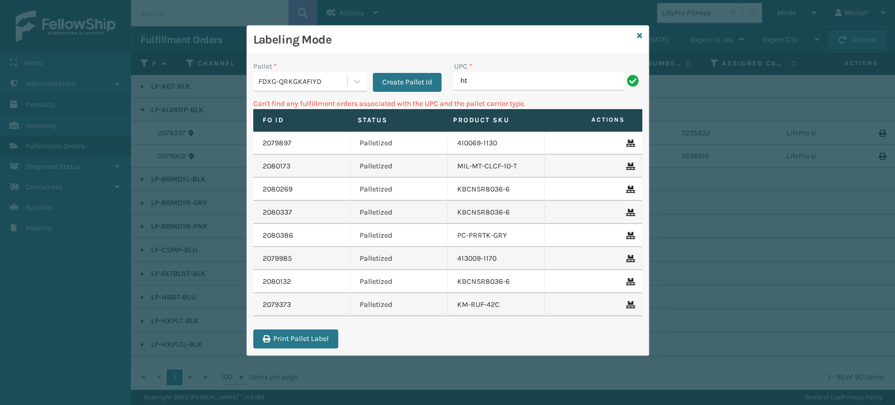
type input "h"
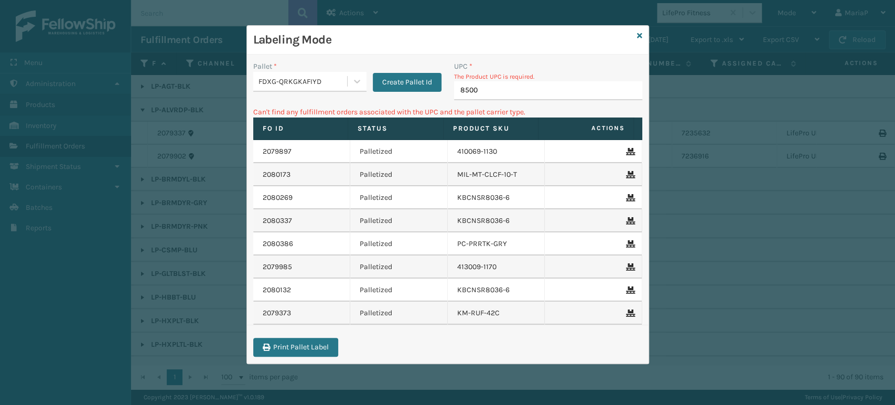
type input "85004"
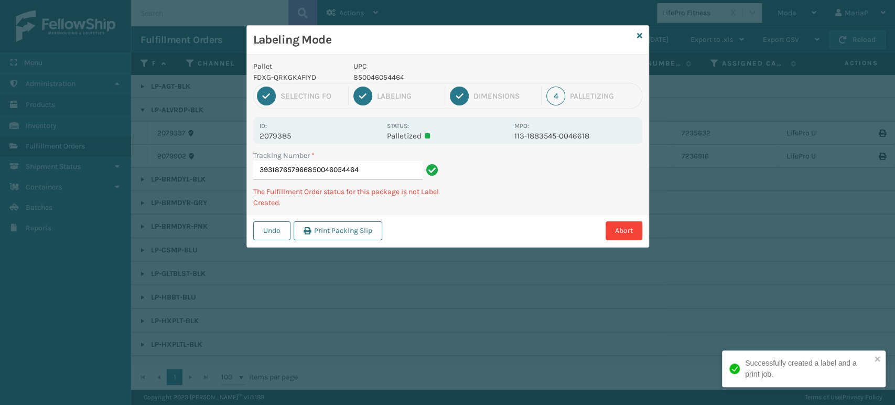
type input "393187657966850046054464"
click at [371, 81] on p "ST3402" at bounding box center [430, 77] width 155 height 11
click at [371, 80] on p "ST3402" at bounding box center [430, 77] width 155 height 11
copy p "ST3402"
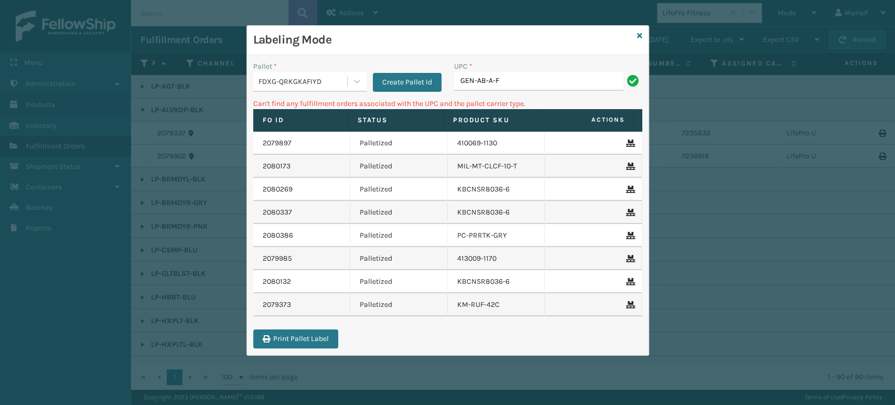
click at [492, 81] on input "GEN-AB-A-F" at bounding box center [538, 81] width 169 height 19
click at [638, 37] on icon at bounding box center [639, 35] width 5 height 7
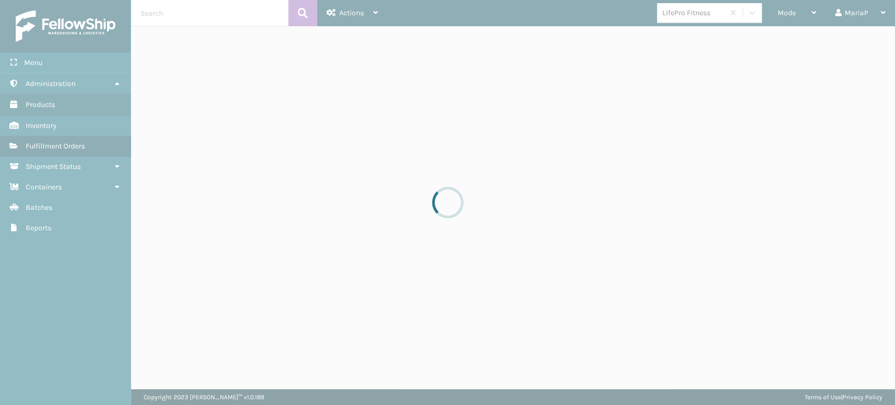
click at [705, 10] on div at bounding box center [447, 202] width 895 height 405
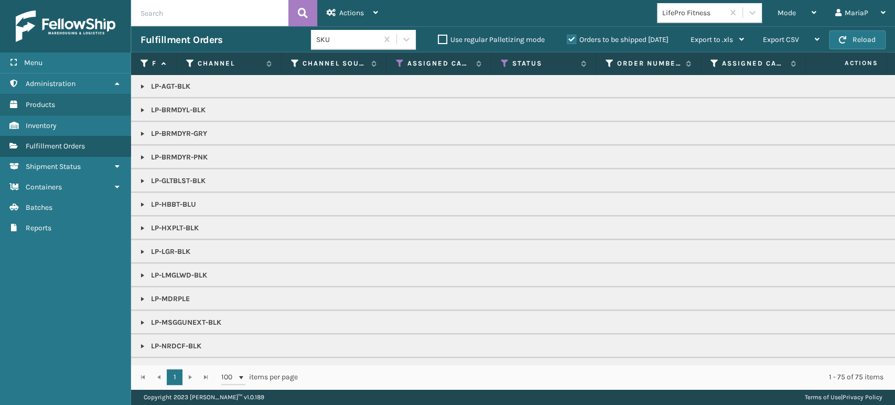
click at [702, 20] on div "LifePro Fitness" at bounding box center [690, 12] width 67 height 17
click at [696, 42] on div "SleepGeekz" at bounding box center [709, 38] width 105 height 19
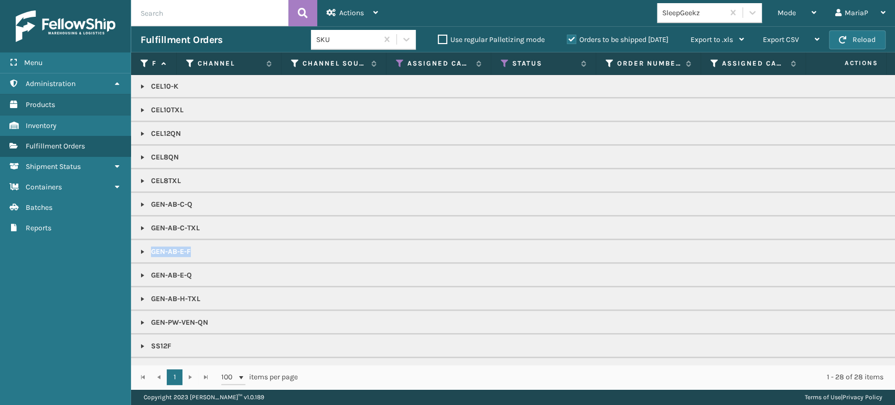
click at [139, 250] on link at bounding box center [142, 251] width 8 height 8
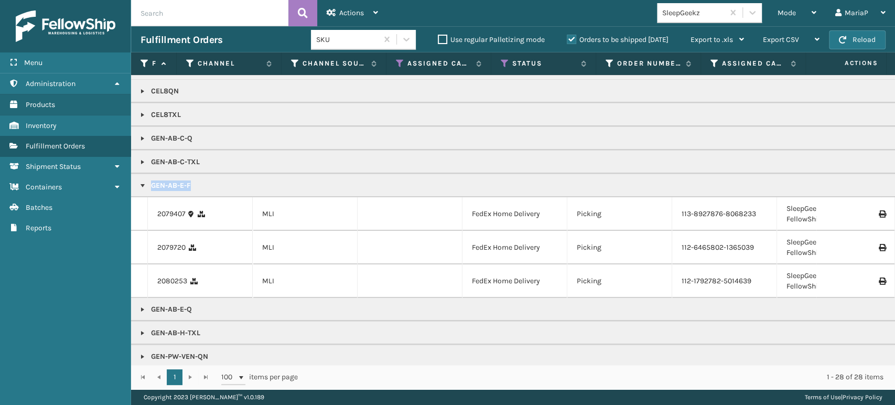
scroll to position [116, 0]
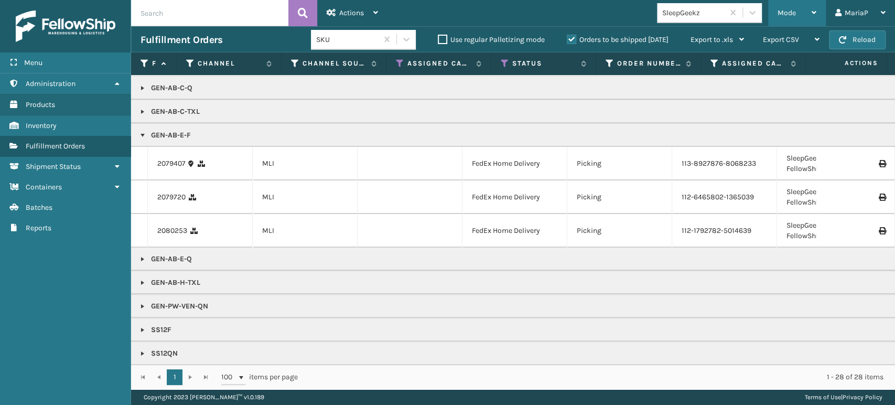
click at [782, 16] on span "Mode" at bounding box center [786, 12] width 18 height 9
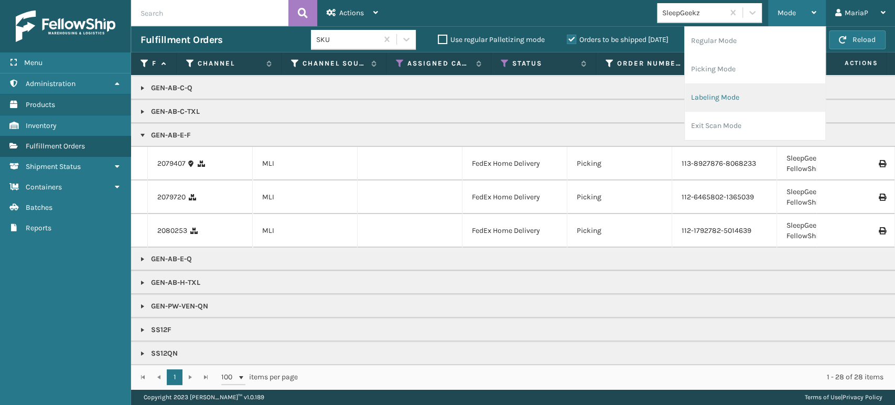
click at [758, 92] on li "Labeling Mode" at bounding box center [755, 97] width 140 height 28
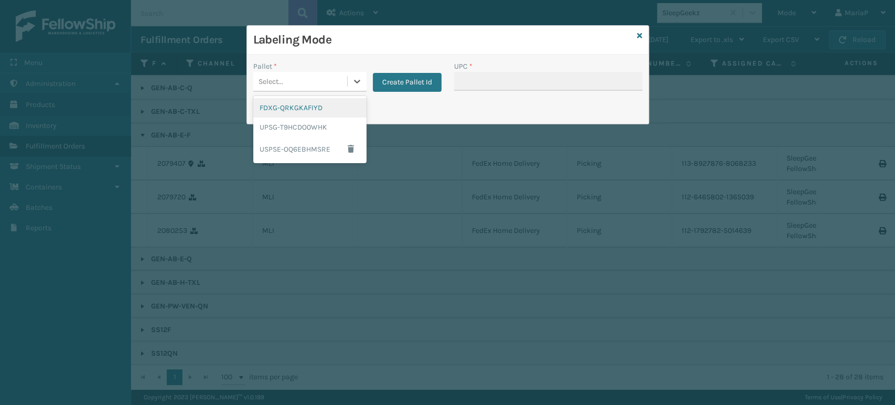
click at [298, 81] on div "Select..." at bounding box center [300, 81] width 94 height 17
click at [317, 111] on div "FDXG-QRKGKAFIYD" at bounding box center [309, 107] width 113 height 19
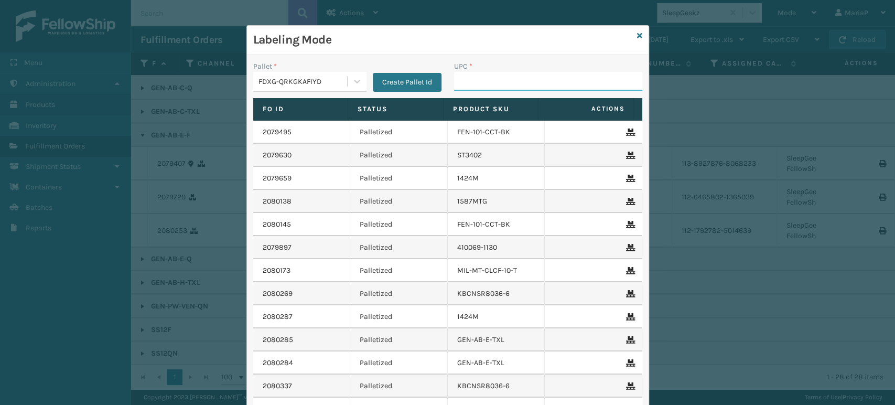
click at [465, 82] on input "UPC *" at bounding box center [548, 81] width 188 height 19
paste input "GEN-AB-E-F"
click at [637, 32] on icon at bounding box center [639, 35] width 5 height 7
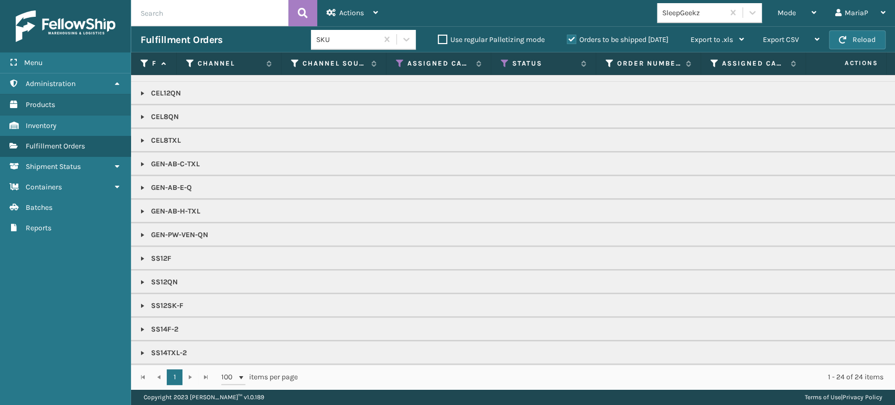
scroll to position [0, 0]
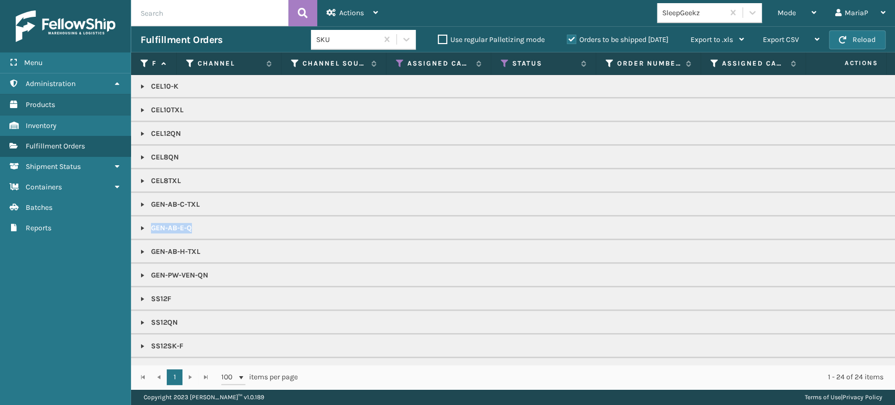
click at [141, 204] on link at bounding box center [142, 204] width 8 height 8
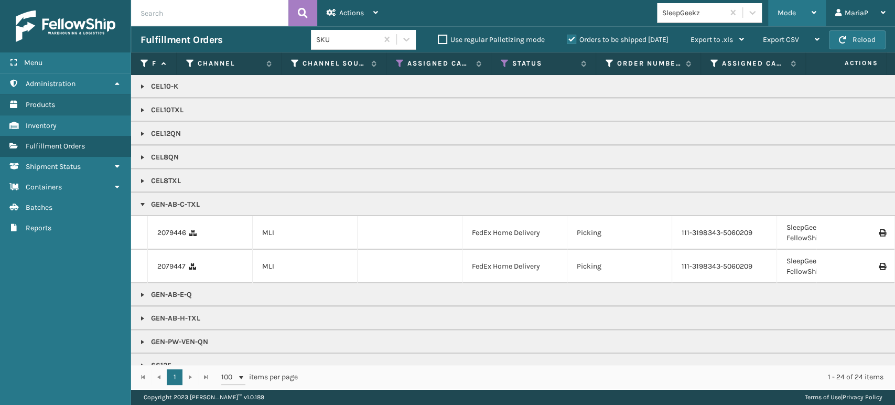
click at [780, 11] on span "Mode" at bounding box center [786, 12] width 18 height 9
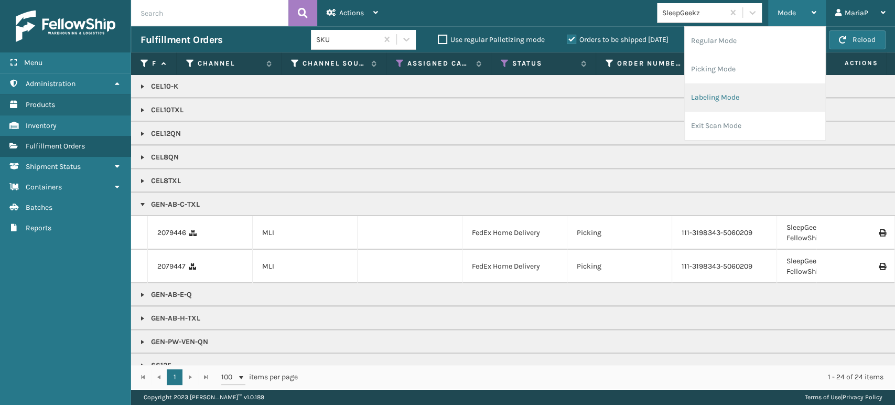
click at [754, 93] on li "Labeling Mode" at bounding box center [755, 97] width 140 height 28
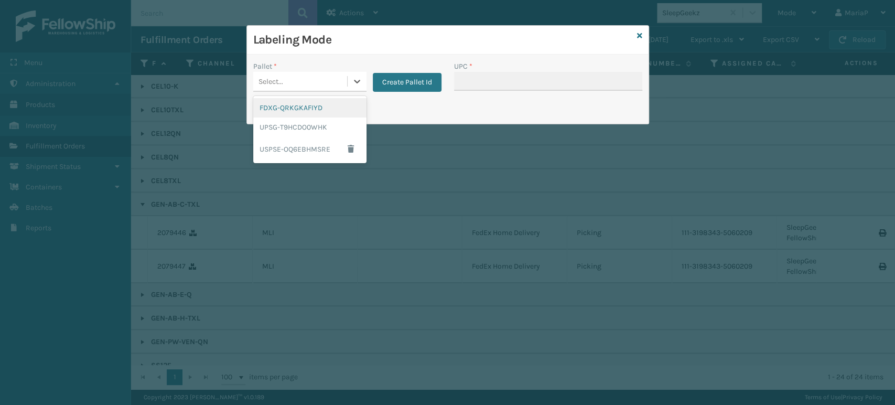
click at [299, 85] on div "Select..." at bounding box center [300, 81] width 94 height 17
click at [301, 106] on div "FDXG-QRKGKAFIYD" at bounding box center [309, 107] width 113 height 19
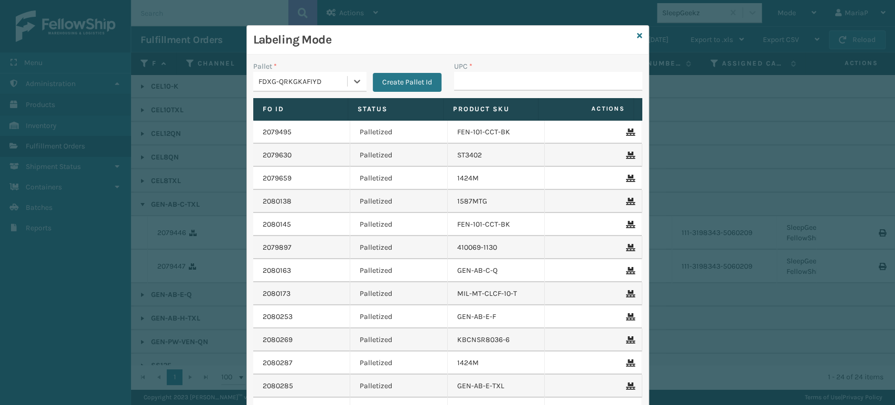
click at [462, 62] on label "UPC *" at bounding box center [463, 66] width 18 height 11
click at [462, 72] on input "UPC *" at bounding box center [548, 81] width 188 height 19
click at [466, 81] on input "UPC *" at bounding box center [548, 81] width 188 height 19
paste input "GEN-AB-E-Q"
click at [277, 74] on div "FDXG-QRKGKAFIYD" at bounding box center [300, 81] width 94 height 17
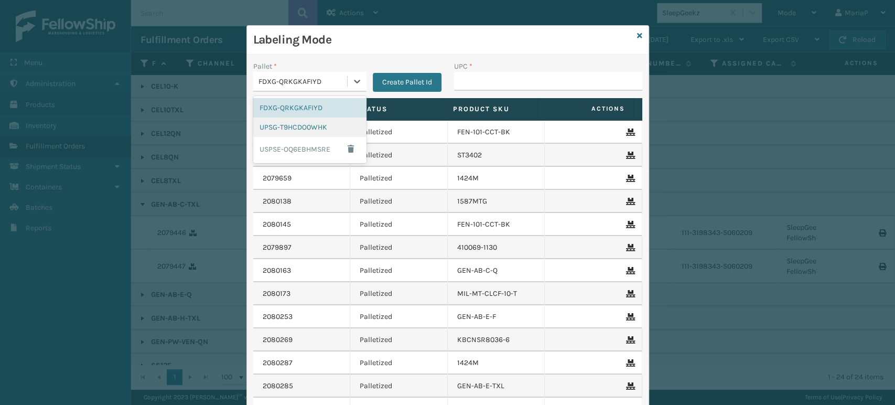
click at [277, 127] on div "UPSG-T9HCDO0WHK" at bounding box center [309, 126] width 113 height 19
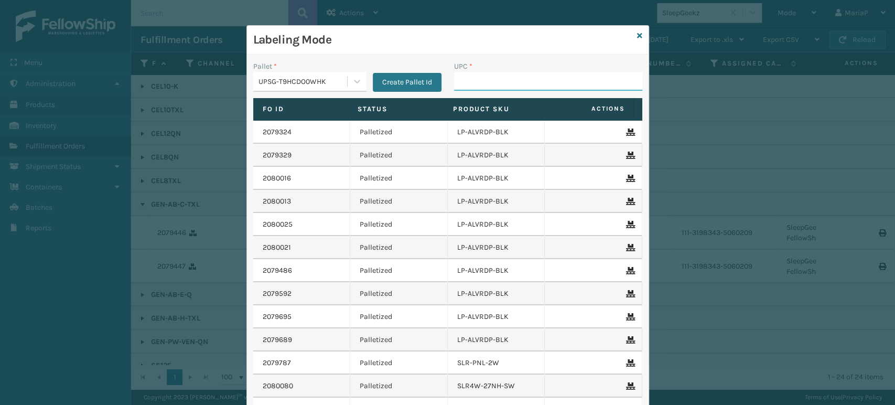
click at [500, 79] on input "UPC *" at bounding box center [548, 81] width 188 height 19
click at [496, 81] on input "UPC *" at bounding box center [548, 81] width 188 height 19
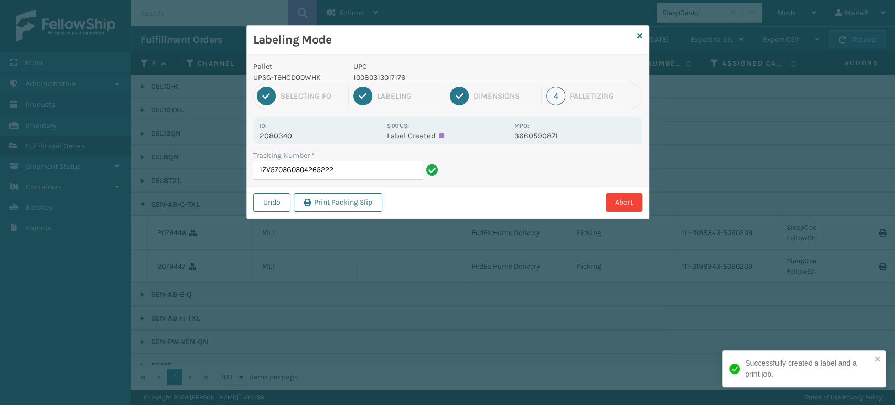
click at [390, 74] on p "10080313017176" at bounding box center [430, 77] width 155 height 11
click at [395, 170] on input "1ZV5703G0304265222" at bounding box center [337, 170] width 169 height 19
click at [378, 76] on p "850040381429" at bounding box center [430, 77] width 155 height 11
click at [380, 76] on p "850040381429" at bounding box center [430, 77] width 155 height 11
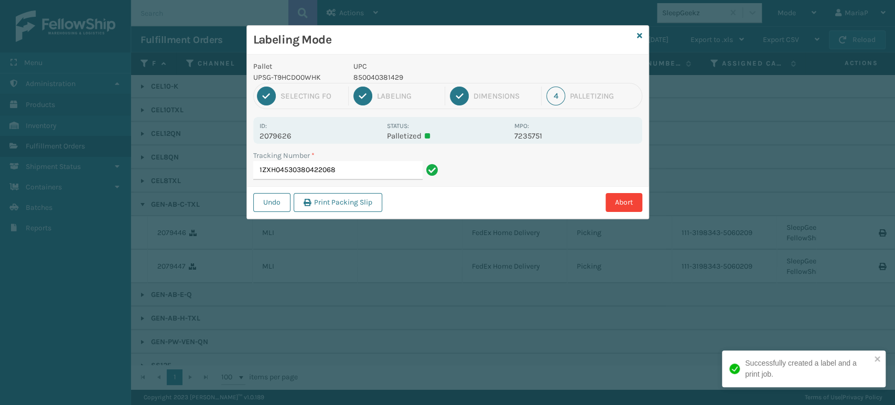
click at [377, 78] on p "850040381429" at bounding box center [430, 77] width 155 height 11
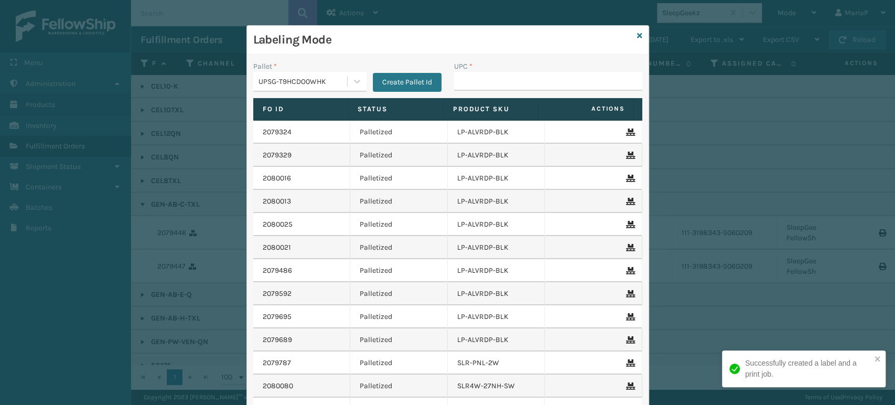
click at [638, 35] on div "Labeling Mode" at bounding box center [447, 40] width 401 height 29
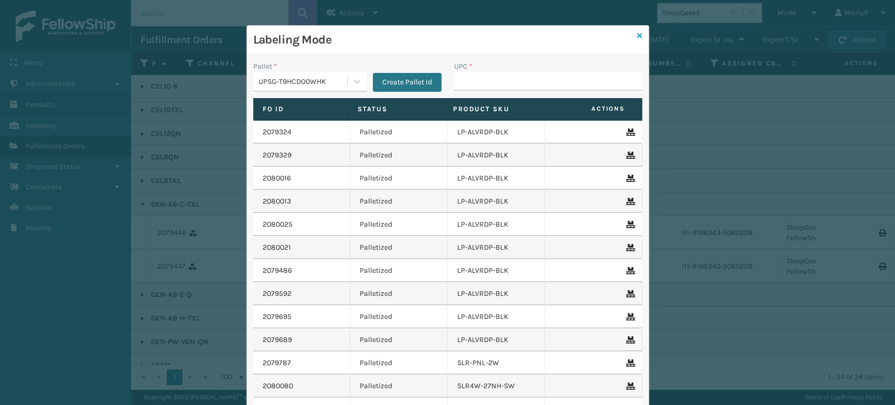
click at [637, 36] on icon at bounding box center [639, 35] width 5 height 7
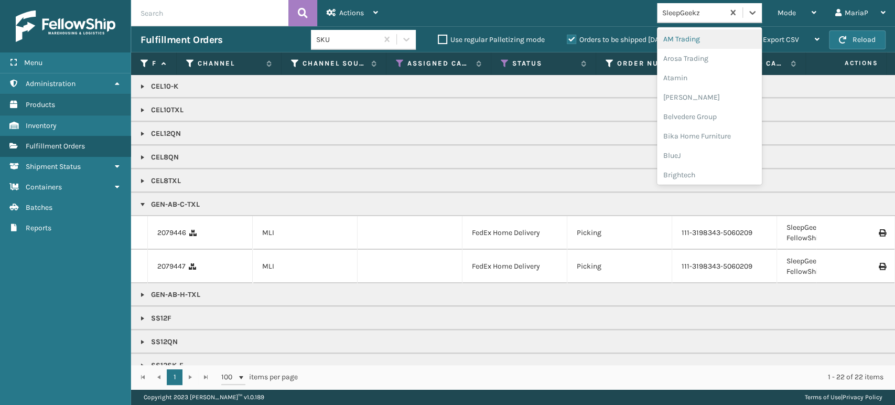
click at [681, 13] on div "SleepGeekz" at bounding box center [693, 12] width 62 height 11
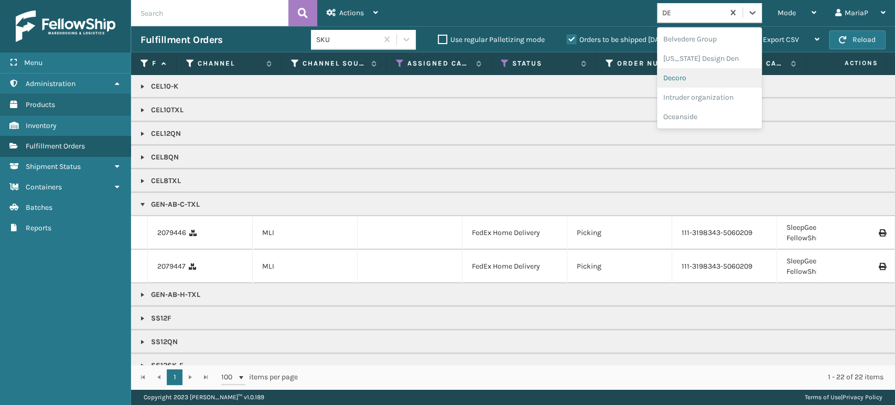
click at [685, 83] on div "Decoro" at bounding box center [709, 77] width 105 height 19
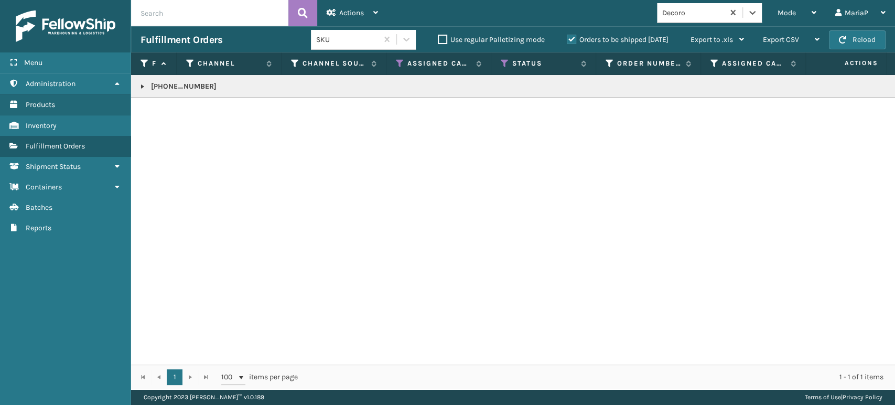
click at [140, 85] on link at bounding box center [142, 86] width 8 height 8
click at [162, 116] on link "2079951" at bounding box center [170, 120] width 27 height 10
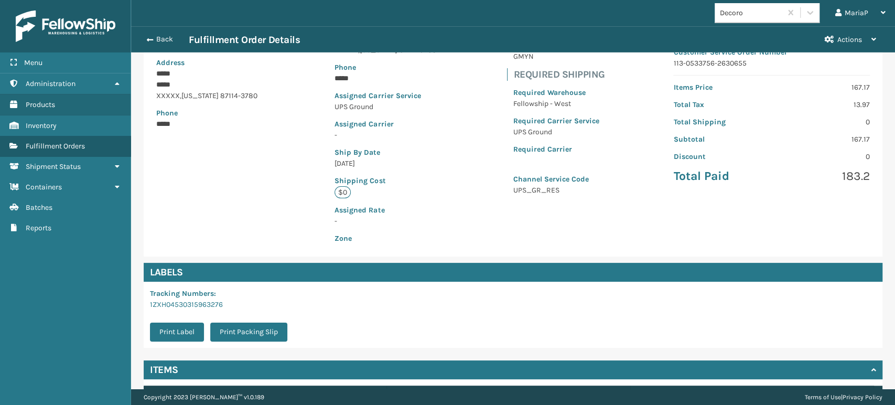
scroll to position [175, 0]
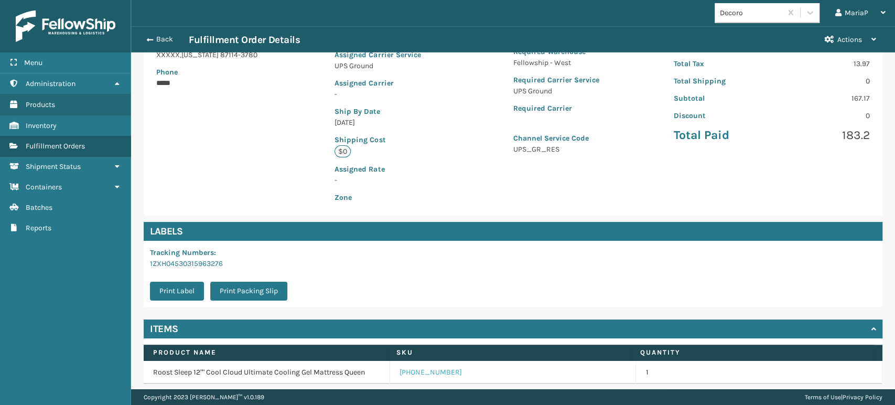
click at [406, 376] on link "[PHONE_NUMBER]" at bounding box center [430, 372] width 62 height 10
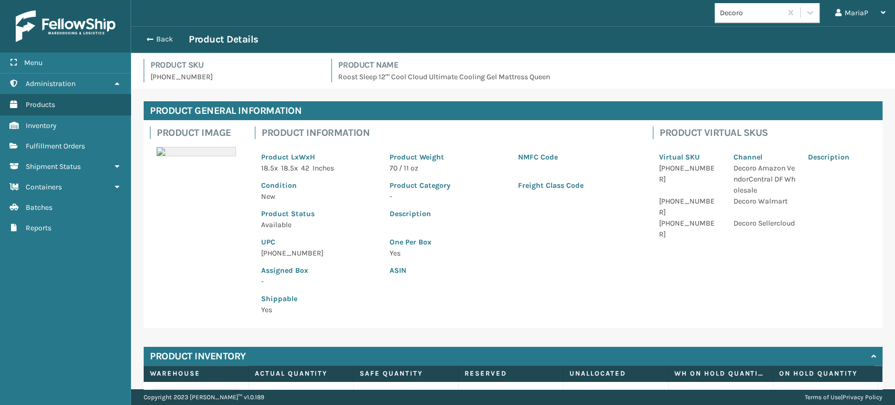
click at [276, 253] on p "[PHONE_NUMBER]" at bounding box center [319, 252] width 116 height 11
click at [143, 37] on button "Back" at bounding box center [164, 39] width 48 height 9
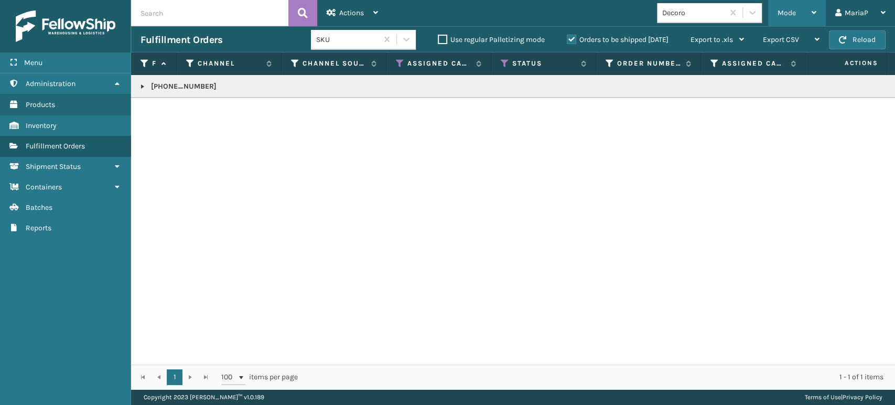
click at [807, 7] on div "Mode" at bounding box center [796, 13] width 39 height 26
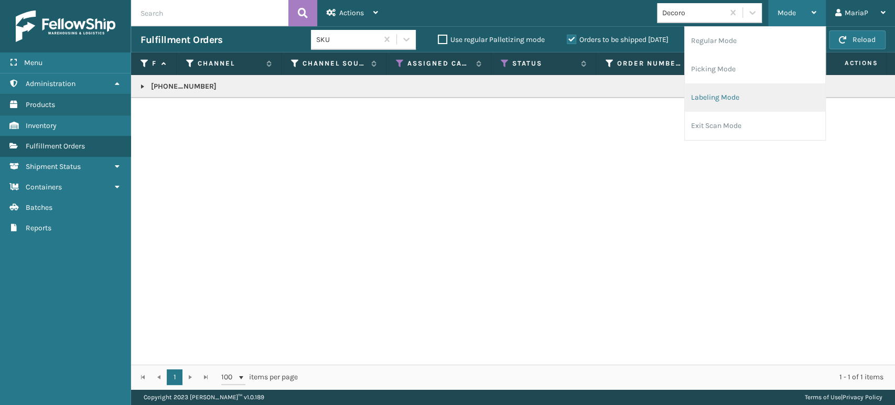
click at [743, 95] on li "Labeling Mode" at bounding box center [755, 97] width 140 height 28
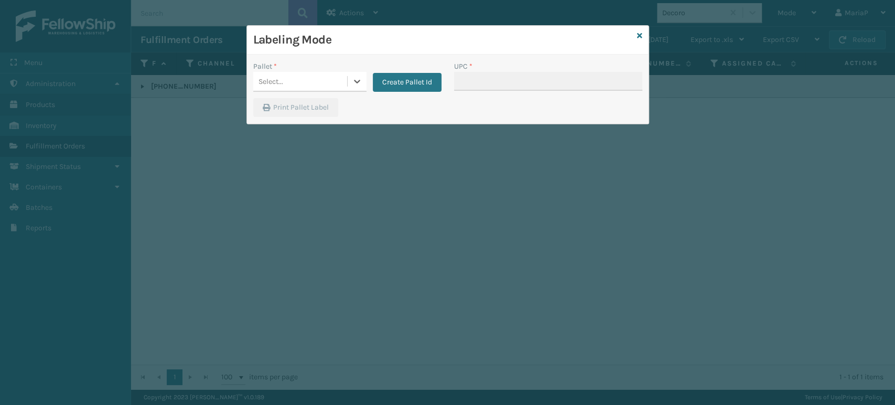
click at [291, 81] on div "Select..." at bounding box center [300, 81] width 94 height 17
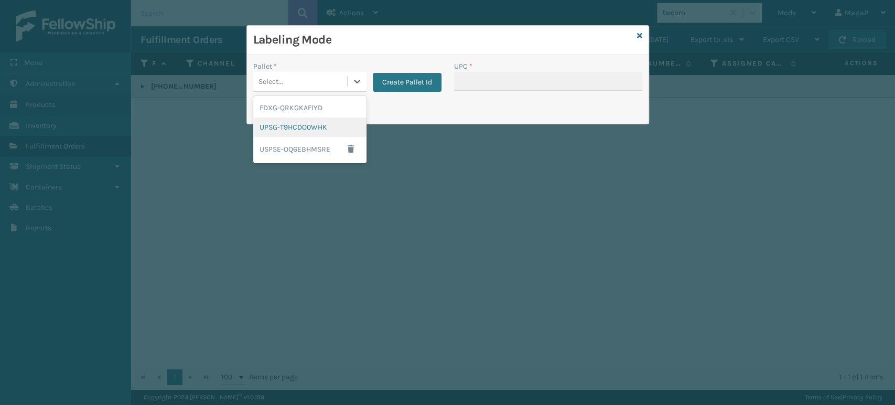
click at [312, 125] on div "UPSG-T9HCDO0WHK" at bounding box center [309, 126] width 113 height 19
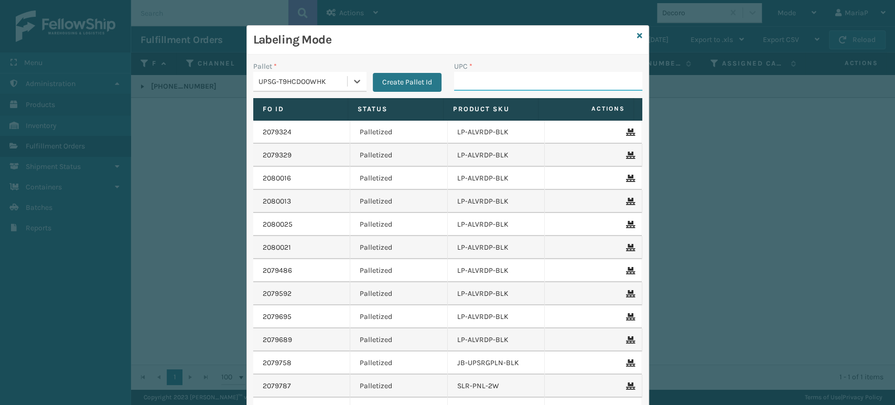
click at [492, 78] on input "UPC *" at bounding box center [548, 81] width 188 height 19
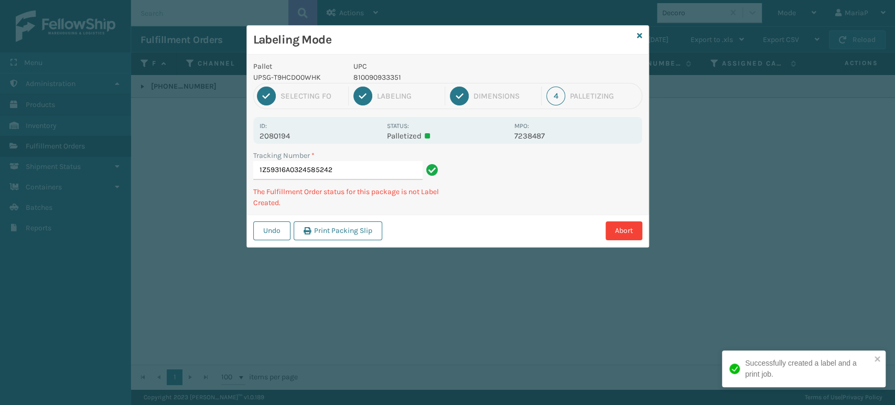
click at [379, 78] on p "810090933351" at bounding box center [430, 77] width 155 height 11
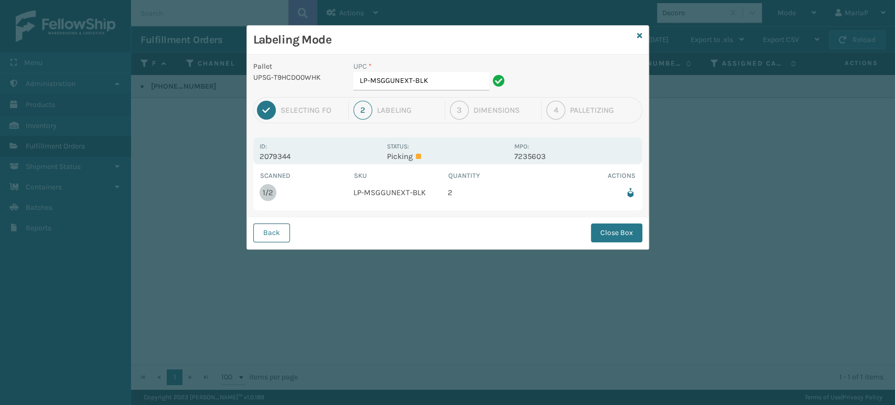
click at [273, 230] on button "Back" at bounding box center [271, 232] width 37 height 19
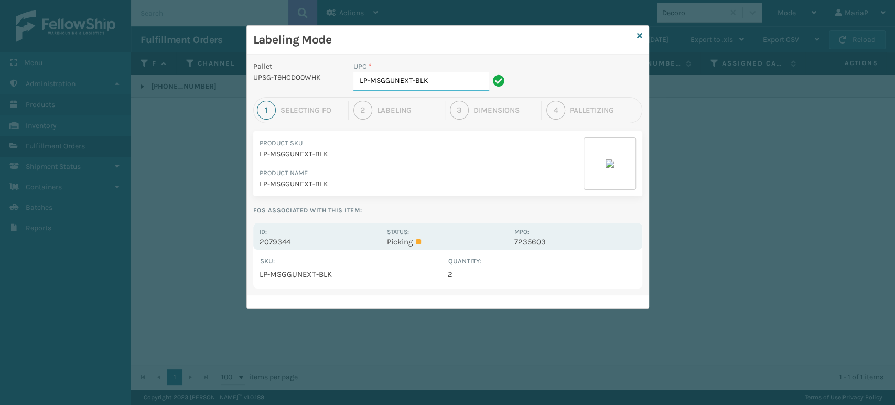
click at [441, 82] on input "LP-MSGGUNEXT-BLK" at bounding box center [421, 81] width 136 height 19
click at [441, 81] on input "LP-MSGGUNEXT-BLK" at bounding box center [421, 81] width 136 height 19
click at [442, 81] on input "LP-MSGGUNEXT-BLK" at bounding box center [421, 81] width 136 height 19
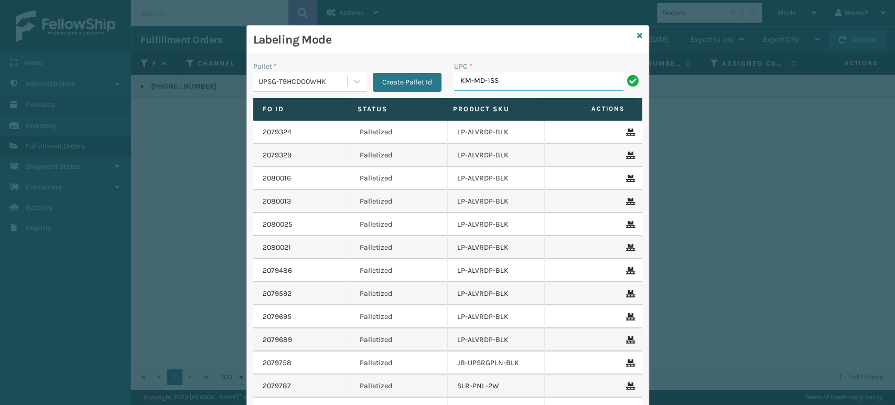
click at [481, 87] on input "KM-MD-1SS" at bounding box center [538, 81] width 169 height 19
click at [481, 86] on input "KM-MD-1SS" at bounding box center [538, 81] width 169 height 19
click at [483, 85] on input "KM-MD-1SS" at bounding box center [538, 81] width 169 height 19
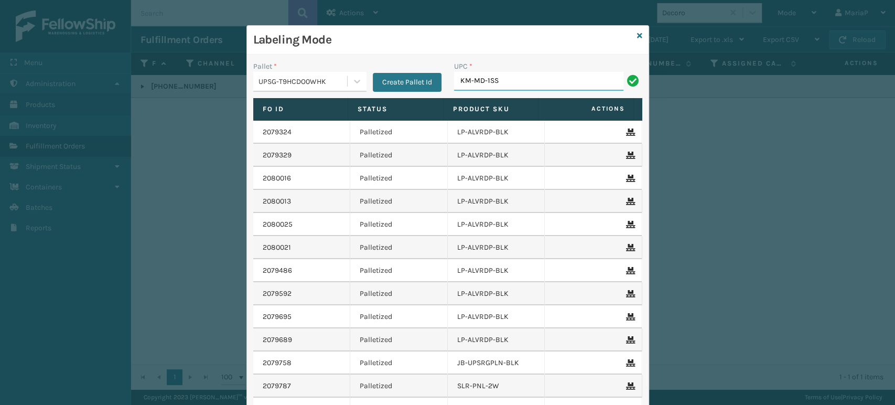
click at [484, 84] on input "KM-MD-1SS" at bounding box center [538, 81] width 169 height 19
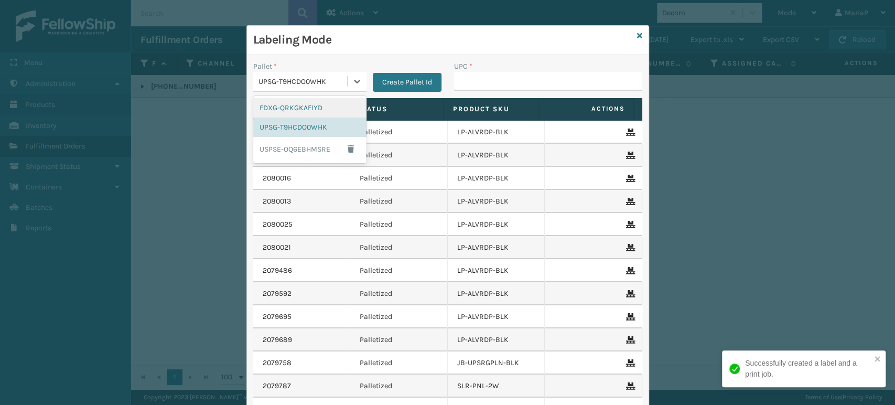
click at [308, 81] on div "UPSG-T9HCDO0WHK" at bounding box center [303, 81] width 90 height 11
click at [314, 107] on div "FDXG-QRKGKAFIYD" at bounding box center [309, 107] width 113 height 19
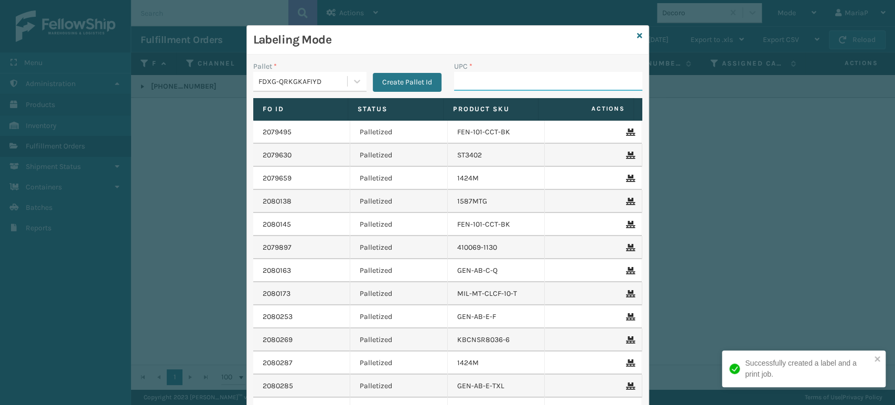
click at [475, 83] on input "UPC *" at bounding box center [548, 81] width 188 height 19
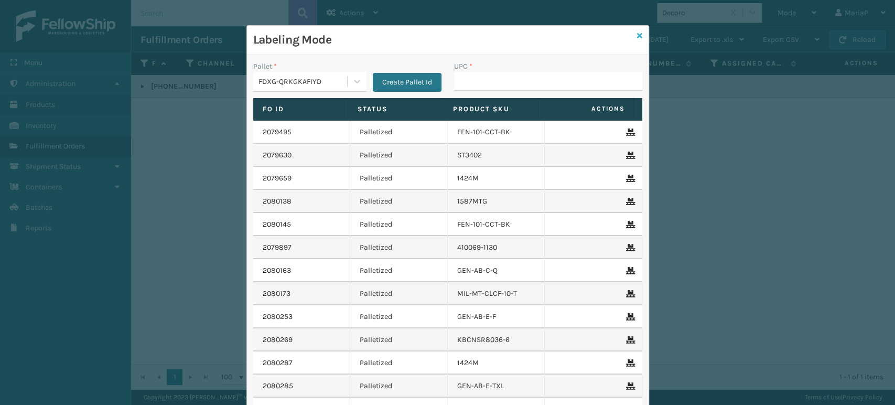
click at [637, 35] on icon at bounding box center [639, 35] width 5 height 7
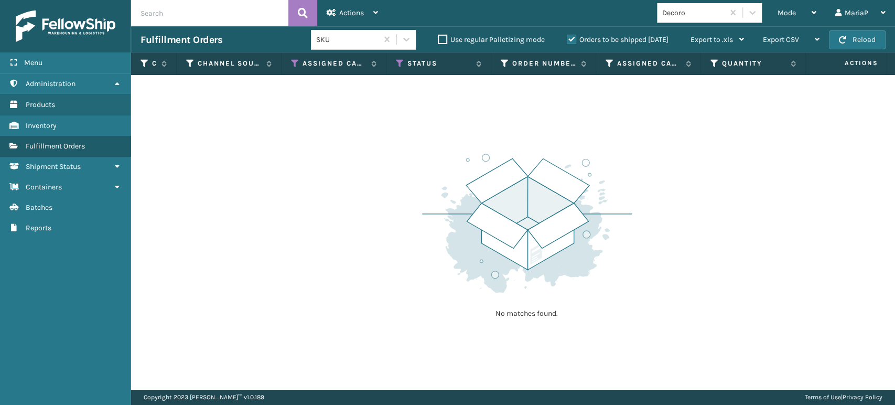
click at [690, 15] on div "Decoro" at bounding box center [693, 12] width 62 height 11
click at [697, 44] on div "SleepGeekz" at bounding box center [709, 38] width 105 height 19
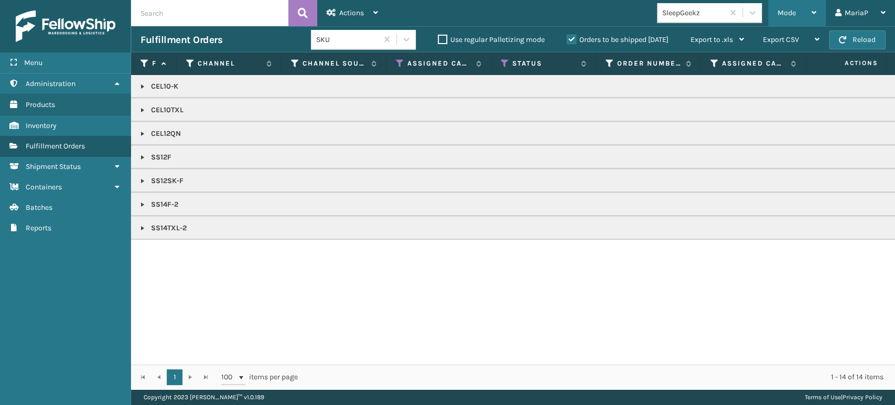
click at [788, 12] on span "Mode" at bounding box center [786, 12] width 18 height 9
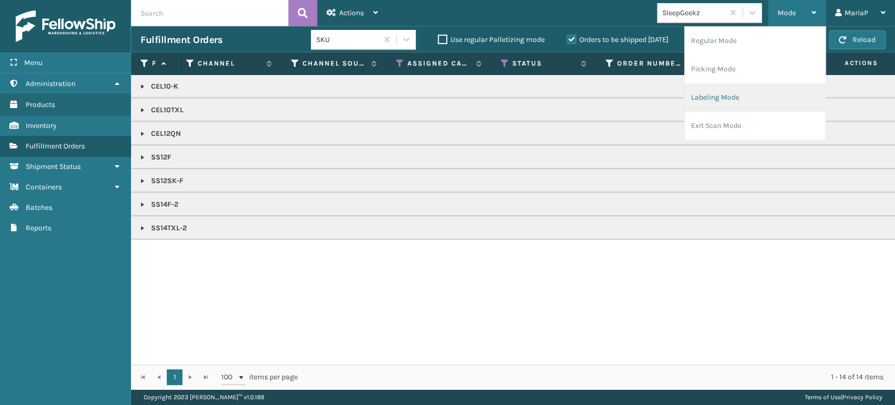
click at [734, 98] on li "Labeling Mode" at bounding box center [755, 97] width 140 height 28
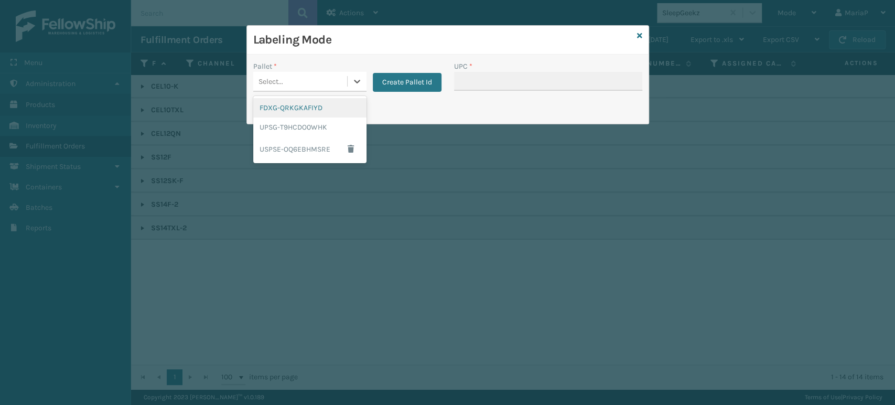
click at [277, 76] on div "Select..." at bounding box center [270, 81] width 25 height 11
click at [282, 111] on div "FDXG-QRKGKAFIYD" at bounding box center [309, 107] width 113 height 19
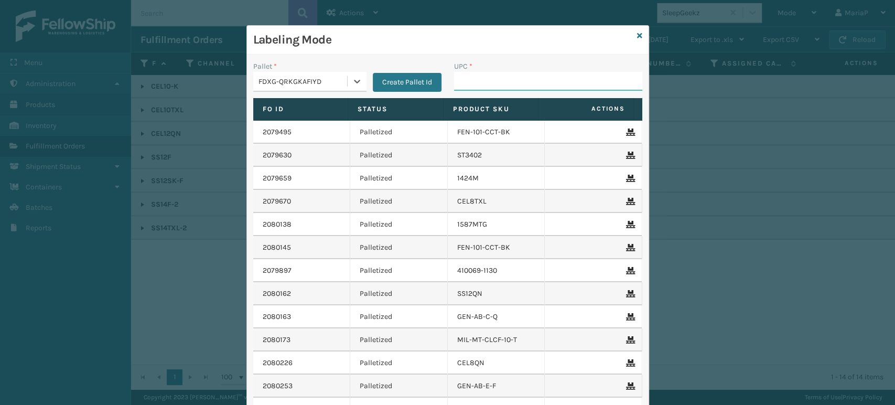
click at [465, 82] on input "UPC *" at bounding box center [548, 81] width 188 height 19
click at [339, 85] on div "FDXG-QRKGKAFIYD" at bounding box center [303, 81] width 90 height 11
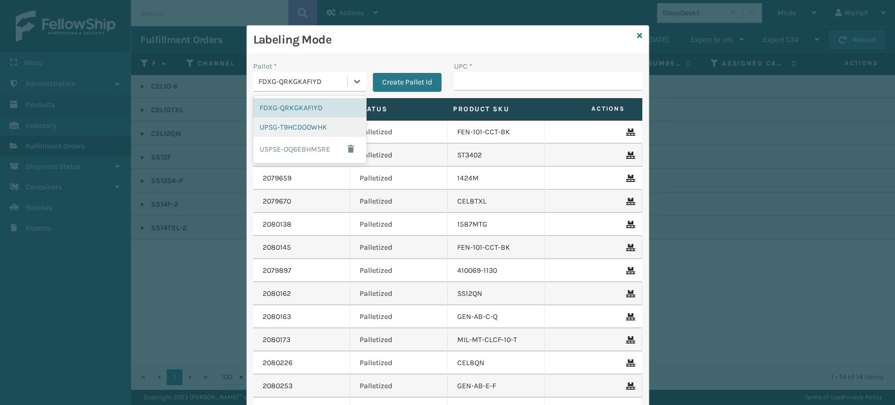
click at [337, 125] on div "UPSG-T9HCDO0WHK" at bounding box center [309, 126] width 113 height 19
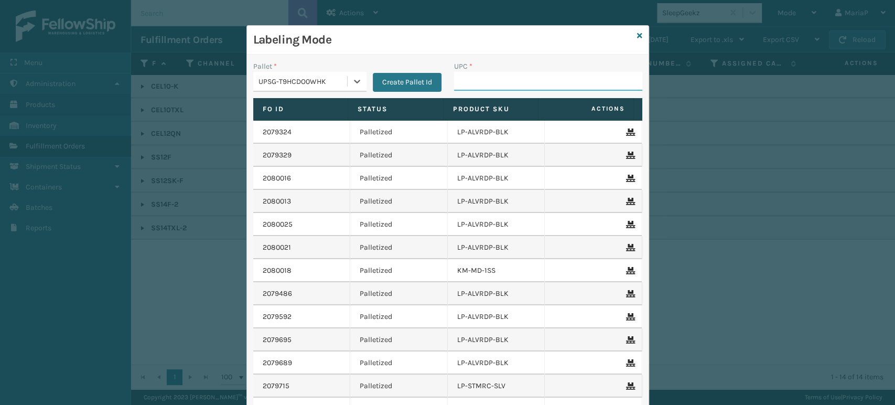
click at [496, 84] on input "UPC *" at bounding box center [548, 81] width 188 height 19
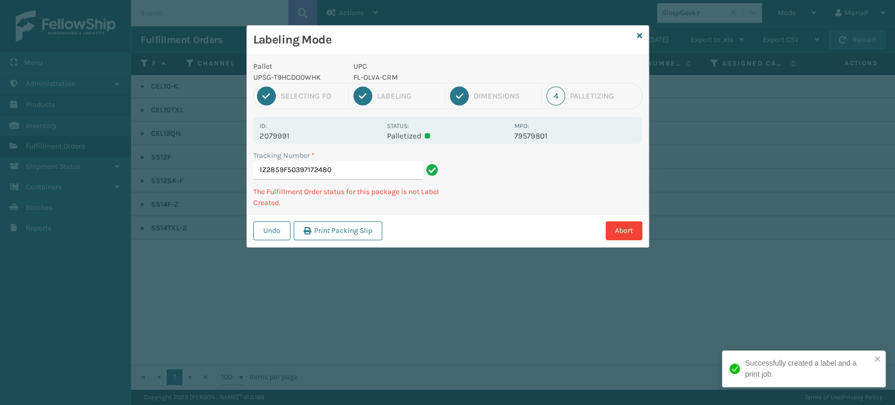
click at [370, 79] on p "FL-OLVA-CRM" at bounding box center [430, 77] width 155 height 11
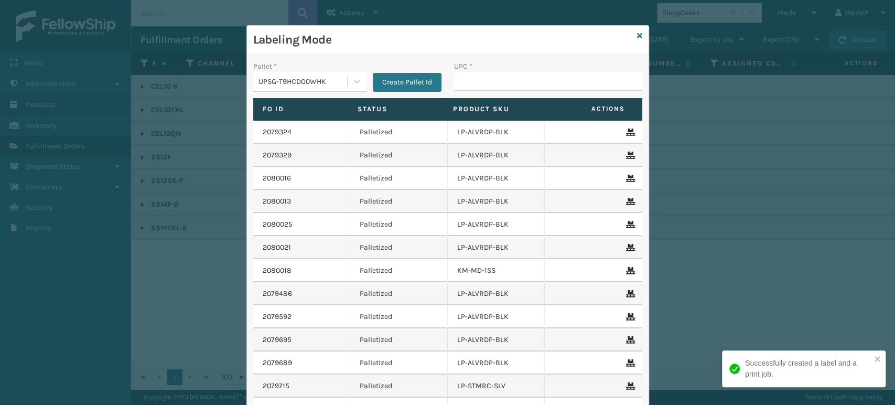
click at [373, 79] on button "Create Pallet Id" at bounding box center [407, 82] width 69 height 19
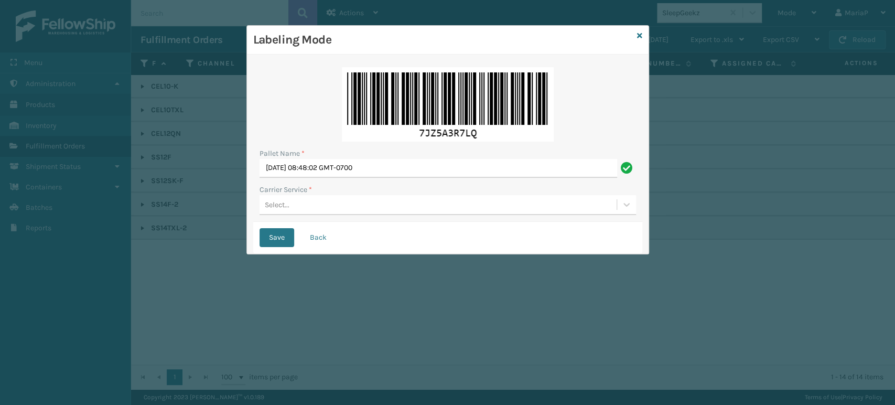
click at [342, 206] on div "Select..." at bounding box center [437, 204] width 357 height 17
click at [301, 280] on div "Labeling Mode Pallet Name * [DATE] 08:48:02 GMT-0700 Carrier Service * 0 result…" at bounding box center [447, 202] width 895 height 405
click at [281, 248] on div "Save Back" at bounding box center [447, 237] width 389 height 31
click at [324, 237] on button "Back" at bounding box center [318, 237] width 36 height 19
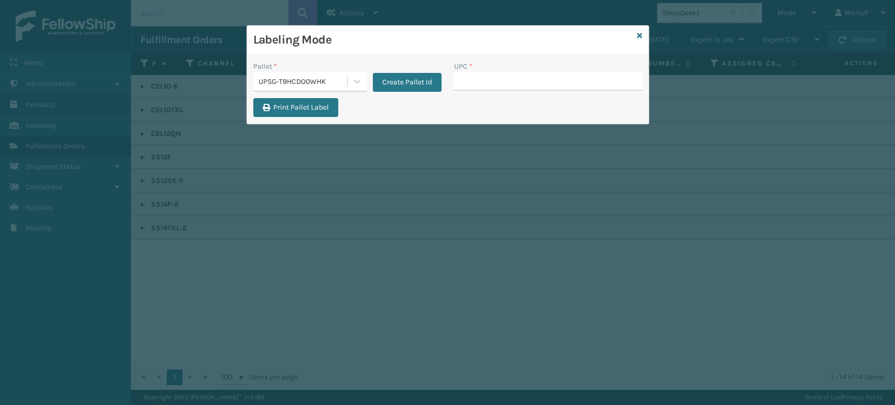
click at [477, 79] on input "UPC *" at bounding box center [548, 81] width 188 height 19
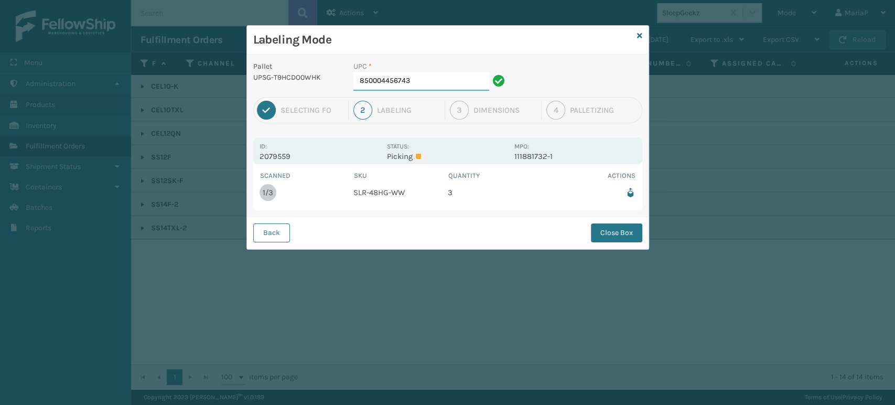
click at [439, 82] on input "850004456743" at bounding box center [421, 81] width 136 height 19
click at [612, 226] on button "Close Box" at bounding box center [616, 232] width 51 height 19
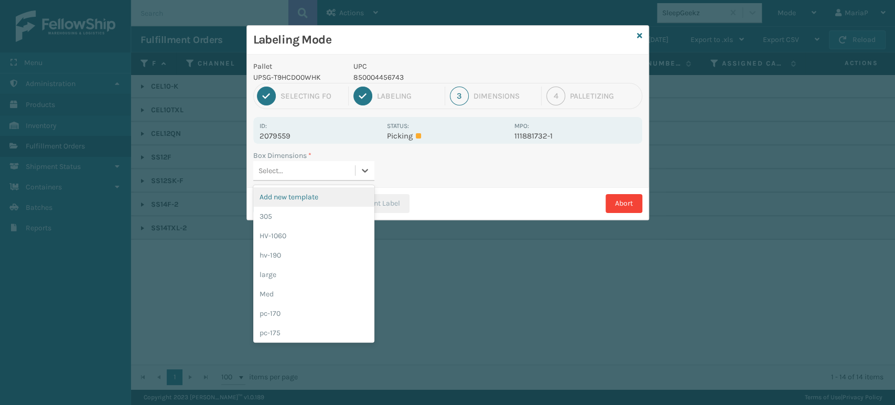
click at [292, 164] on div "Select..." at bounding box center [304, 170] width 102 height 17
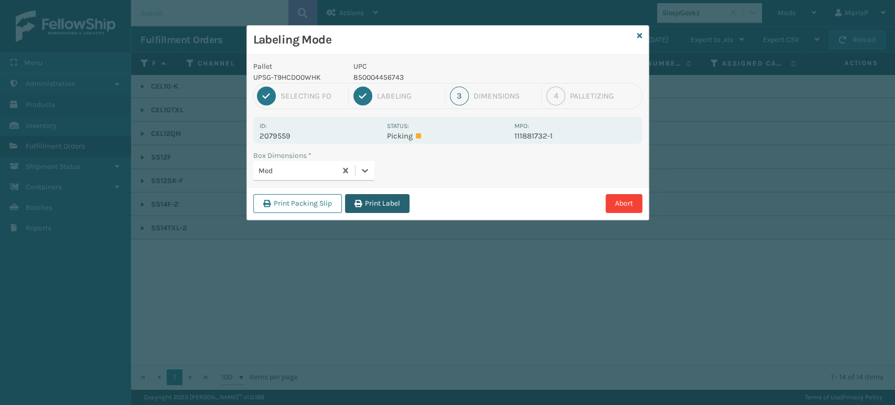
click at [397, 196] on button "Print Label" at bounding box center [377, 203] width 64 height 19
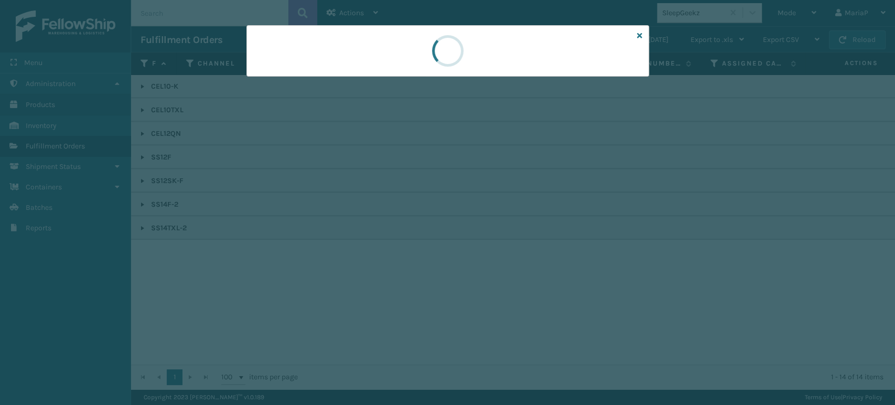
click at [397, 196] on div at bounding box center [447, 202] width 895 height 405
click at [398, 197] on div at bounding box center [447, 202] width 895 height 405
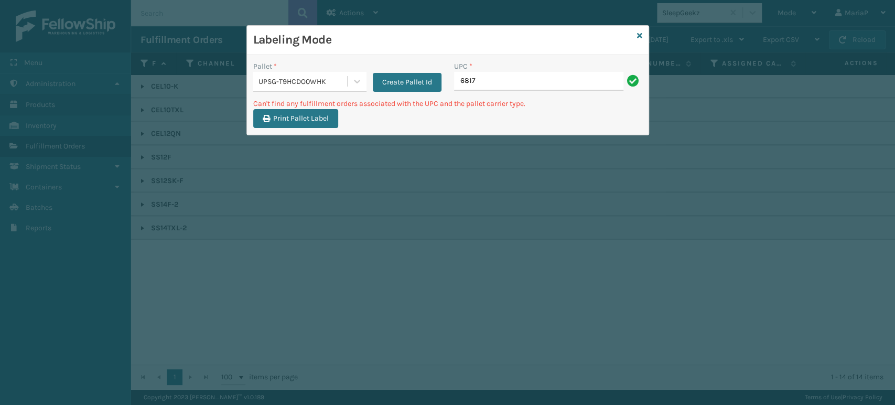
click at [450, 77] on div "UPC * 6817" at bounding box center [548, 79] width 201 height 37
click at [454, 78] on input "6817" at bounding box center [538, 81] width 169 height 19
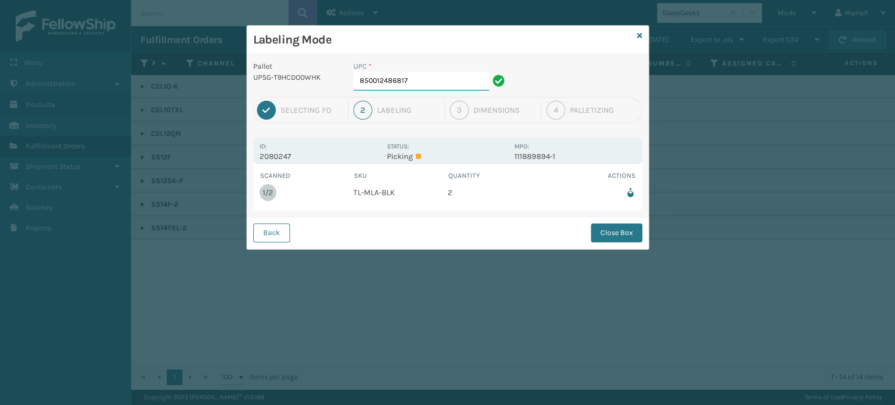
click at [444, 79] on input "850012486817" at bounding box center [421, 81] width 136 height 19
click at [604, 231] on button "Close Box" at bounding box center [616, 232] width 51 height 19
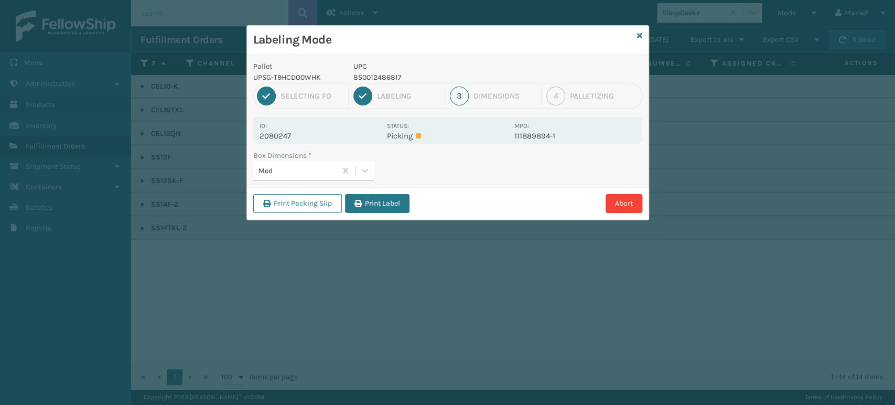
click at [366, 194] on button "Print Label" at bounding box center [377, 203] width 64 height 19
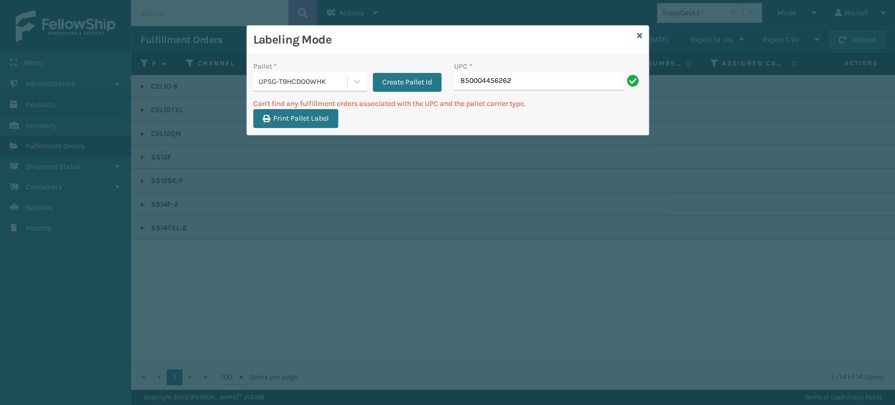
click at [302, 87] on div "UPSG-T9HCDO0WHK" at bounding box center [300, 81] width 94 height 17
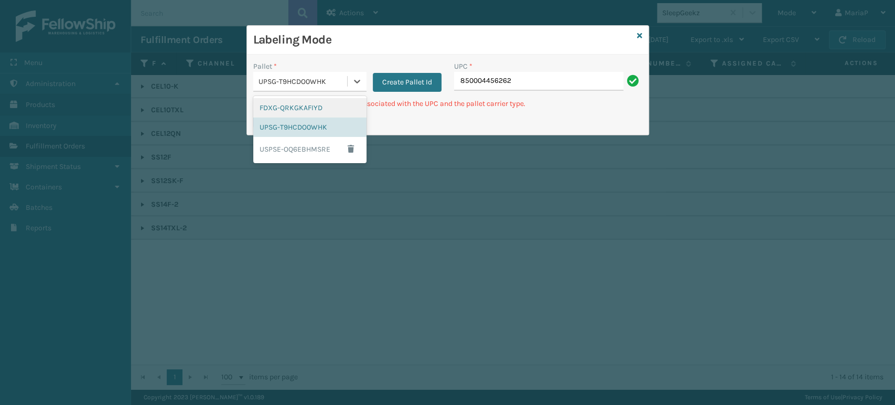
click at [299, 115] on div "FDXG-QRKGKAFIYD" at bounding box center [309, 107] width 113 height 19
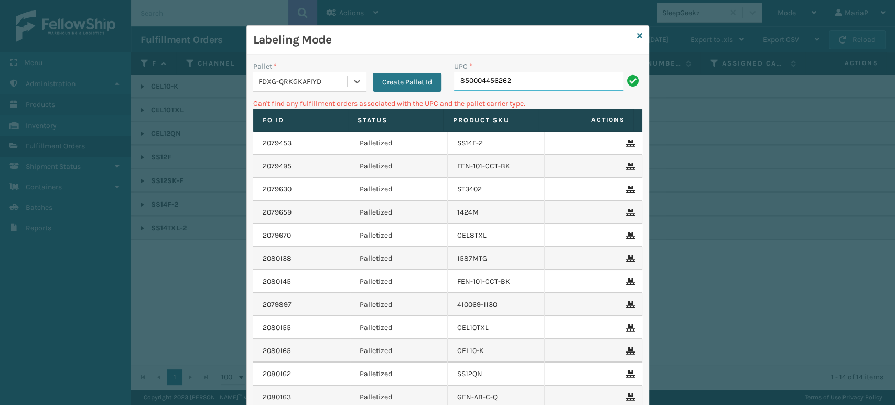
click at [509, 79] on input "850004456262" at bounding box center [538, 81] width 169 height 19
click at [510, 76] on input "850004456262" at bounding box center [538, 81] width 169 height 19
drag, startPoint x: 310, startPoint y: 82, endPoint x: 312, endPoint y: 92, distance: 9.7
click at [310, 82] on div "FDXG-QRKGKAFIYD" at bounding box center [303, 81] width 90 height 11
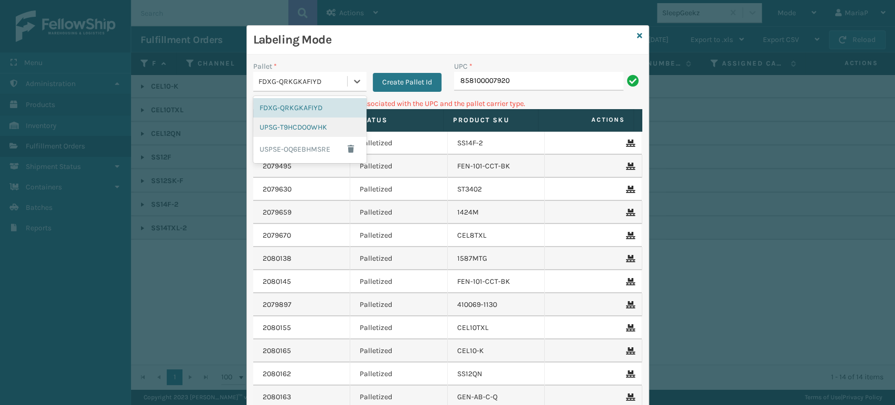
click at [306, 129] on div "UPSG-T9HCDO0WHK" at bounding box center [309, 126] width 113 height 19
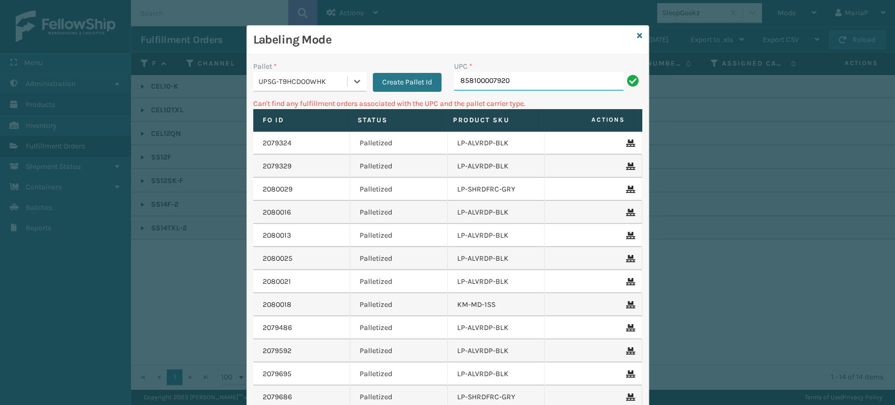
click at [493, 77] on input "858100007920" at bounding box center [538, 81] width 169 height 19
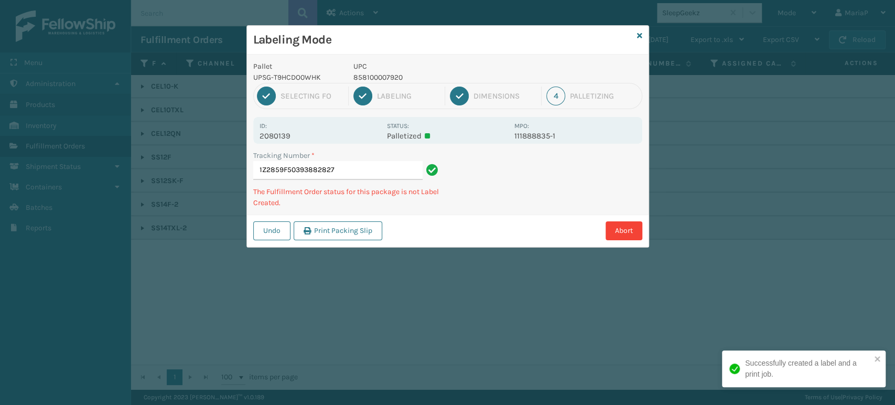
click at [376, 81] on p "858100007920" at bounding box center [430, 77] width 155 height 11
click at [376, 80] on p "858100007920" at bounding box center [430, 77] width 155 height 11
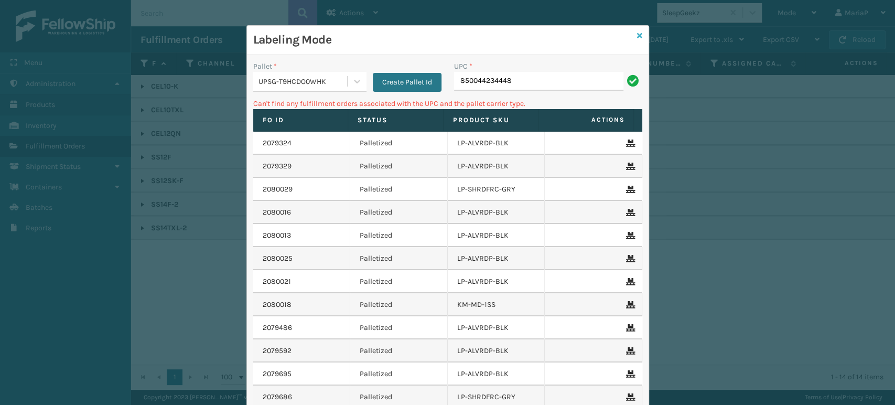
click at [637, 34] on icon at bounding box center [639, 35] width 5 height 7
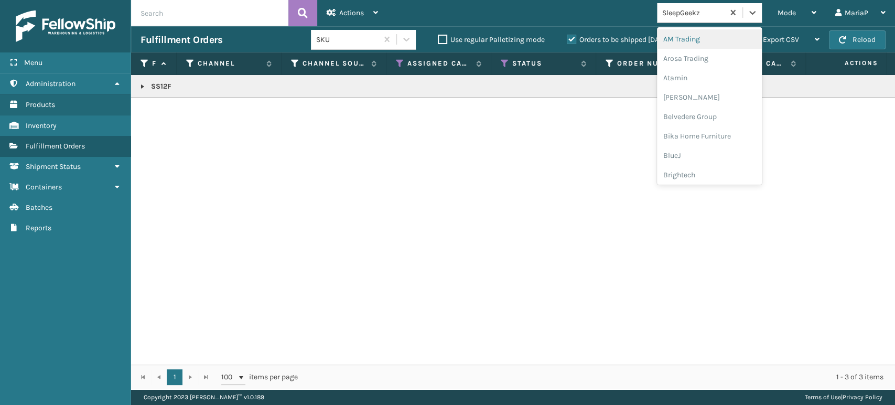
click at [679, 18] on div "SleepGeekz" at bounding box center [690, 12] width 67 height 17
click at [783, 9] on span "Mode" at bounding box center [786, 12] width 18 height 9
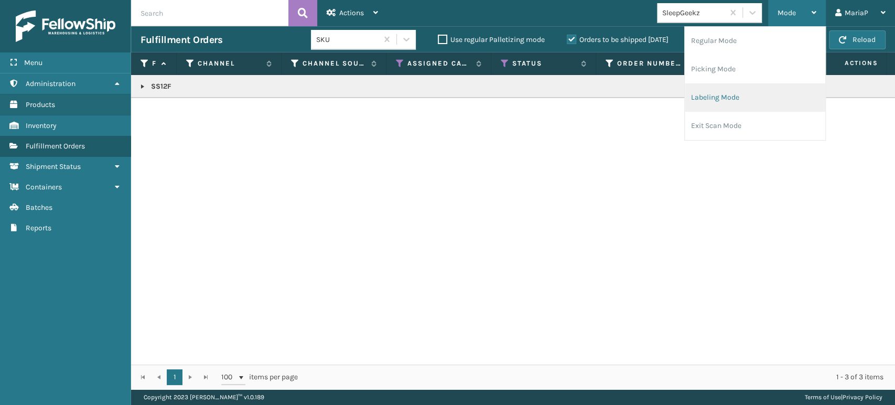
click at [730, 99] on li "Labeling Mode" at bounding box center [755, 97] width 140 height 28
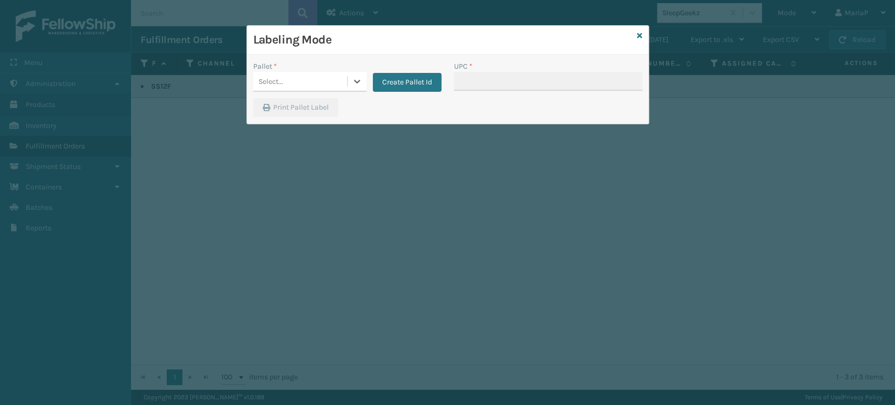
click at [309, 82] on div "Select..." at bounding box center [300, 81] width 94 height 17
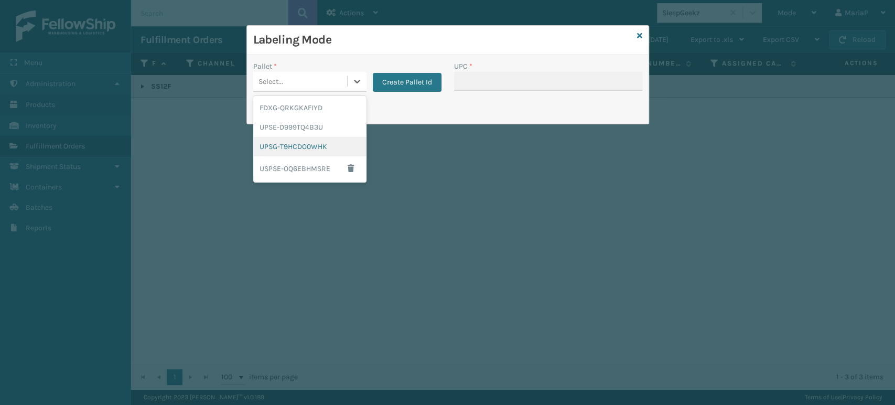
click at [310, 148] on div "UPSG-T9HCDO0WHK" at bounding box center [309, 146] width 113 height 19
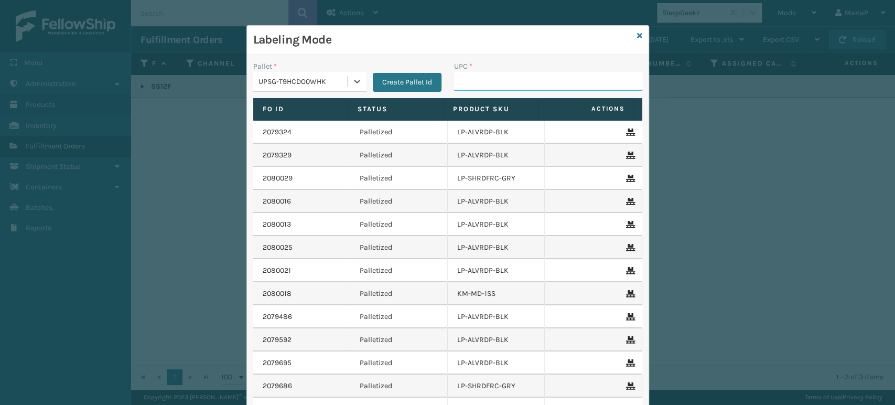
click at [475, 85] on input "UPC *" at bounding box center [548, 81] width 188 height 19
click at [333, 88] on div "UPSG-T9HCDO0WHK" at bounding box center [300, 81] width 94 height 17
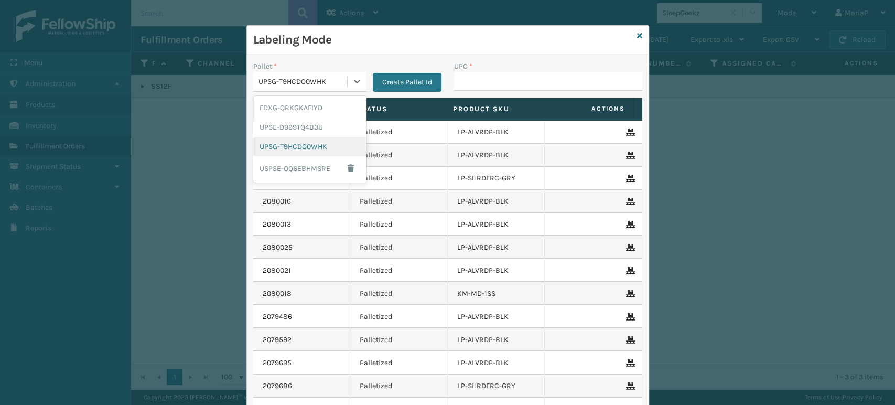
click at [306, 150] on div "UPSG-T9HCDO0WHK" at bounding box center [309, 146] width 113 height 19
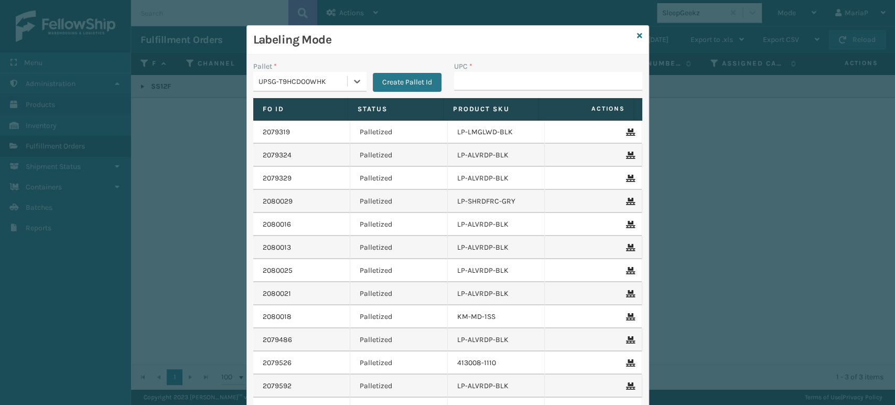
click at [320, 82] on div "UPSG-T9HCDO0WHK" at bounding box center [303, 81] width 90 height 11
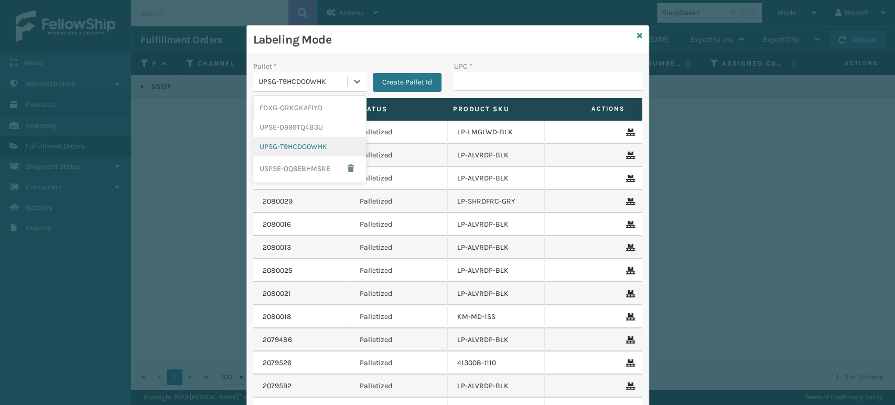
click at [289, 137] on div "UPSG-T9HCDO0WHK" at bounding box center [309, 146] width 113 height 19
click at [340, 88] on div "UPSG-T9HCDO0WHK" at bounding box center [300, 81] width 94 height 17
click at [317, 142] on div "UPSG-T9HCDO0WHK" at bounding box center [309, 146] width 113 height 19
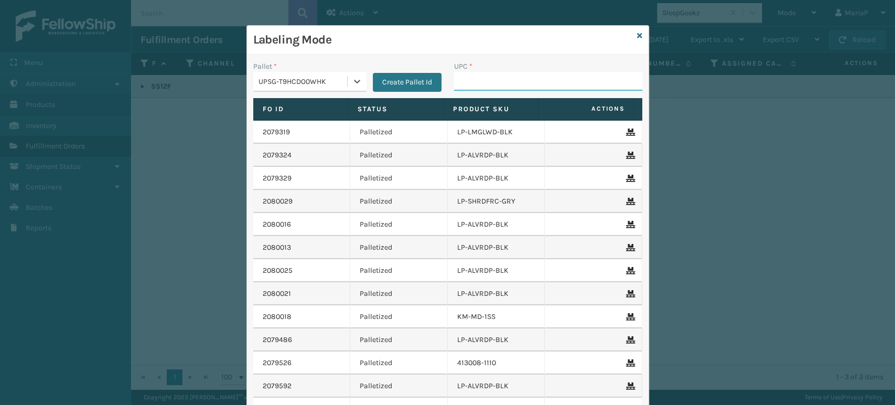
click at [485, 89] on input "UPC *" at bounding box center [548, 81] width 188 height 19
